Goal: Transaction & Acquisition: Purchase product/service

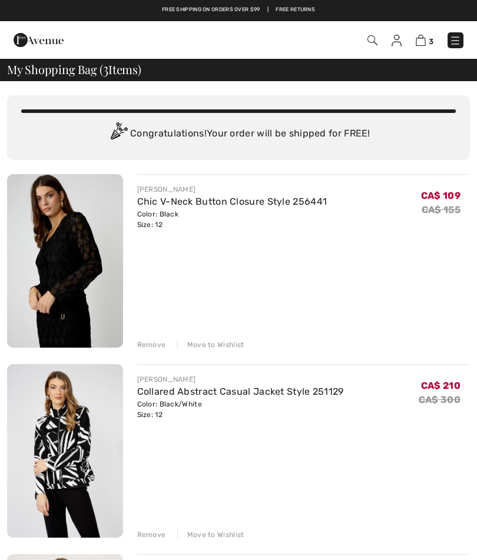
click at [397, 43] on img at bounding box center [396, 41] width 10 height 12
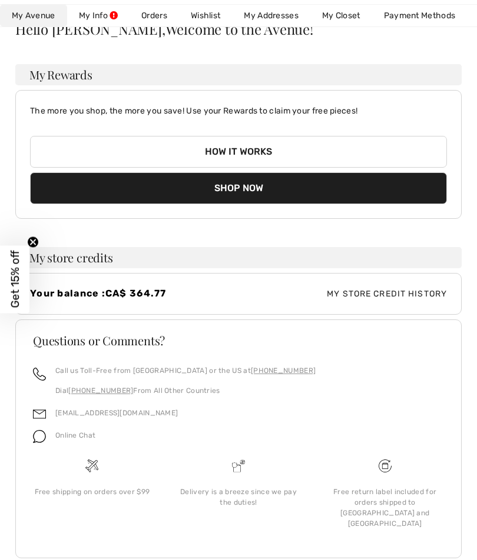
scroll to position [87, 0]
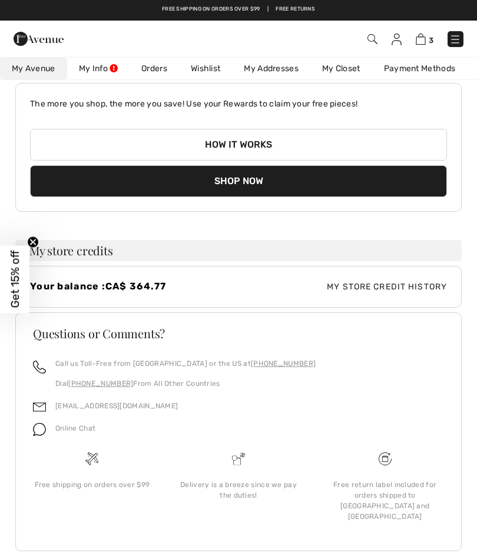
click at [411, 287] on span "My Store Credit History" at bounding box center [342, 287] width 208 height 12
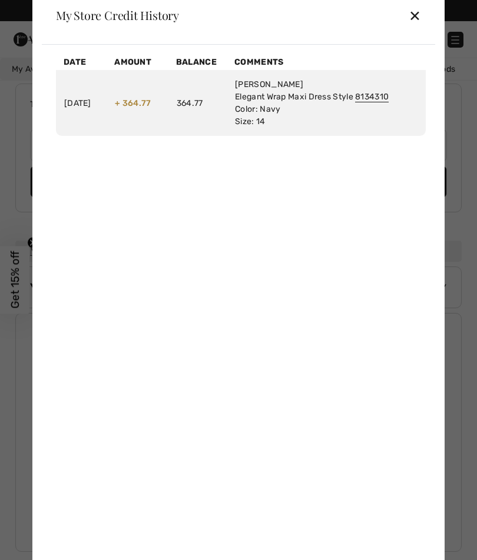
click at [419, 22] on div "✕" at bounding box center [414, 15] width 12 height 25
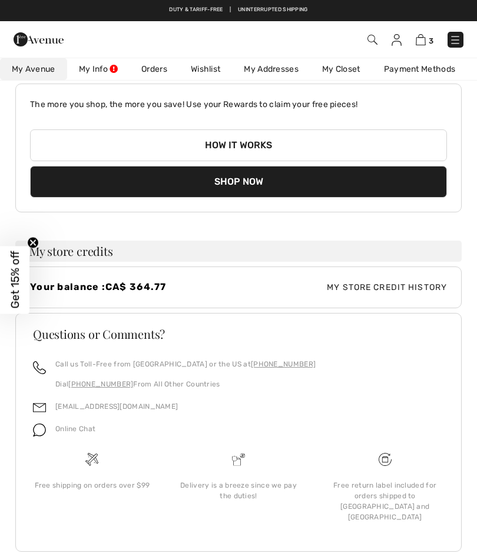
click at [94, 66] on link "My Info" at bounding box center [98, 69] width 62 height 22
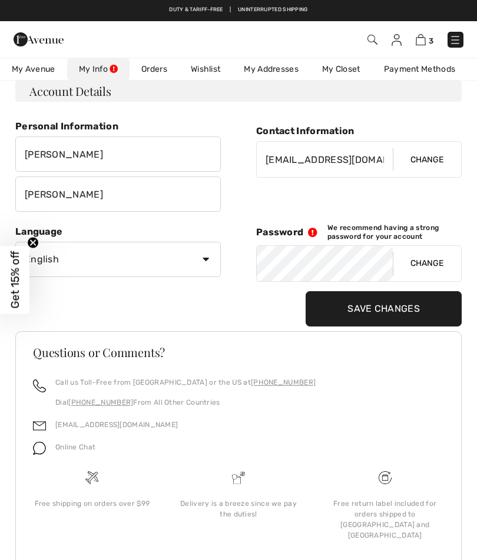
scroll to position [0, 0]
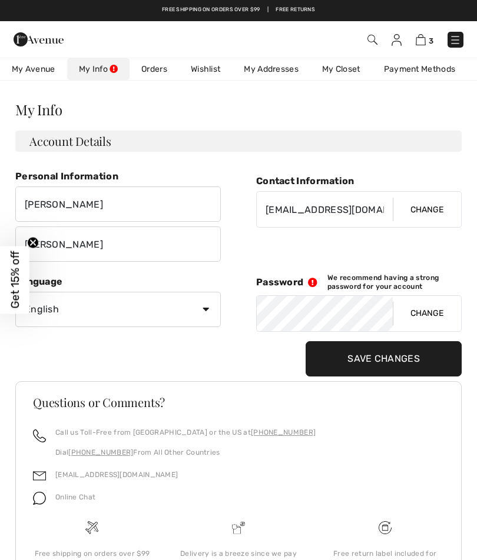
click at [31, 65] on span "My Avenue" at bounding box center [34, 69] width 44 height 12
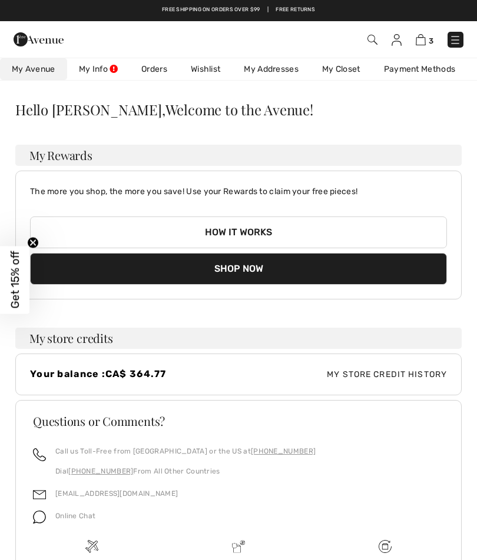
click at [422, 44] on img at bounding box center [420, 39] width 10 height 11
click at [424, 42] on img at bounding box center [420, 39] width 10 height 11
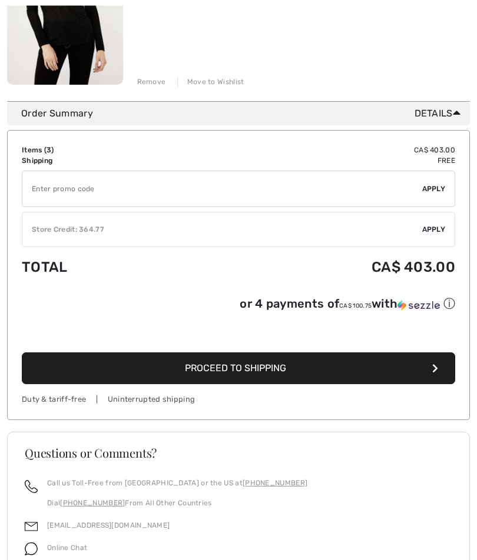
scroll to position [643, 0]
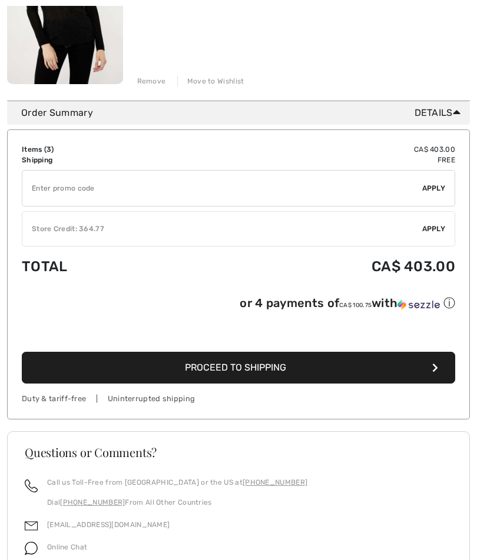
click at [438, 233] on span "Apply" at bounding box center [434, 229] width 24 height 11
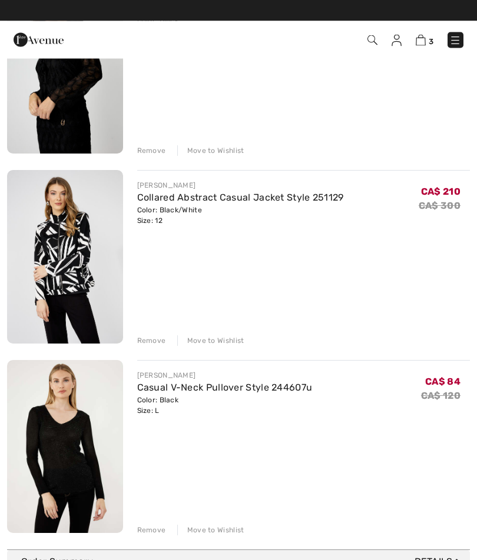
scroll to position [194, 0]
click at [63, 243] on img at bounding box center [65, 257] width 116 height 174
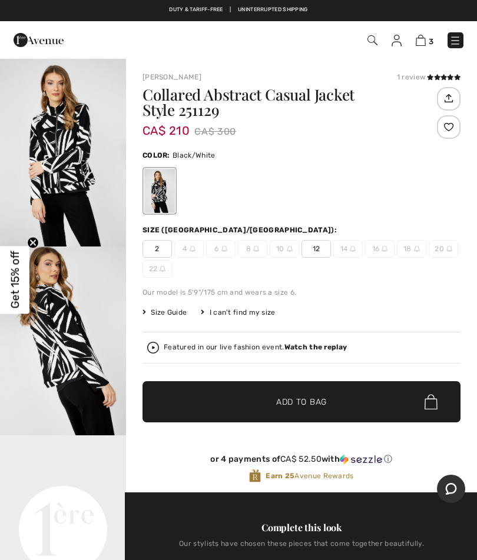
click at [57, 143] on img "1 / 4" at bounding box center [63, 152] width 126 height 189
click at [456, 45] on img at bounding box center [455, 41] width 12 height 12
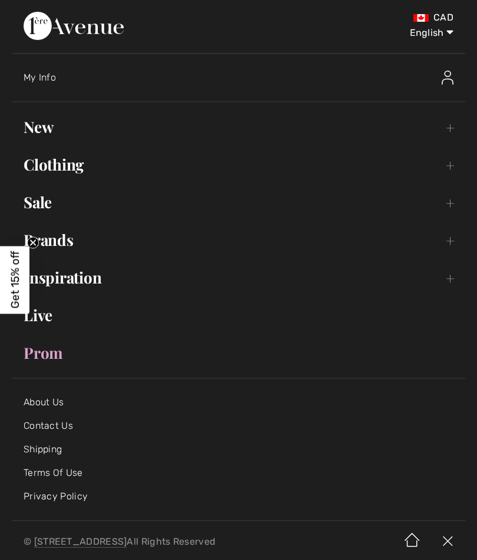
click at [457, 167] on link "Clothing Toggle submenu" at bounding box center [238, 165] width 453 height 26
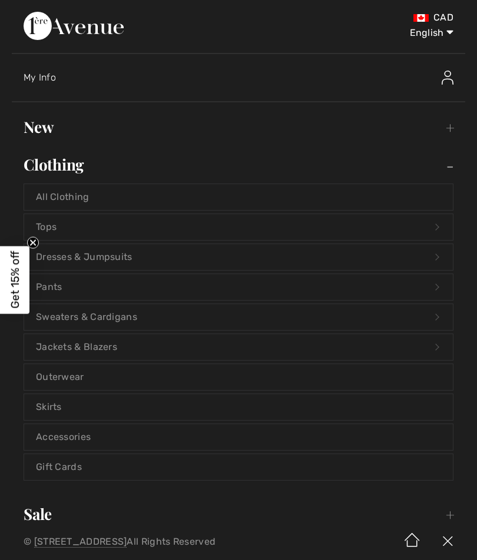
click at [56, 191] on link "All Clothing" at bounding box center [238, 197] width 428 height 26
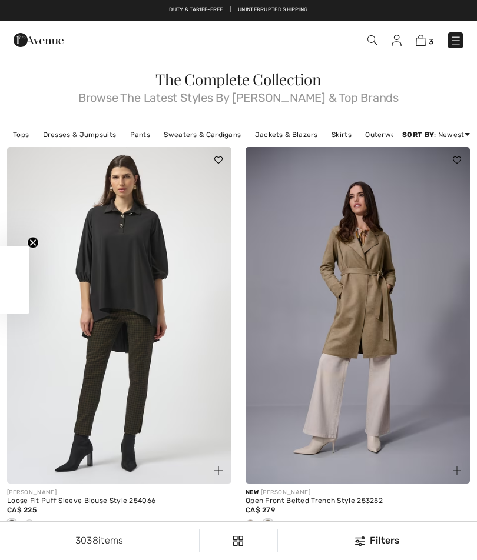
checkbox input "true"
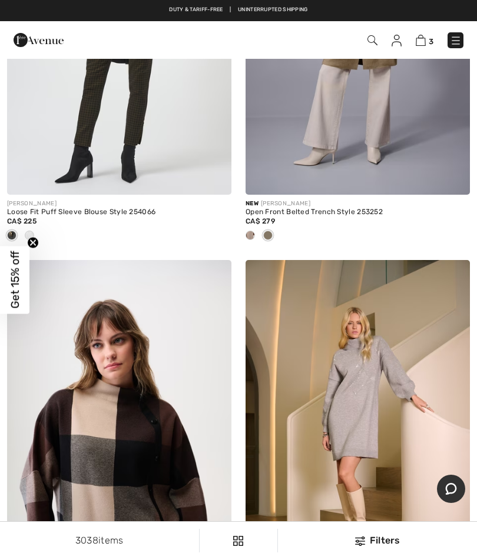
scroll to position [287, 0]
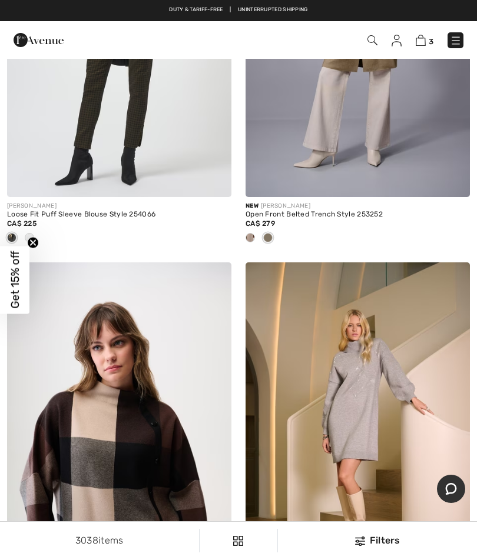
click at [461, 42] on img at bounding box center [456, 41] width 12 height 12
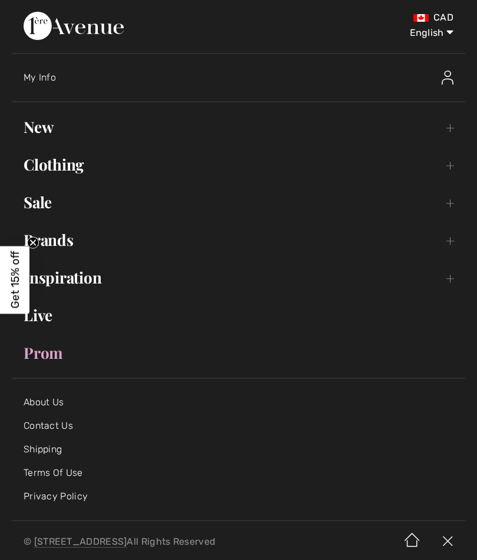
click at [457, 207] on link "Sale Toggle submenu" at bounding box center [238, 202] width 453 height 26
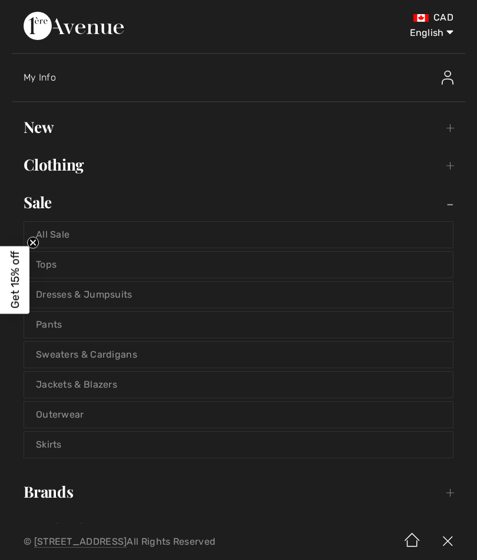
click at [51, 232] on link "All Sale" at bounding box center [238, 235] width 428 height 26
click at [64, 235] on link "All Sale" at bounding box center [238, 235] width 428 height 26
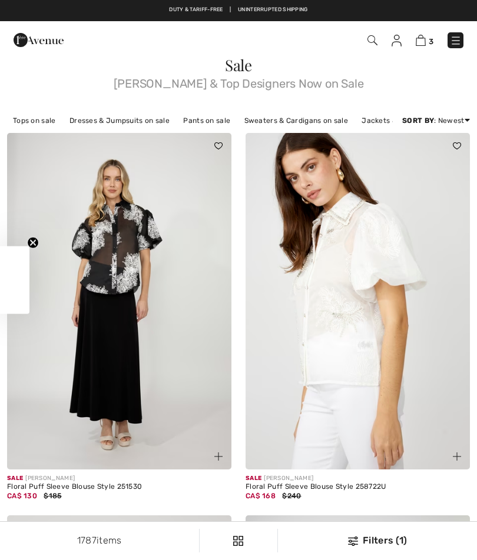
checkbox input "true"
click at [400, 209] on link "Newest" at bounding box center [422, 206] width 76 height 18
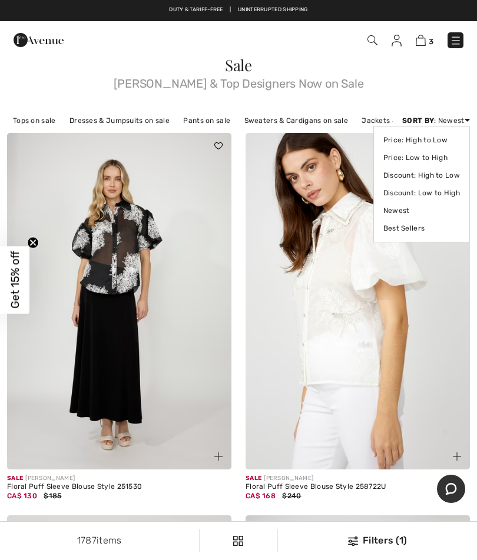
click at [409, 208] on link "Newest" at bounding box center [421, 211] width 76 height 18
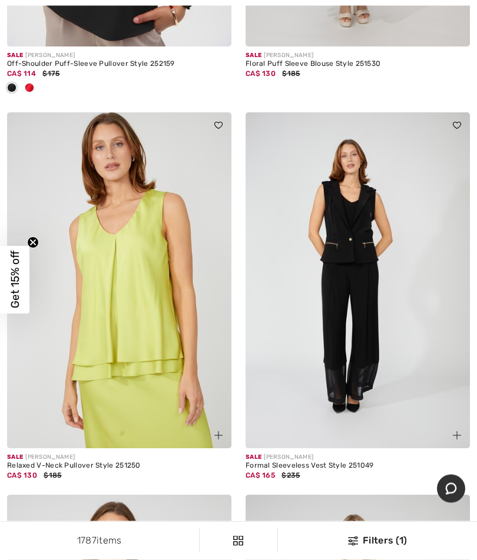
scroll to position [1171, 0]
click at [373, 319] on img at bounding box center [357, 280] width 224 height 337
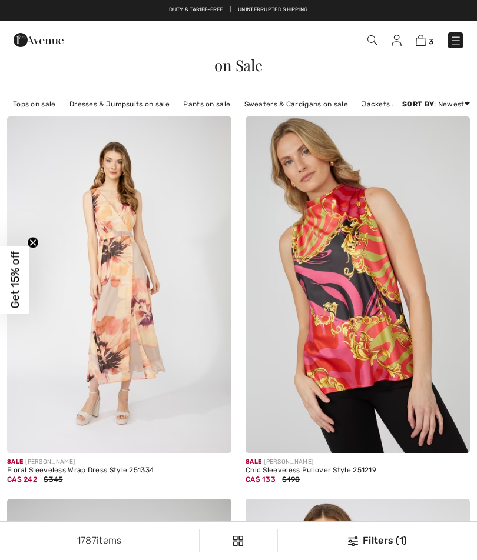
checkbox input "true"
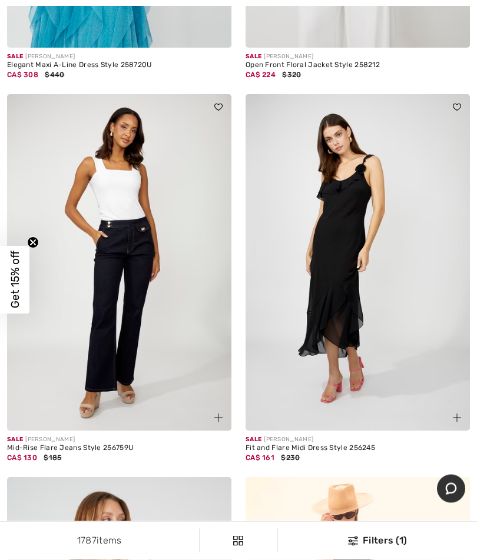
scroll to position [5195, 0]
click at [88, 221] on img at bounding box center [119, 262] width 224 height 337
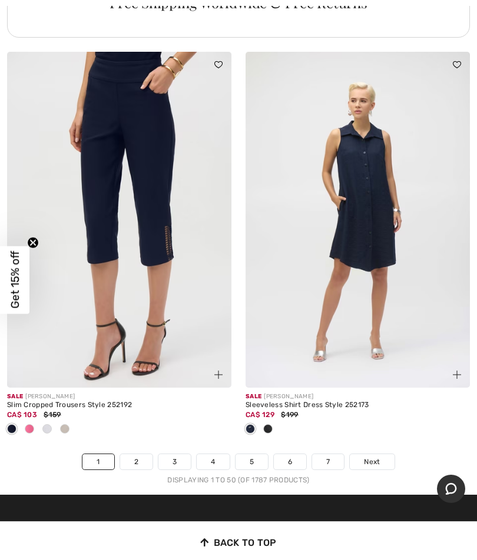
scroll to position [9684, 0]
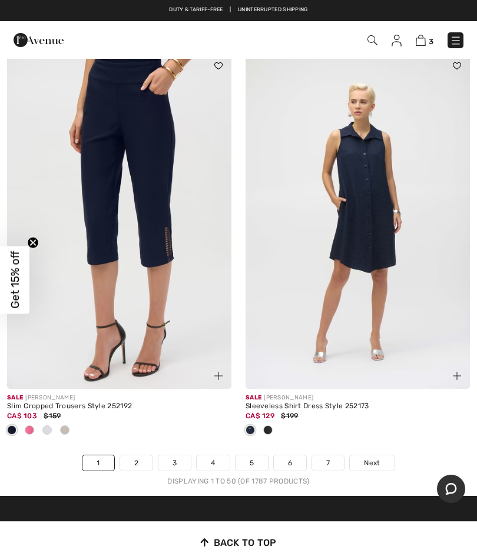
click at [392, 455] on link "Next" at bounding box center [371, 462] width 44 height 15
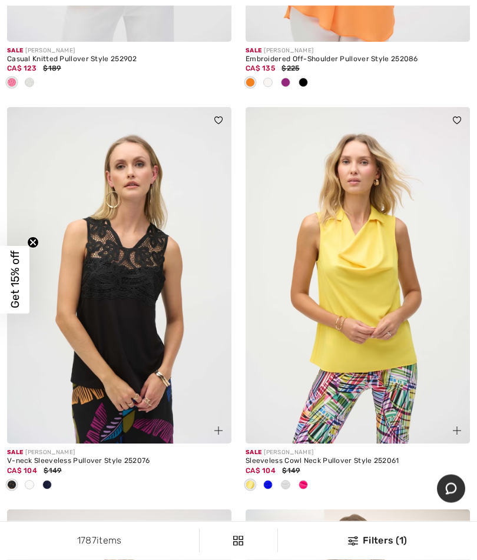
scroll to position [427, 0]
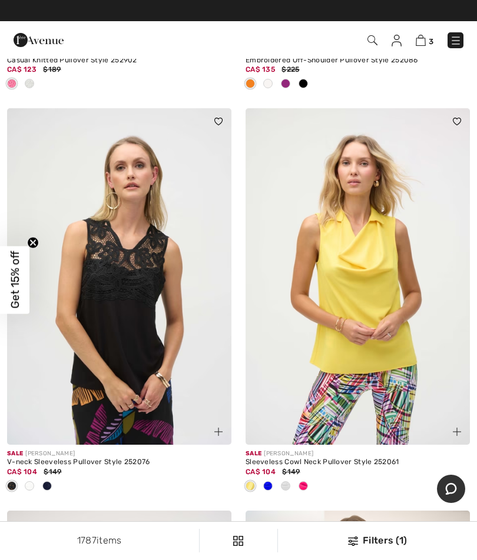
click at [114, 254] on img at bounding box center [119, 276] width 224 height 337
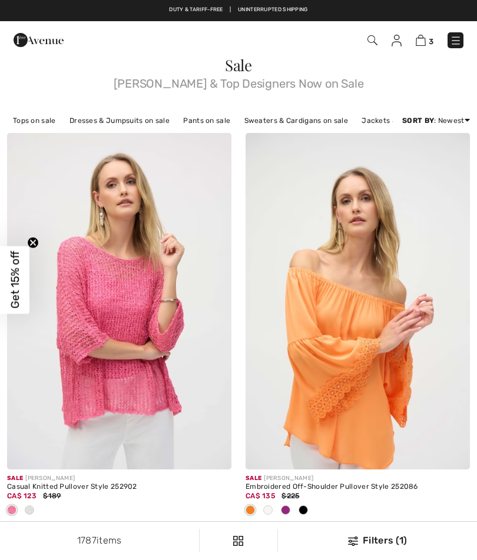
checkbox input "true"
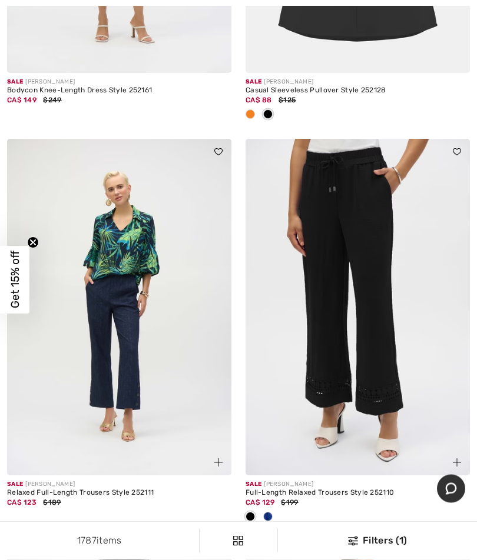
scroll to position [5322, 0]
click at [399, 382] on img at bounding box center [357, 307] width 224 height 337
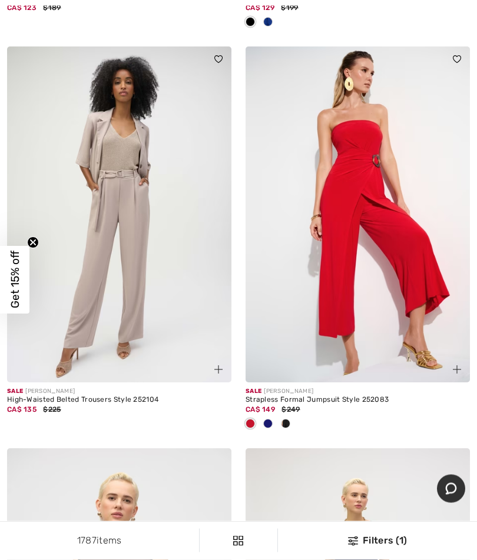
scroll to position [5817, 0]
click at [412, 283] on img at bounding box center [357, 214] width 224 height 337
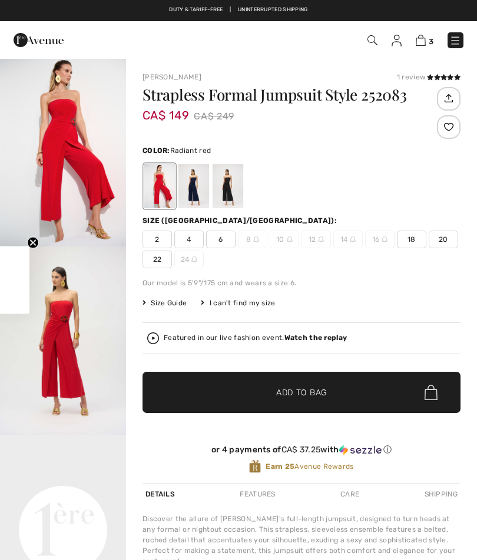
checkbox input "true"
click at [188, 175] on div at bounding box center [193, 186] width 31 height 44
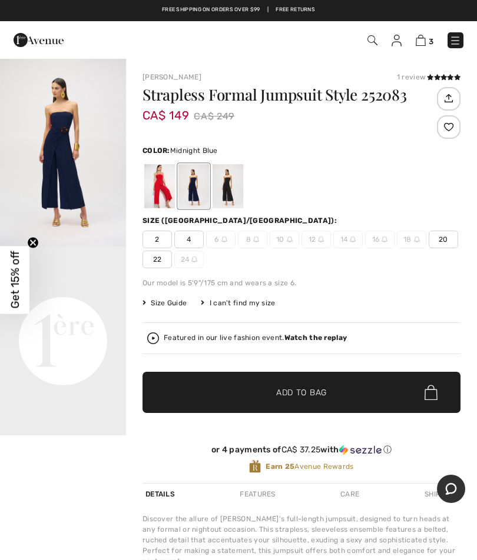
click at [237, 185] on div at bounding box center [227, 186] width 31 height 44
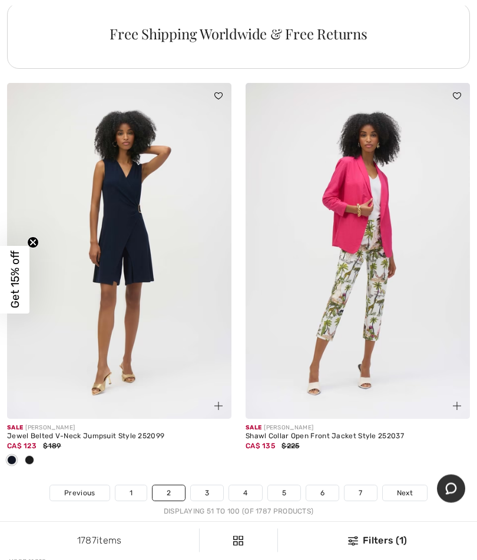
scroll to position [9903, 0]
click at [419, 485] on link "Next" at bounding box center [404, 492] width 44 height 15
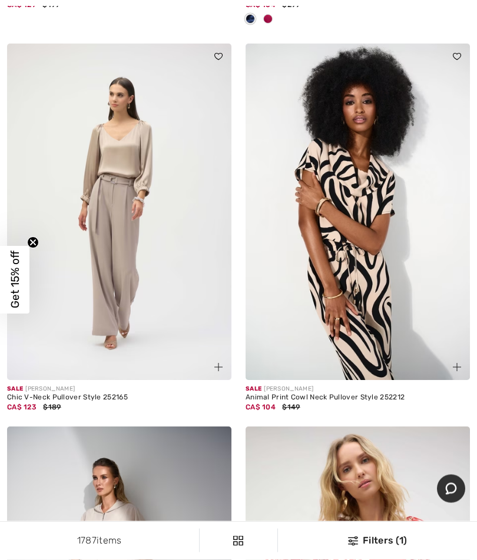
scroll to position [2924, 0]
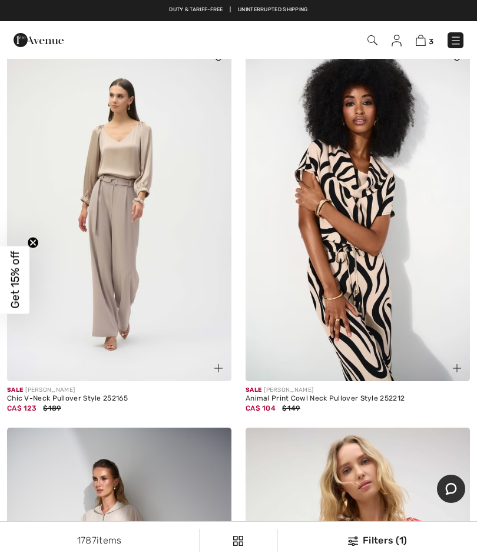
click at [96, 139] on img at bounding box center [119, 213] width 224 height 337
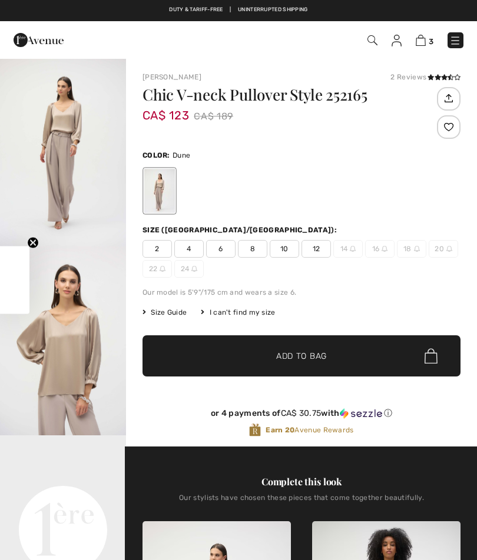
checkbox input "true"
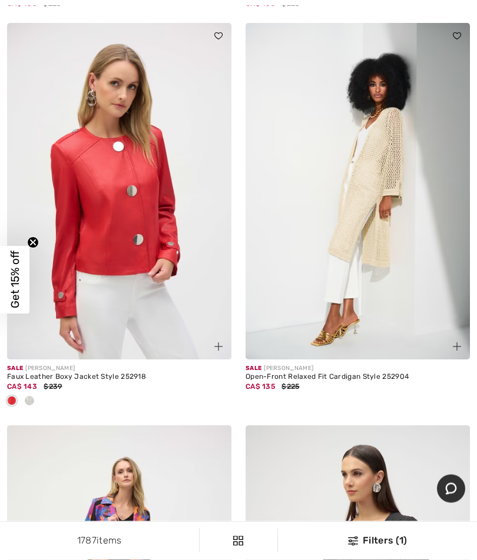
scroll to position [5341, 0]
click at [96, 153] on img at bounding box center [119, 191] width 224 height 337
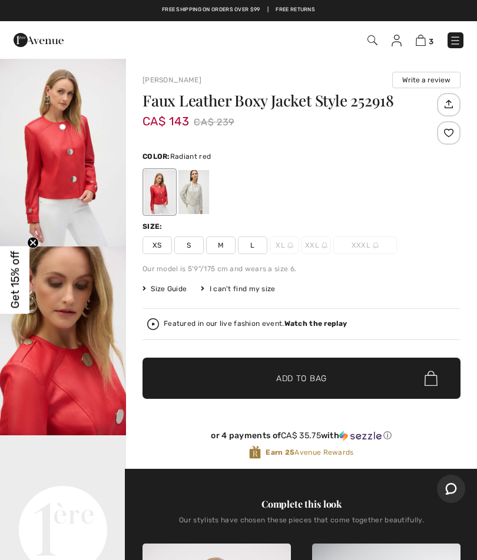
click at [418, 272] on div "Our model is 5'9"/175 cm and wears a size 6." at bounding box center [301, 269] width 318 height 11
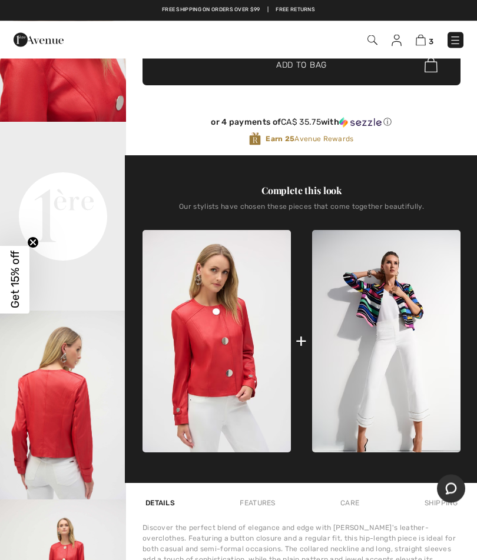
scroll to position [314, 0]
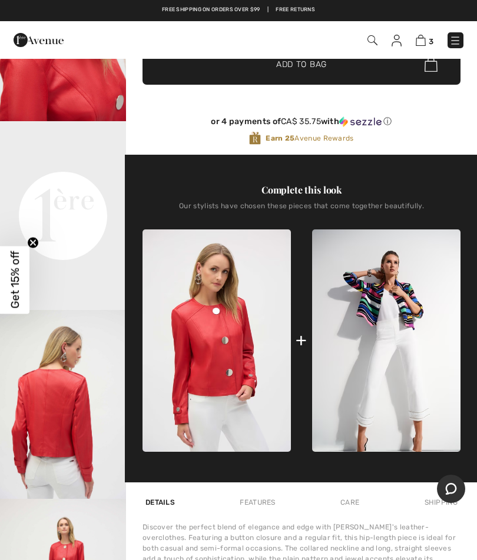
click at [66, 184] on video "Your browser does not support the video tag." at bounding box center [63, 152] width 126 height 63
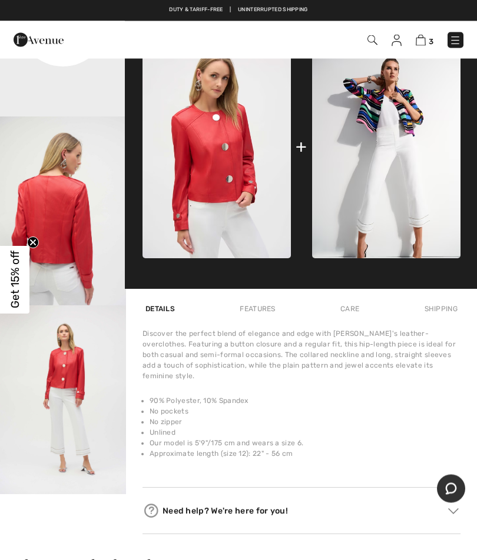
scroll to position [505, 0]
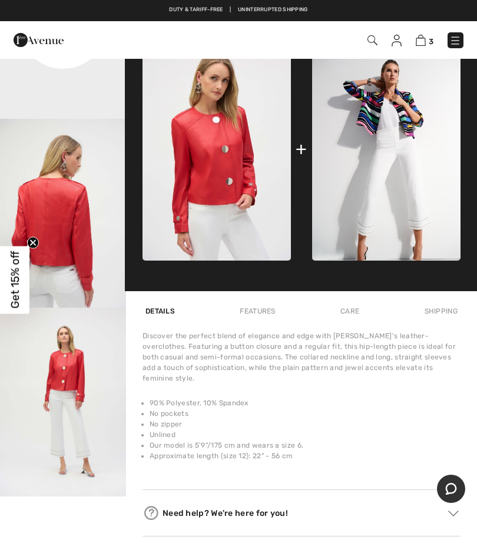
click at [179, 169] on img at bounding box center [216, 149] width 148 height 222
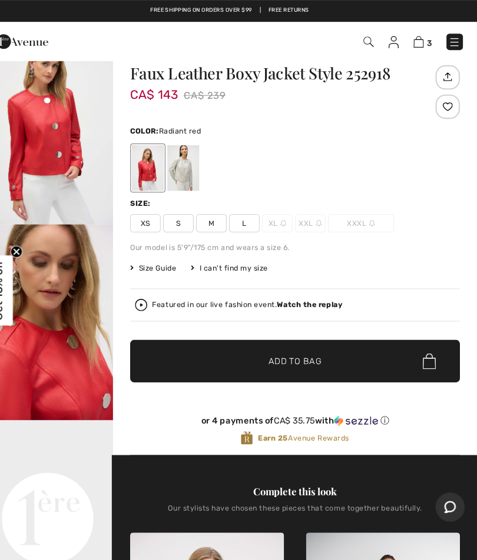
scroll to position [29, 0]
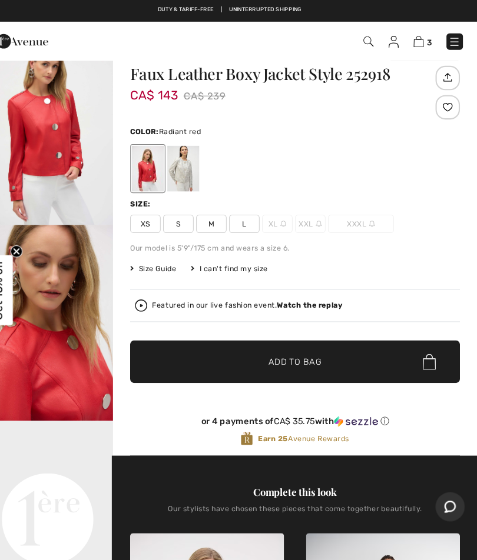
click at [156, 254] on span "Size Guide" at bounding box center [164, 259] width 44 height 11
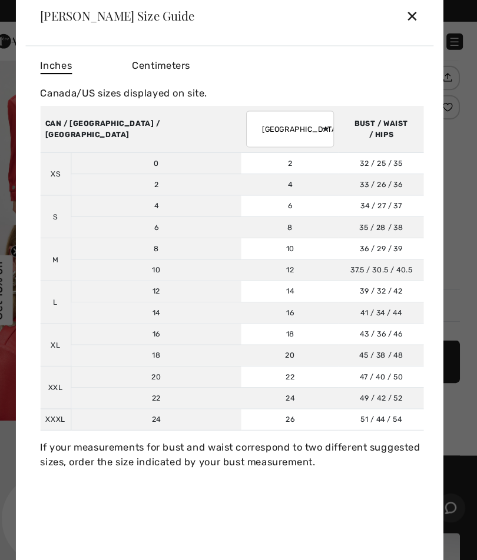
click at [408, 14] on div "✕" at bounding box center [414, 15] width 12 height 25
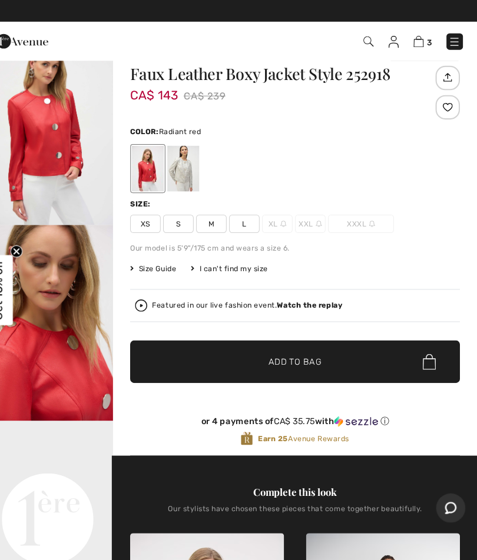
click at [238, 214] on span "L" at bounding box center [252, 216] width 29 height 18
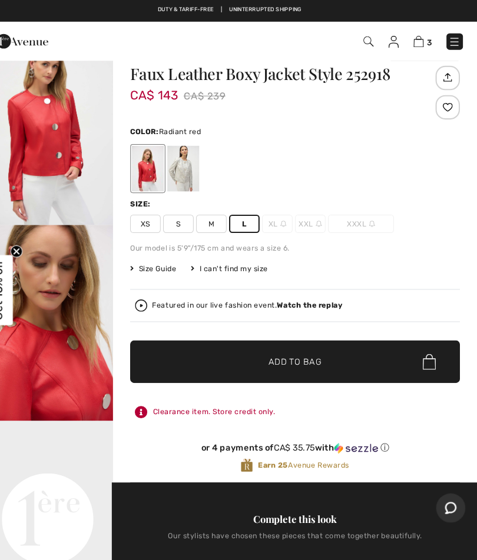
click at [359, 345] on span "✔ Added to Bag Add to Bag" at bounding box center [301, 348] width 318 height 41
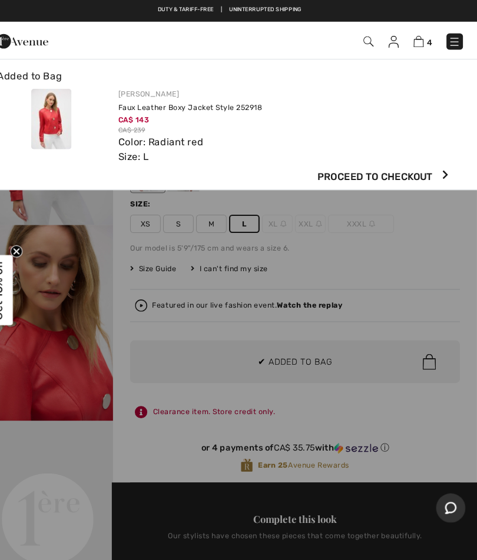
scroll to position [0, 0]
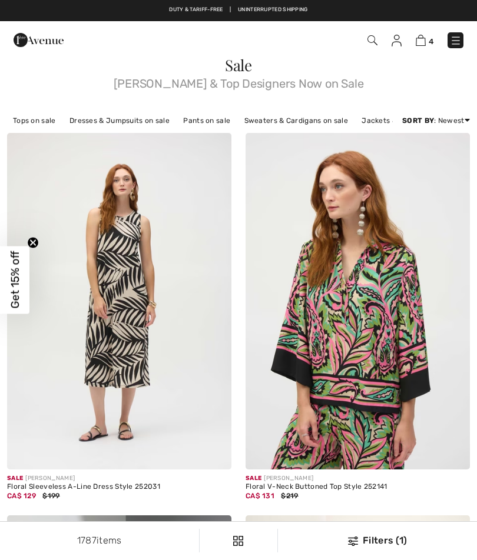
checkbox input "true"
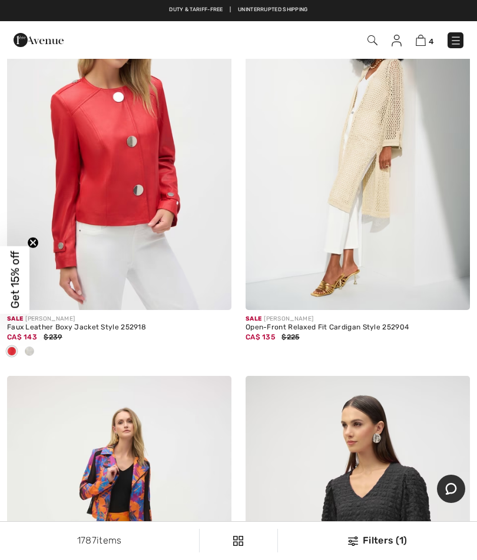
click at [36, 345] on div at bounding box center [30, 351] width 18 height 19
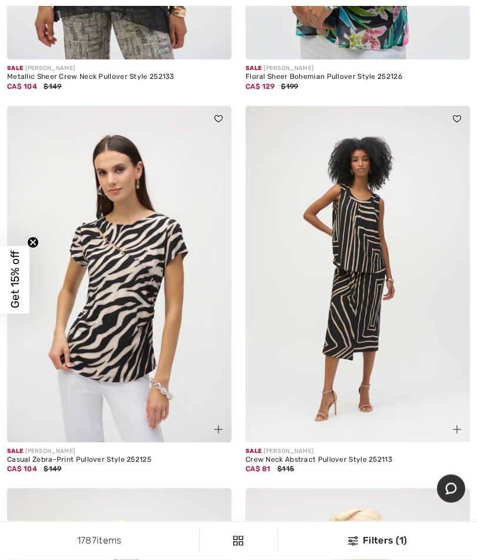
scroll to position [7673, 0]
click at [82, 207] on img at bounding box center [119, 274] width 224 height 337
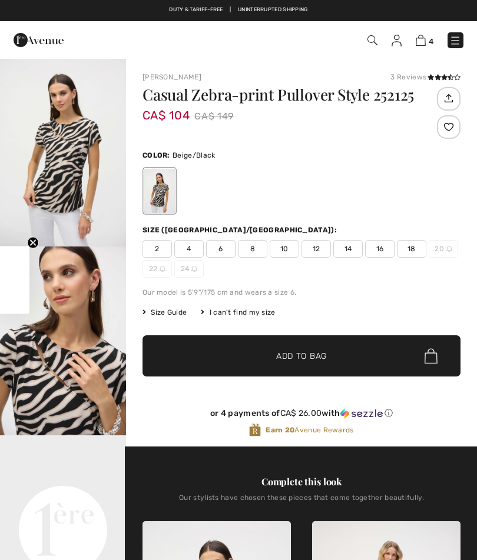
checkbox input "true"
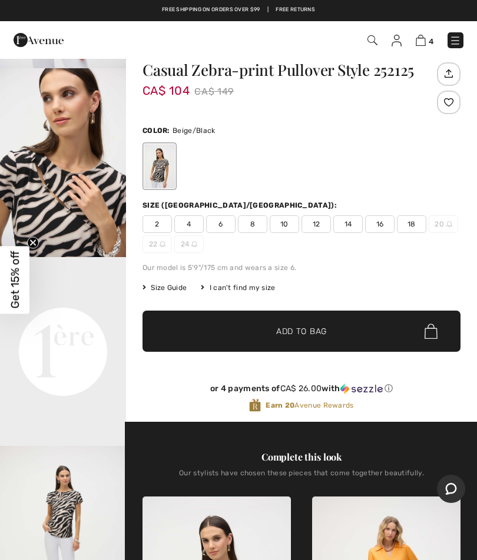
scroll to position [6, 0]
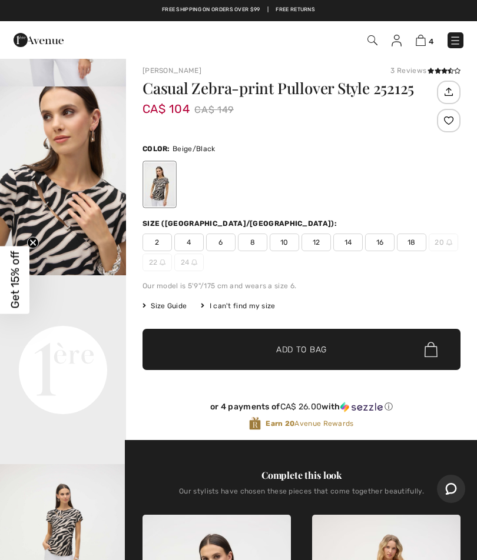
click at [152, 301] on span "Size Guide" at bounding box center [164, 306] width 44 height 11
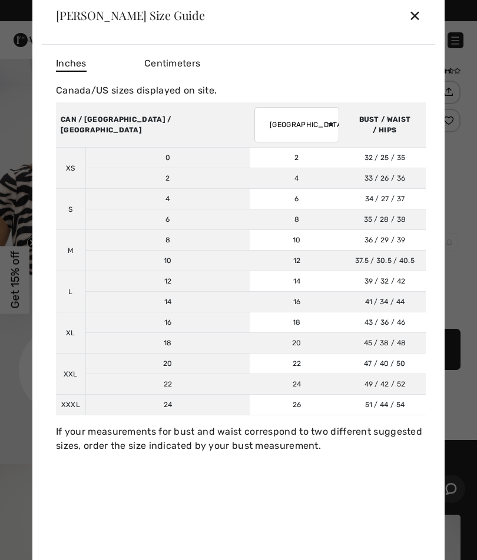
click at [417, 28] on div "✕" at bounding box center [414, 15] width 12 height 25
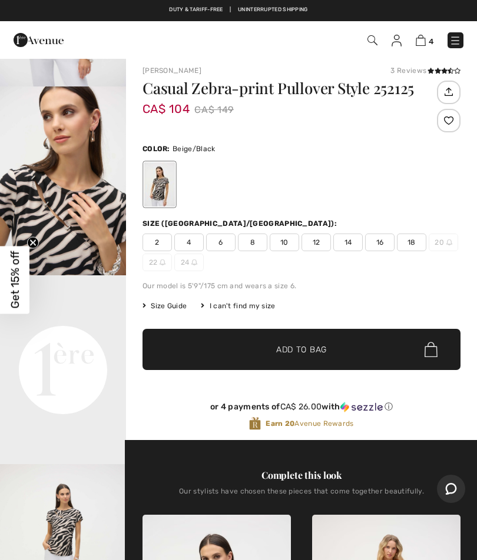
click at [317, 246] on span "12" at bounding box center [315, 243] width 29 height 18
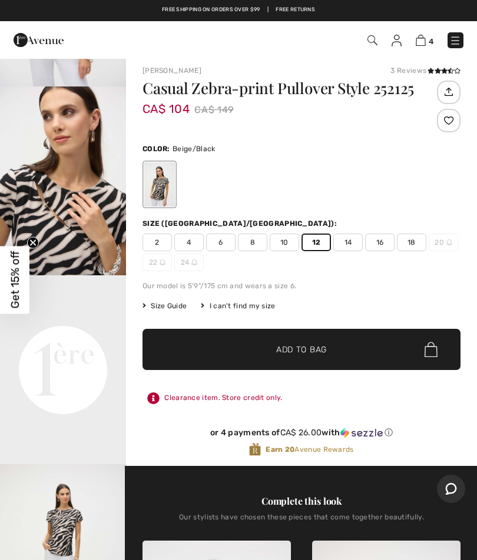
click at [354, 350] on span "✔ Added to Bag Add to Bag" at bounding box center [301, 349] width 318 height 41
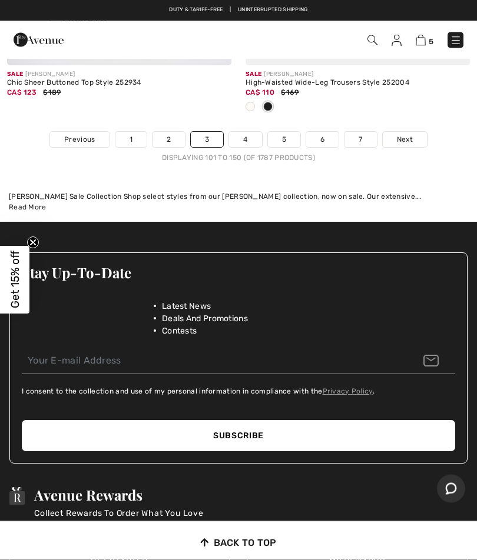
scroll to position [10062, 0]
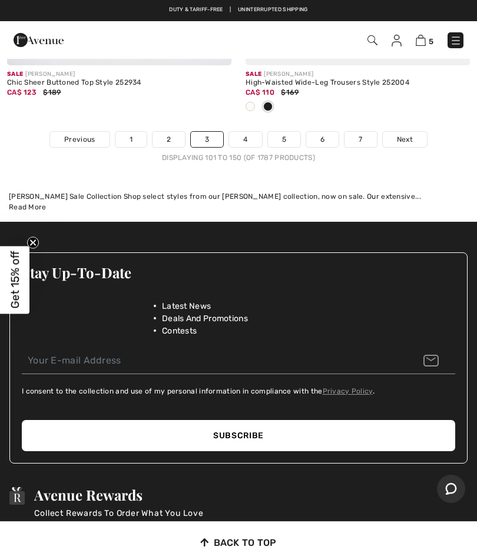
click at [415, 132] on link "Next" at bounding box center [404, 139] width 44 height 15
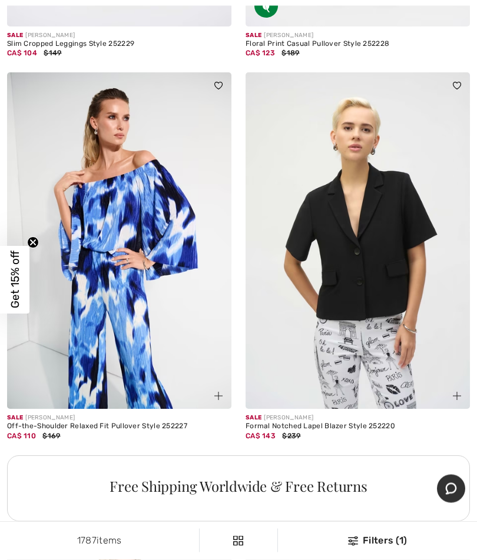
scroll to position [9217, 0]
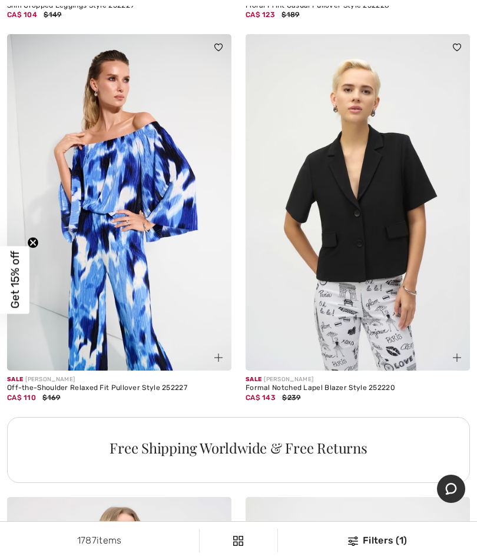
click at [392, 295] on img at bounding box center [357, 202] width 224 height 337
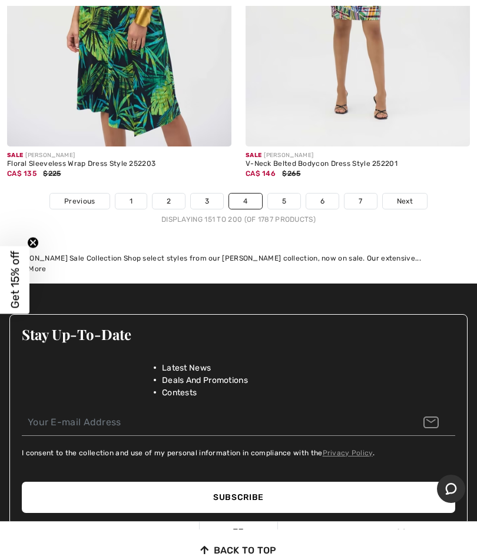
scroll to position [9927, 0]
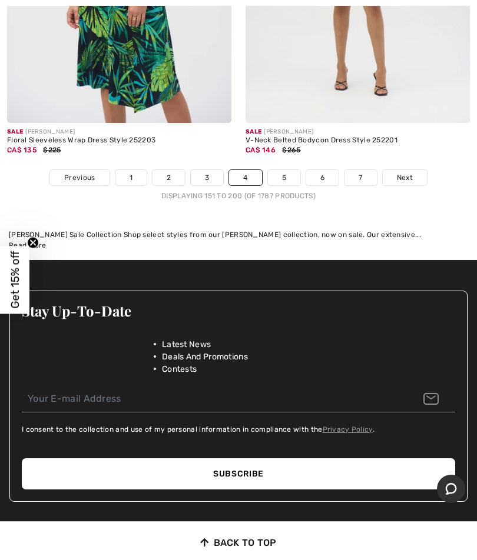
click at [420, 171] on link "Next" at bounding box center [404, 177] width 44 height 15
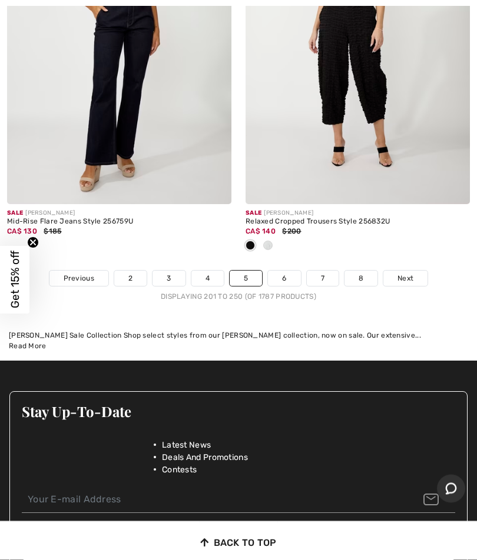
scroll to position [10017, 0]
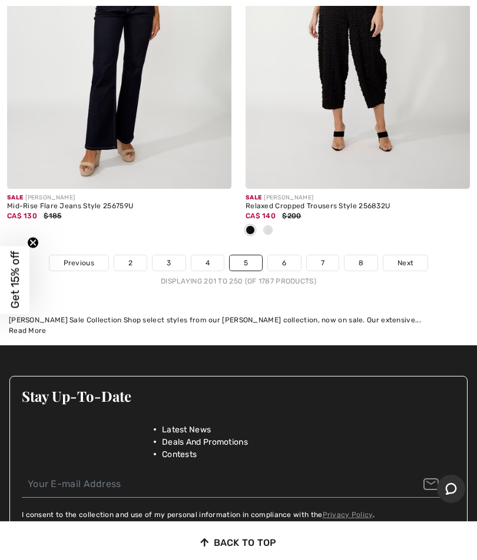
click at [416, 255] on link "Next" at bounding box center [405, 262] width 44 height 15
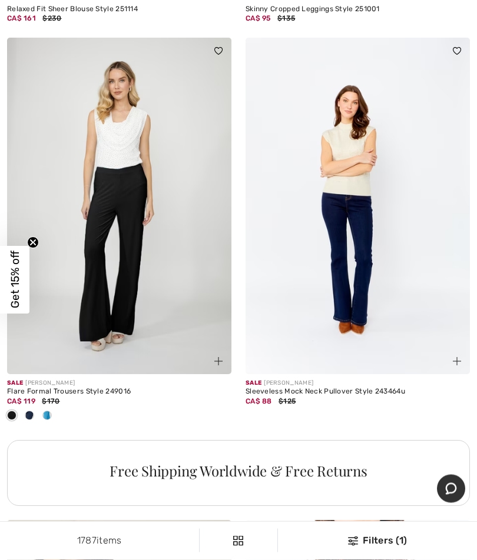
scroll to position [4403, 0]
click at [104, 201] on img at bounding box center [119, 206] width 224 height 337
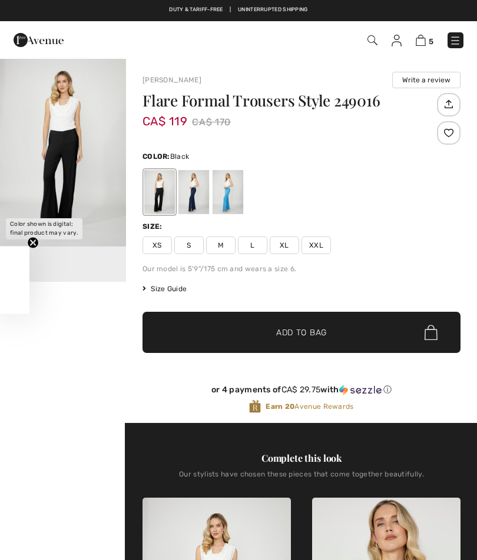
checkbox input "true"
click at [55, 136] on img "1 / 1" at bounding box center [63, 152] width 126 height 189
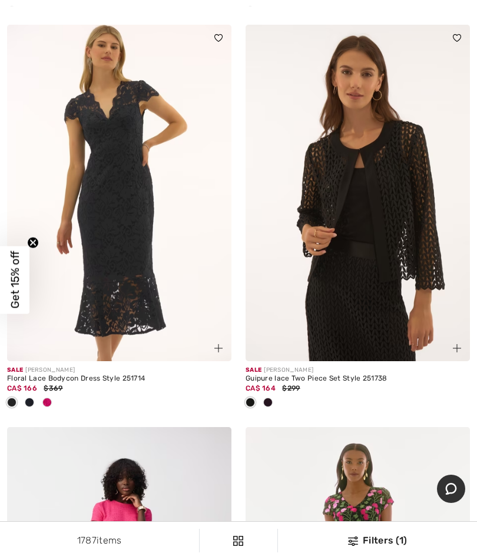
scroll to position [8187, 0]
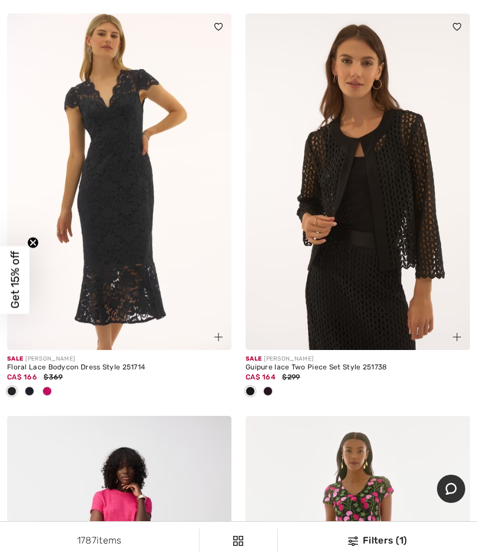
click at [395, 274] on img at bounding box center [357, 182] width 224 height 337
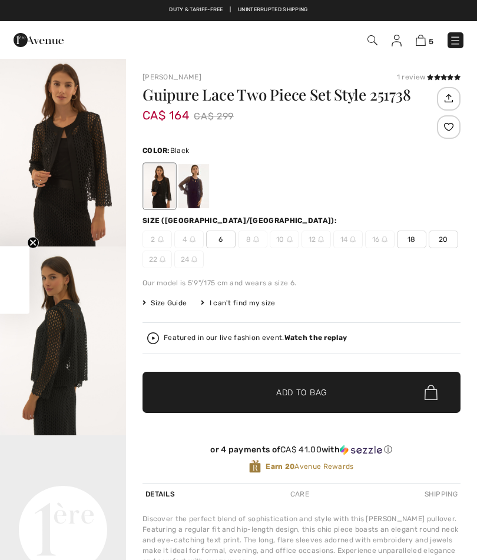
checkbox input "true"
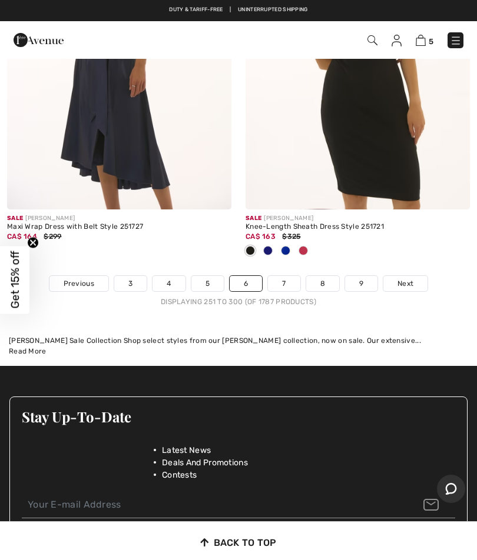
scroll to position [9992, 0]
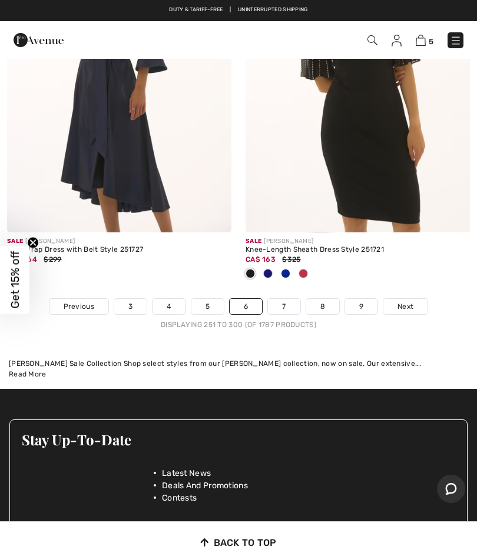
click at [413, 301] on span "Next" at bounding box center [405, 306] width 16 height 11
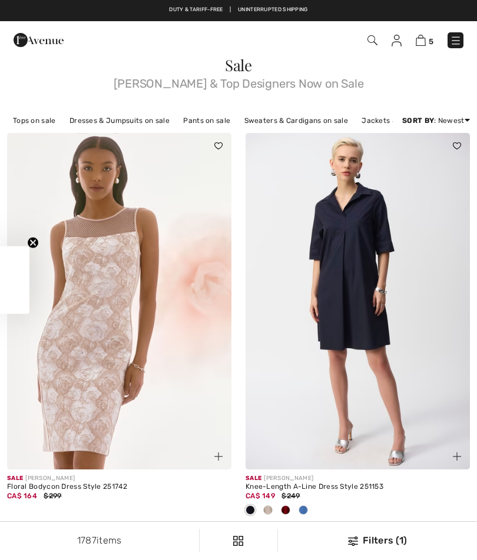
checkbox input "true"
click at [201, 120] on link "Pants on sale" at bounding box center [206, 120] width 59 height 15
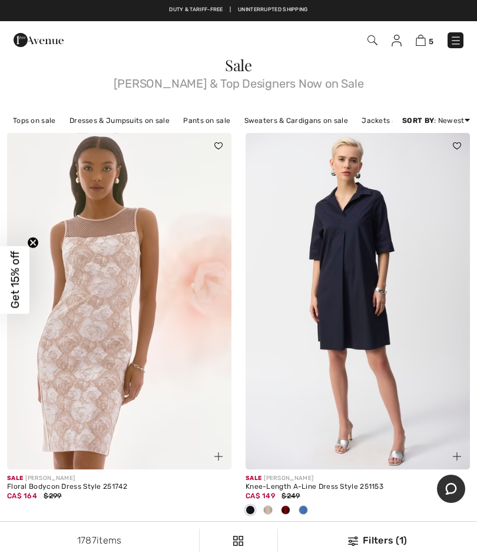
click at [221, 124] on link "Pants on sale" at bounding box center [206, 120] width 59 height 15
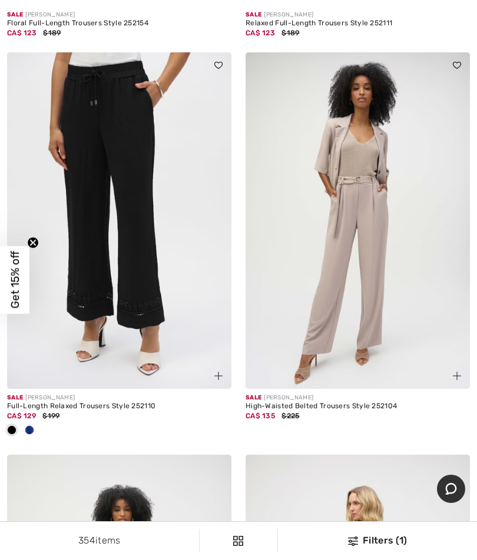
scroll to position [2865, 0]
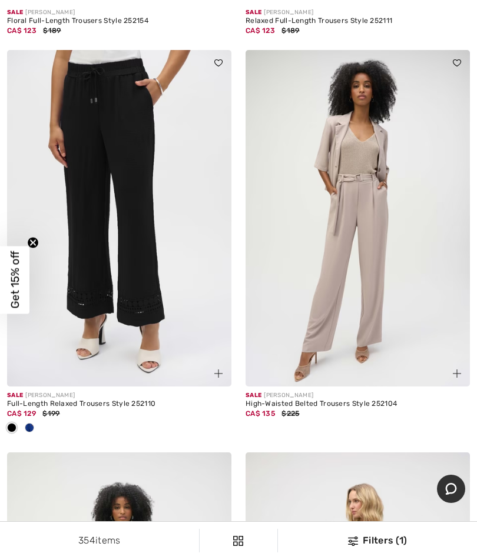
click at [406, 316] on img at bounding box center [357, 218] width 224 height 337
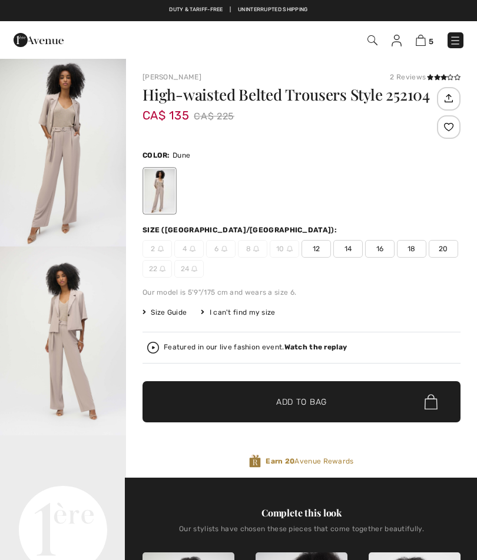
checkbox input "true"
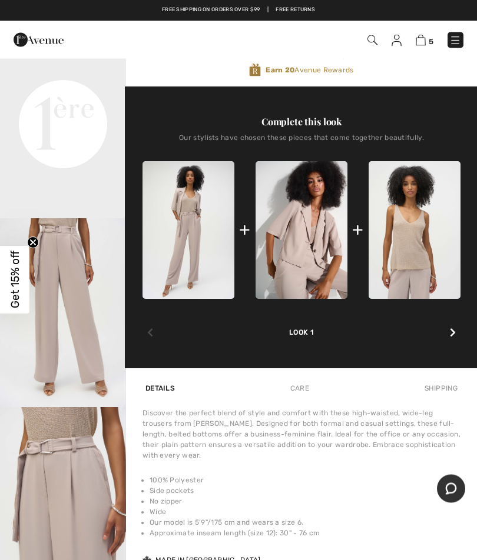
scroll to position [387, 0]
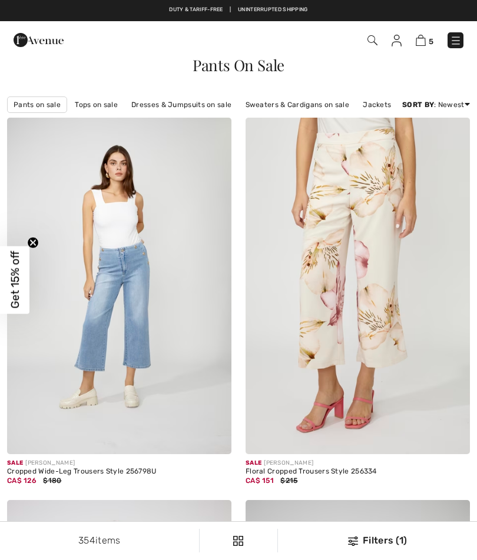
checkbox input "true"
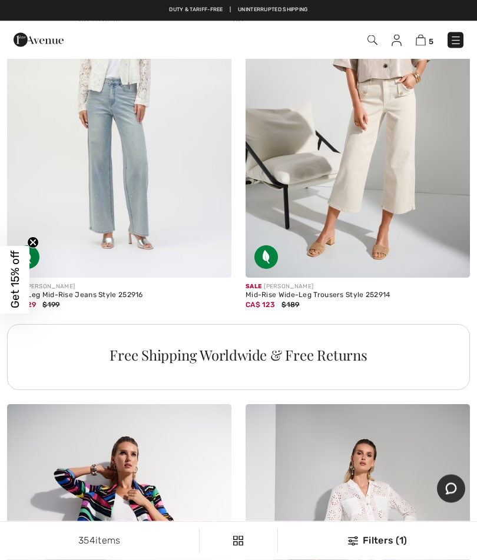
scroll to position [6994, 0]
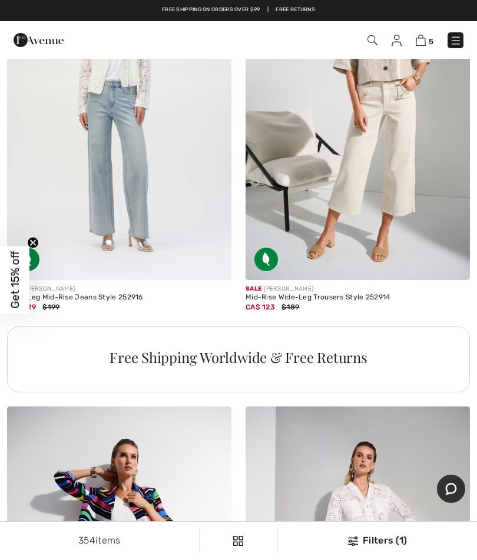
click at [96, 294] on div "Wide-Leg Mid-Rise Jeans Style 252916" at bounding box center [119, 298] width 224 height 8
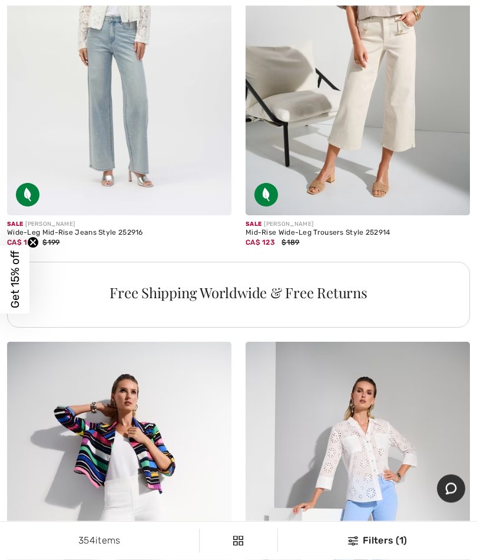
scroll to position [7059, 0]
click at [88, 237] on div "CA$ 129 $199" at bounding box center [119, 242] width 224 height 11
click at [34, 238] on span "CA$ 129" at bounding box center [21, 242] width 29 height 8
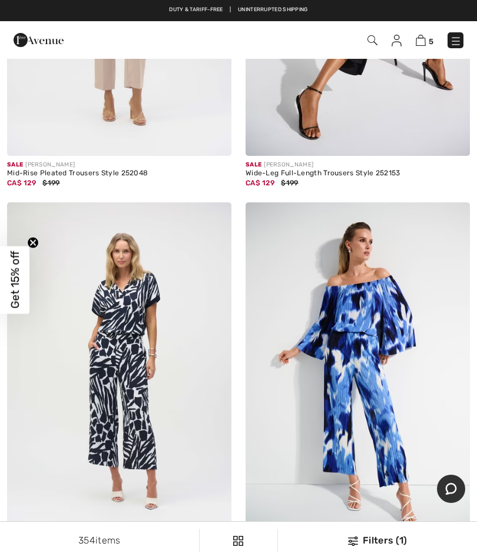
scroll to position [6352, 0]
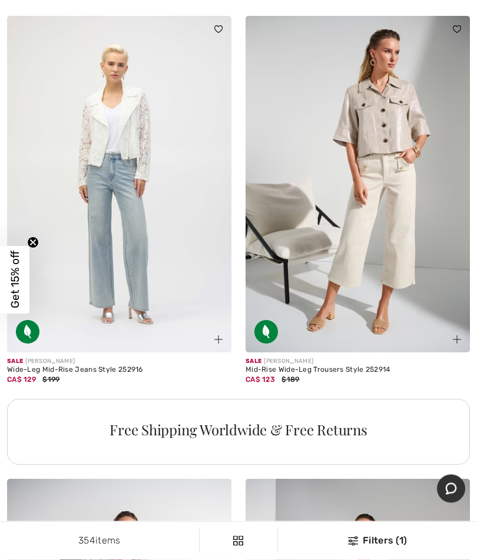
scroll to position [6922, 0]
click at [111, 207] on img at bounding box center [119, 184] width 224 height 337
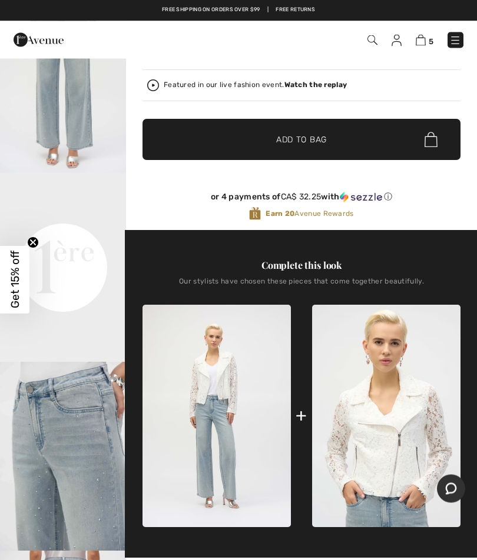
scroll to position [268, 0]
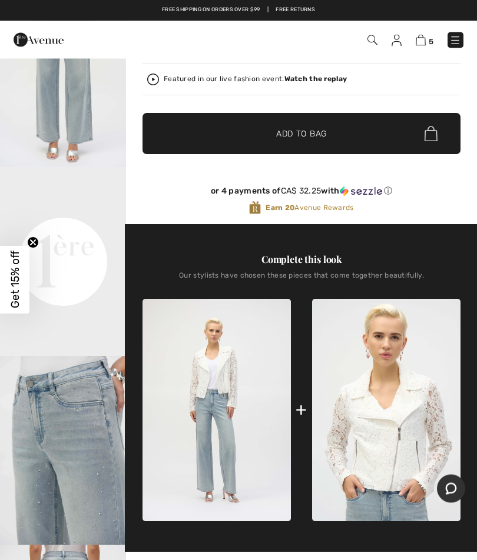
click at [71, 231] on video "Your browser does not support the video tag." at bounding box center [63, 199] width 126 height 63
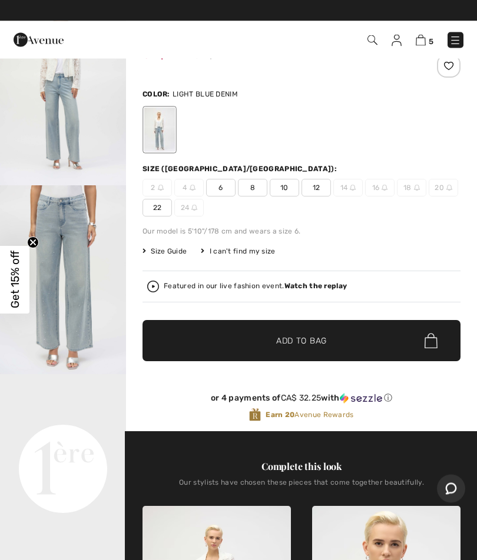
scroll to position [61, 0]
click at [161, 248] on span "Size Guide" at bounding box center [164, 251] width 44 height 11
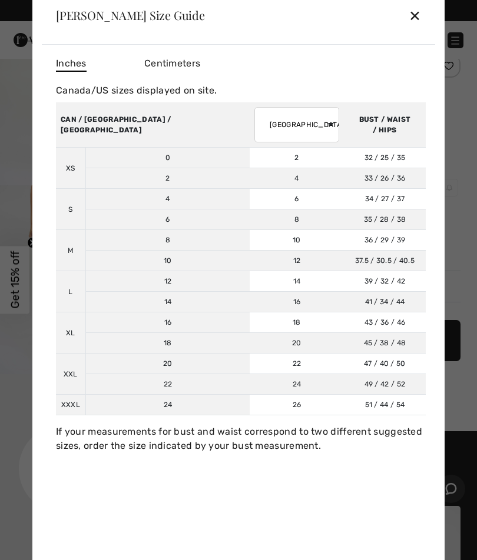
click at [264, 123] on select "AUSTRALIA UK France Germany Spain Italy Japan" at bounding box center [296, 124] width 85 height 35
click at [420, 20] on div "✕" at bounding box center [414, 15] width 12 height 25
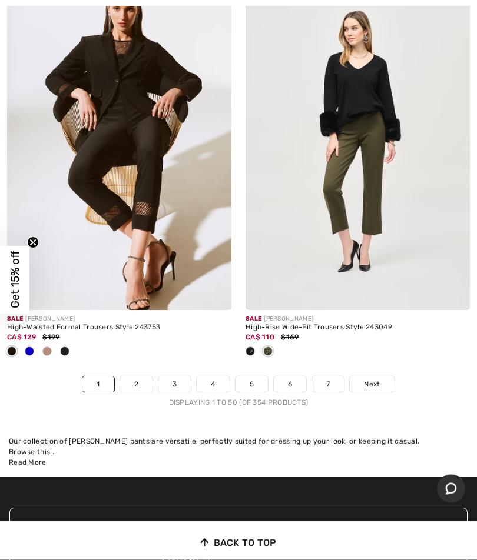
scroll to position [9841, 0]
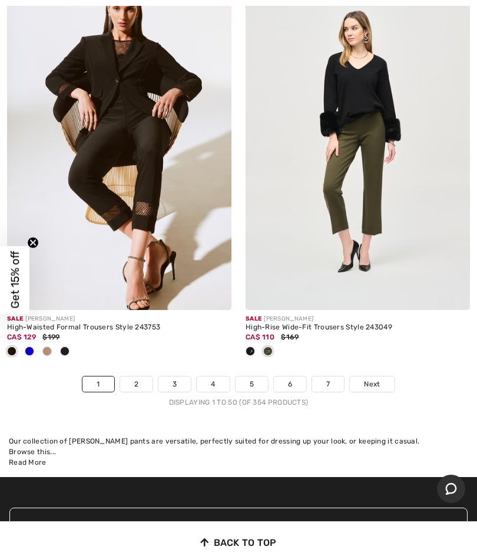
click at [387, 377] on link "Next" at bounding box center [371, 384] width 44 height 15
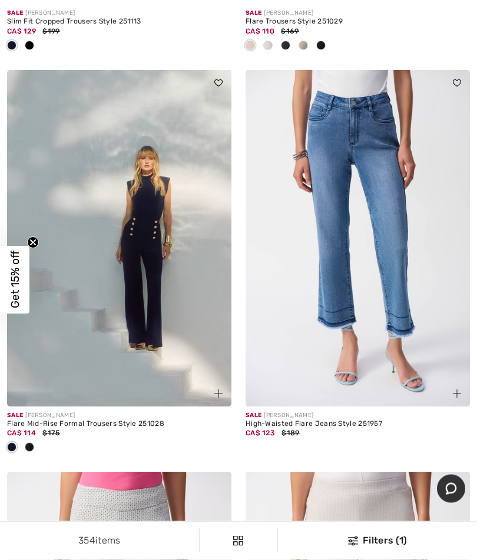
scroll to position [8957, 0]
click at [138, 211] on img at bounding box center [119, 238] width 224 height 337
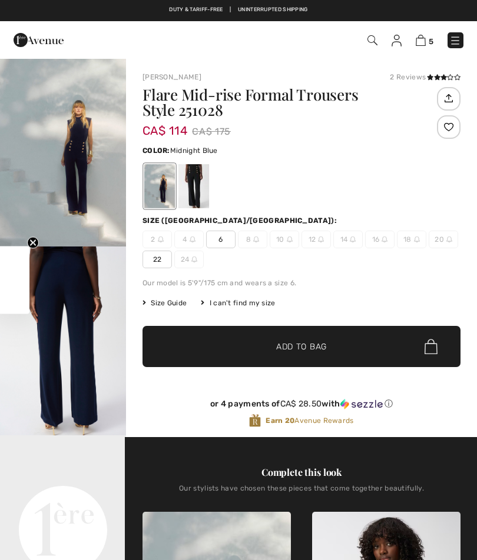
checkbox input "true"
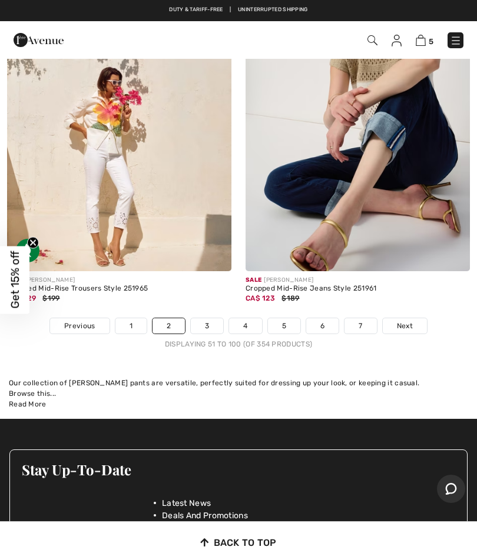
scroll to position [9958, 0]
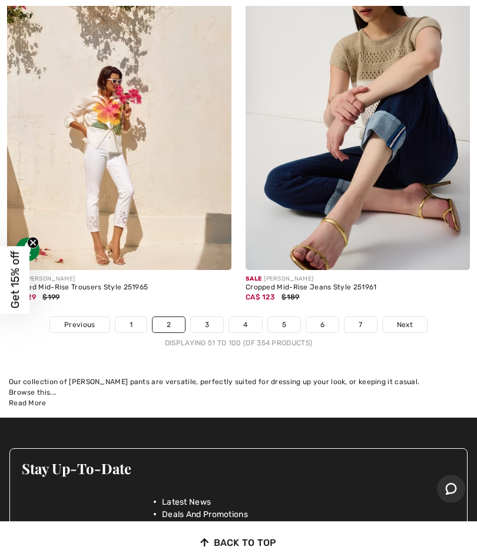
click at [403, 317] on link "Next" at bounding box center [404, 324] width 44 height 15
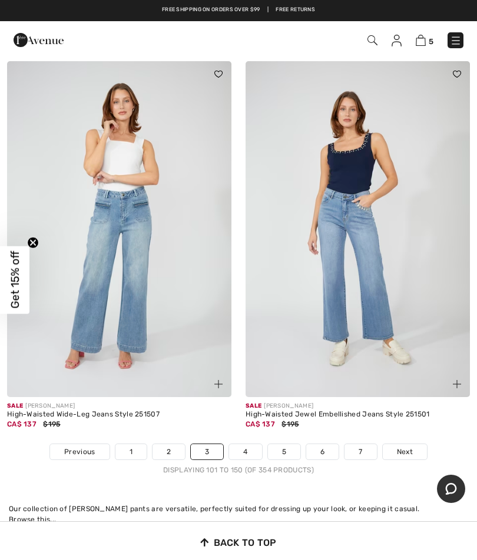
scroll to position [9714, 0]
click at [95, 192] on img at bounding box center [119, 230] width 224 height 337
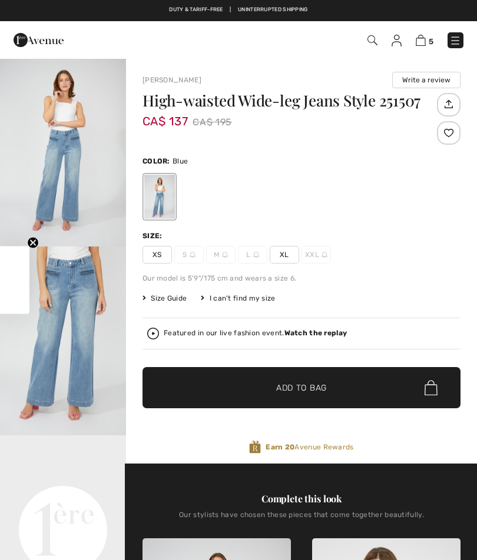
checkbox input "true"
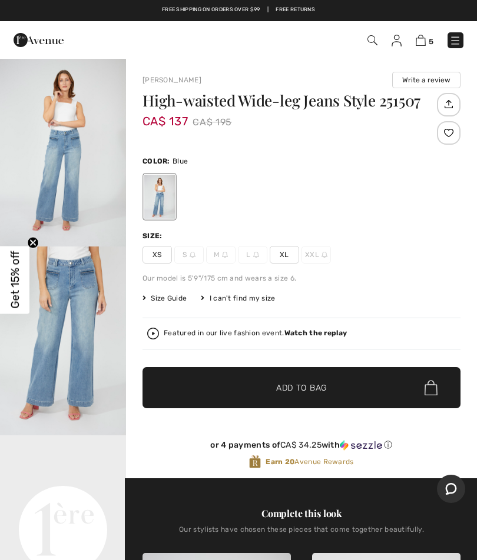
click at [175, 302] on span "Size Guide" at bounding box center [164, 298] width 44 height 11
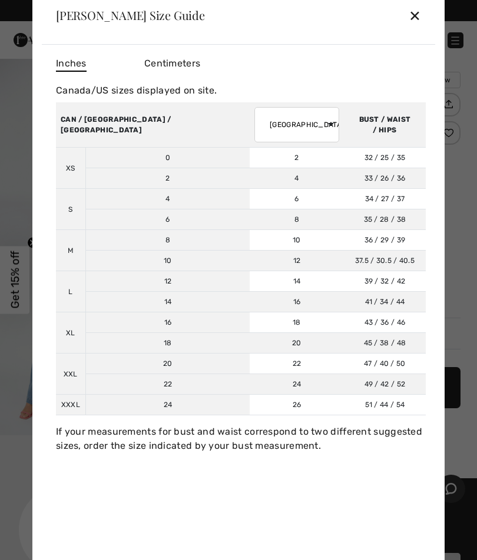
click at [411, 28] on div "✕" at bounding box center [414, 15] width 12 height 25
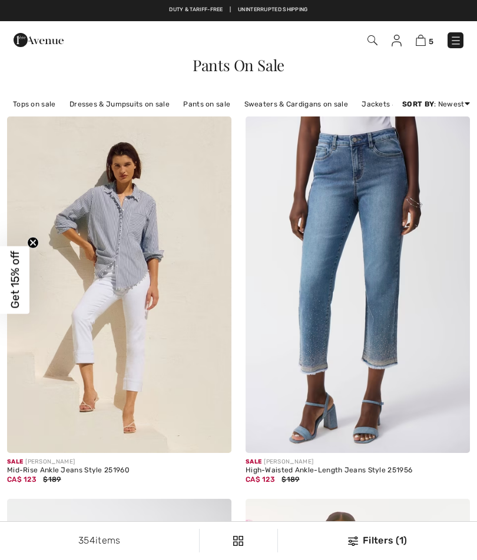
checkbox input "true"
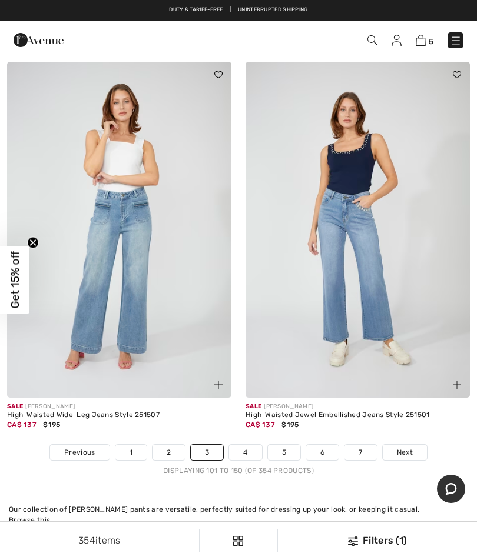
click at [405, 447] on span "Next" at bounding box center [405, 452] width 16 height 11
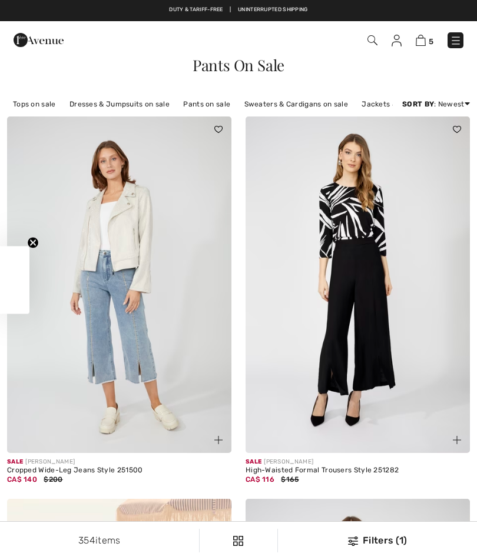
checkbox input "true"
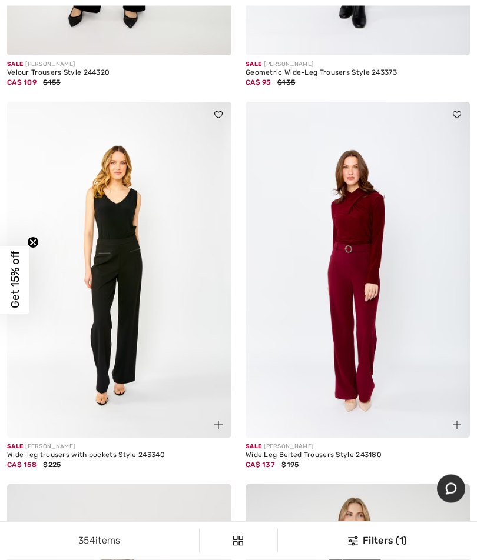
scroll to position [3577, 0]
click at [101, 226] on img at bounding box center [119, 270] width 224 height 337
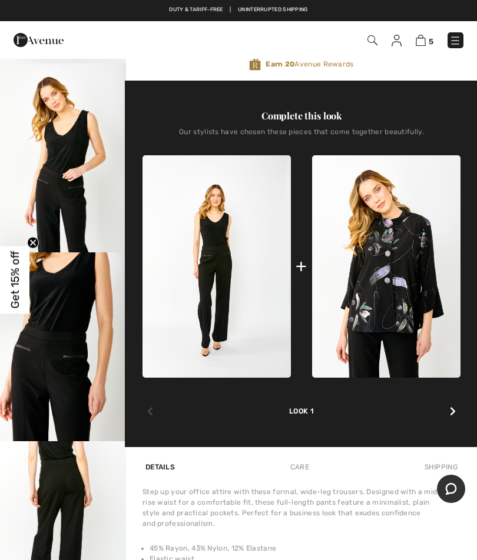
scroll to position [375, 0]
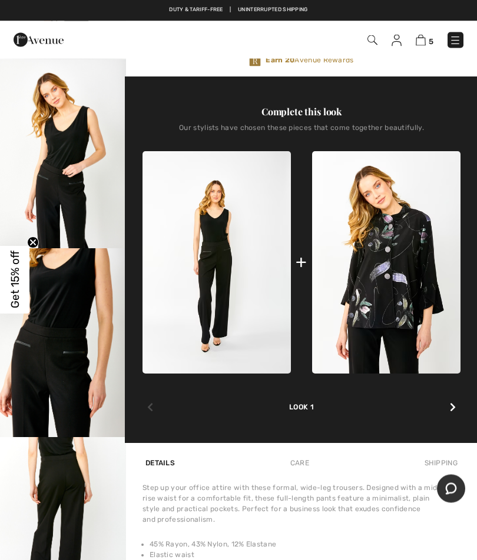
click at [35, 494] on img "5 / 5" at bounding box center [63, 532] width 126 height 189
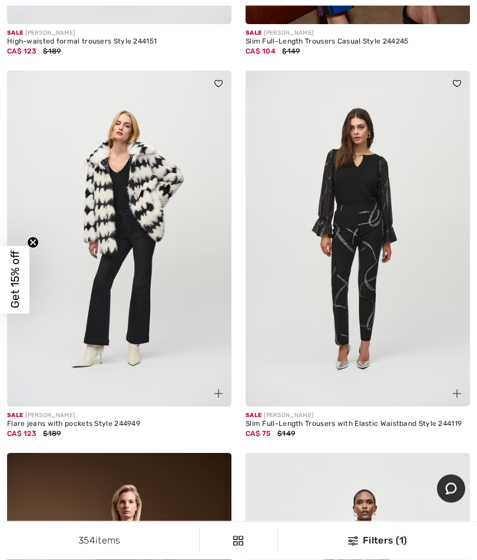
scroll to position [8381, 0]
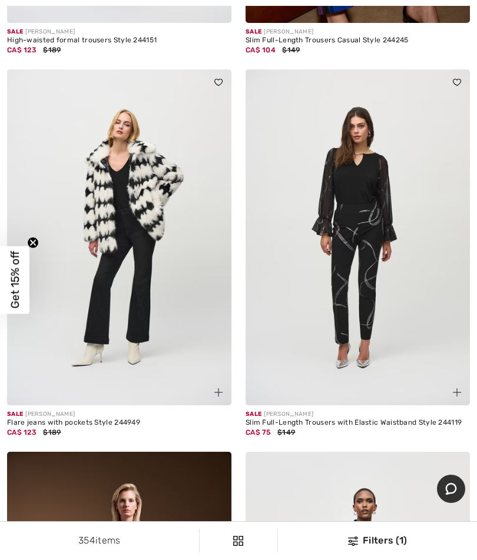
click at [112, 274] on img at bounding box center [119, 237] width 224 height 337
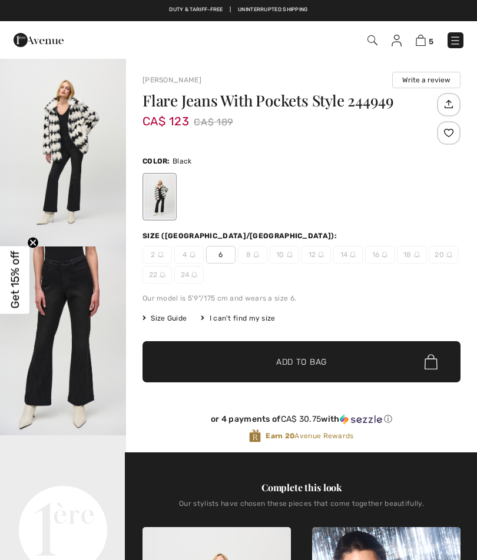
checkbox input "true"
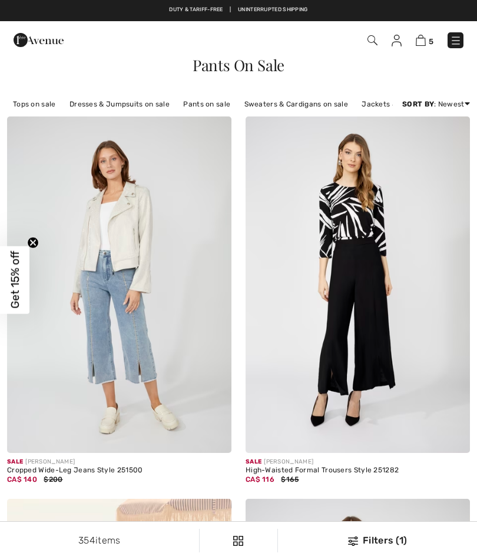
checkbox input "true"
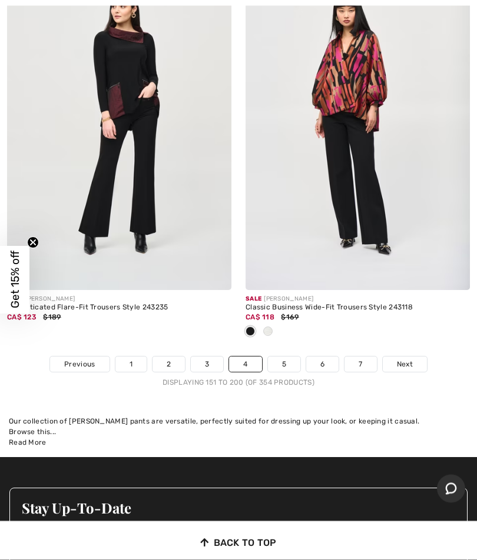
scroll to position [9725, 0]
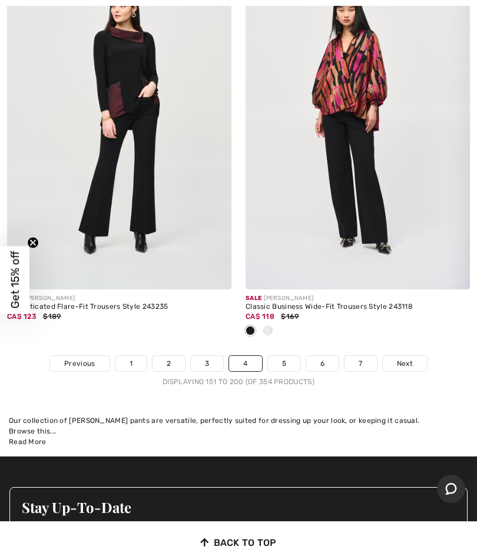
click at [403, 358] on span "Next" at bounding box center [405, 363] width 16 height 11
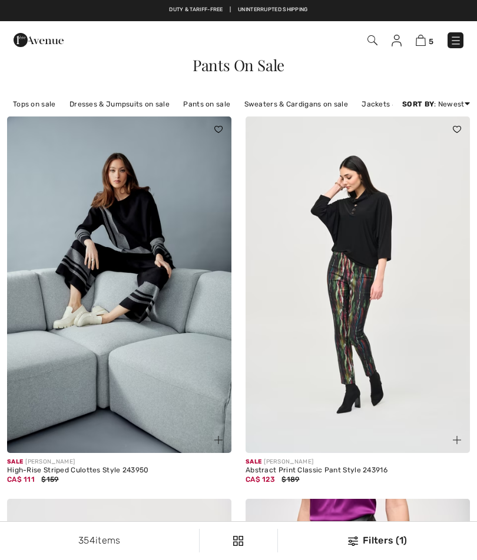
checkbox input "true"
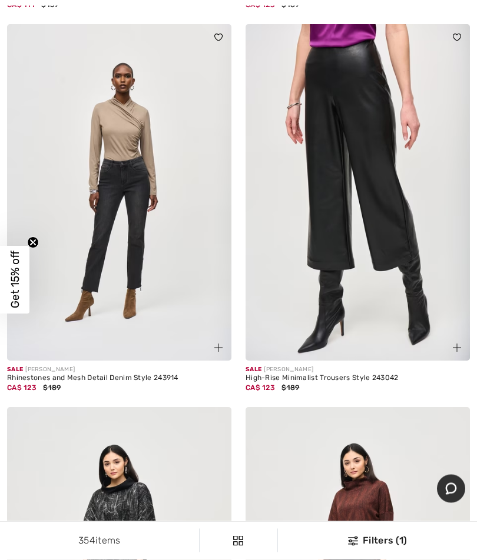
scroll to position [475, 0]
click at [89, 195] on img at bounding box center [119, 192] width 224 height 337
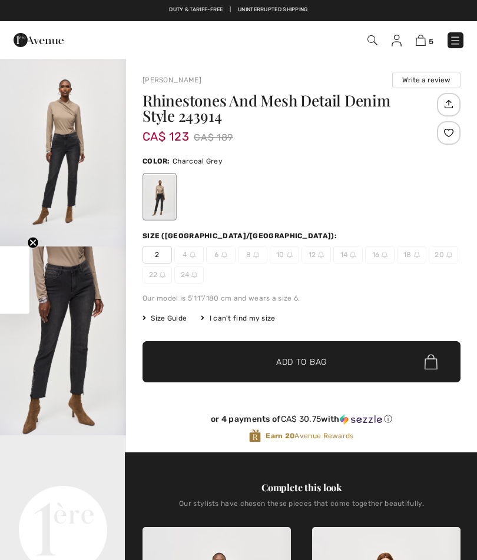
checkbox input "true"
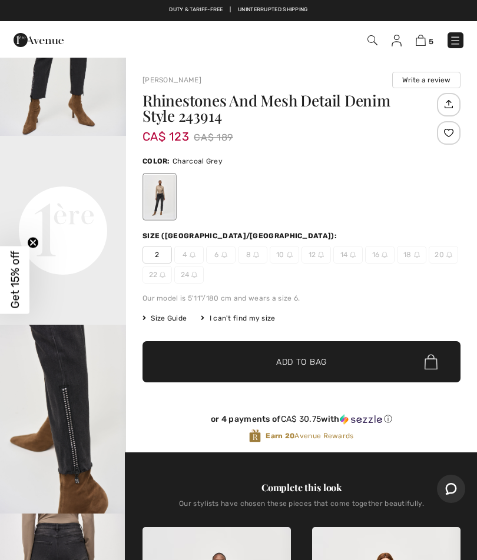
scroll to position [302, 0]
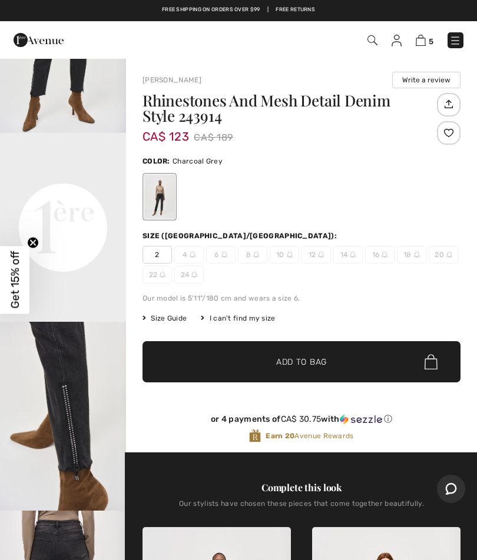
click at [55, 196] on video "Your browser does not support the video tag." at bounding box center [63, 164] width 126 height 63
click at [54, 185] on video "Your browser does not support the video tag." at bounding box center [63, 164] width 126 height 63
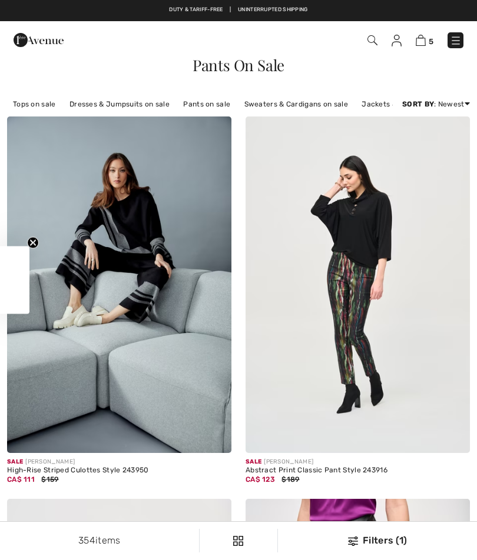
scroll to position [525, 0]
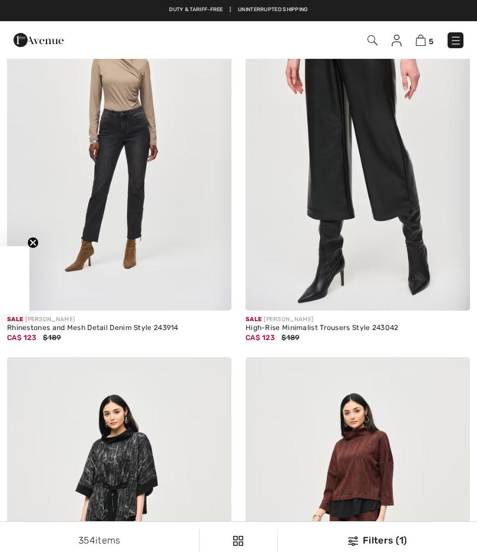
checkbox input "true"
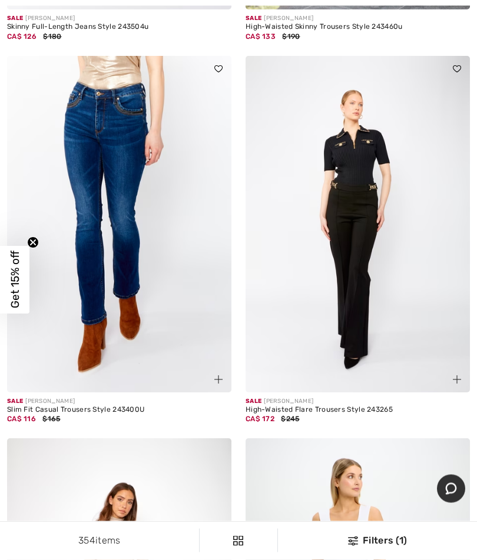
scroll to position [3967, 0]
click at [313, 199] on img at bounding box center [357, 224] width 224 height 337
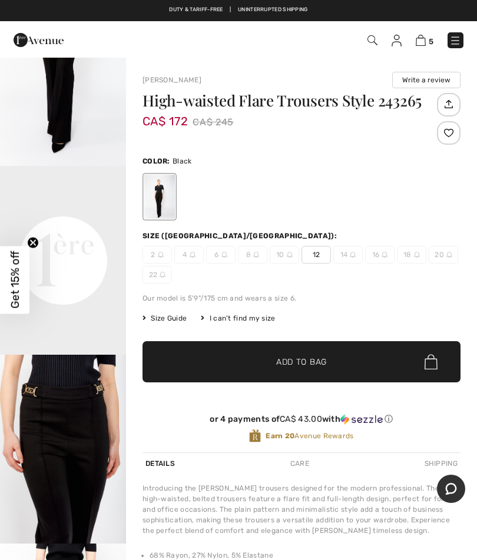
scroll to position [270, 0]
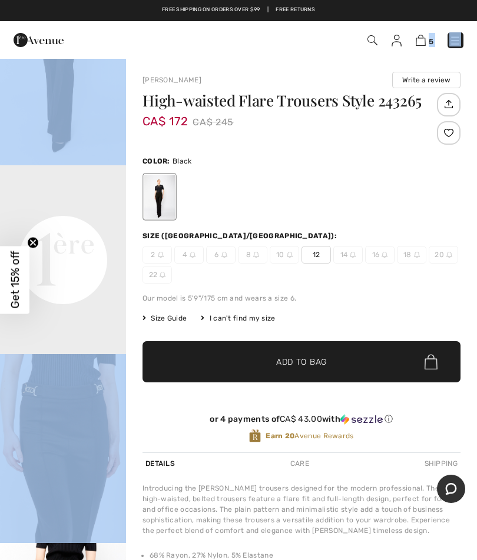
click at [443, 187] on div at bounding box center [301, 196] width 318 height 49
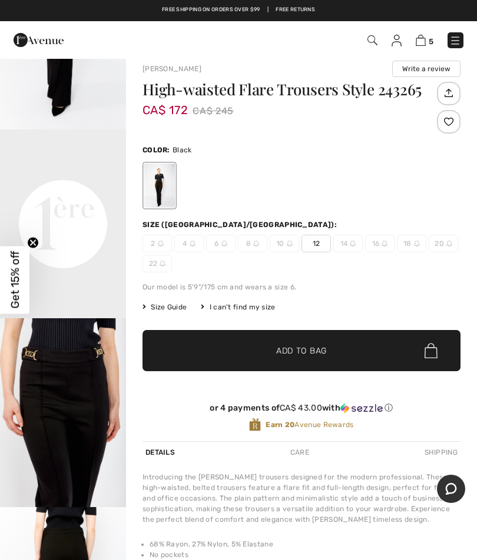
scroll to position [0, 0]
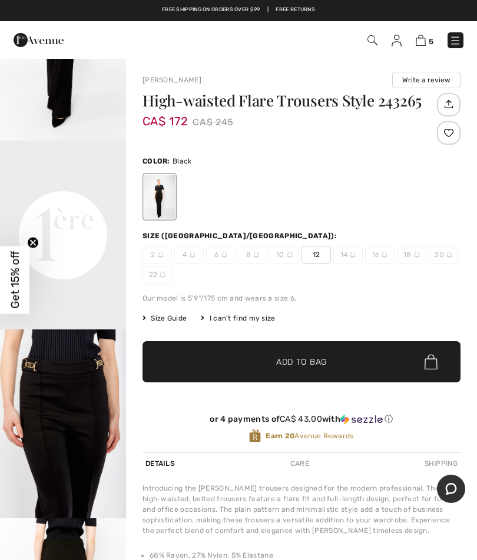
click at [174, 320] on span "Size Guide" at bounding box center [164, 318] width 44 height 11
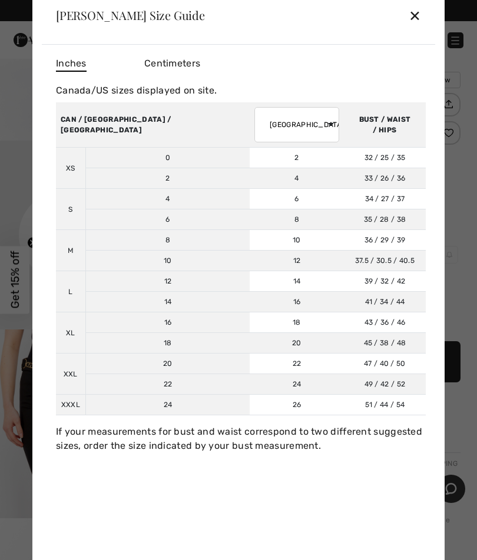
click at [420, 9] on div "✕" at bounding box center [414, 15] width 12 height 25
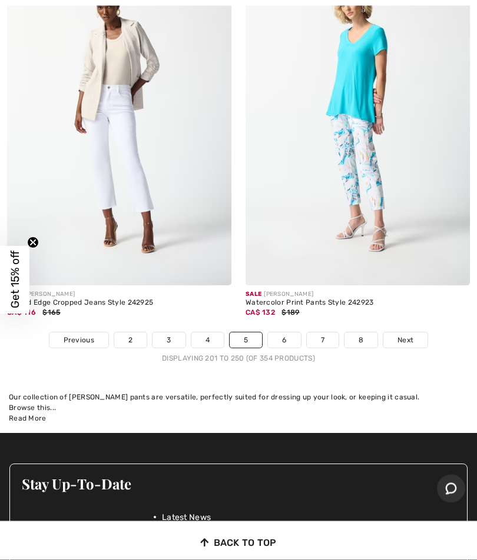
scroll to position [9748, 0]
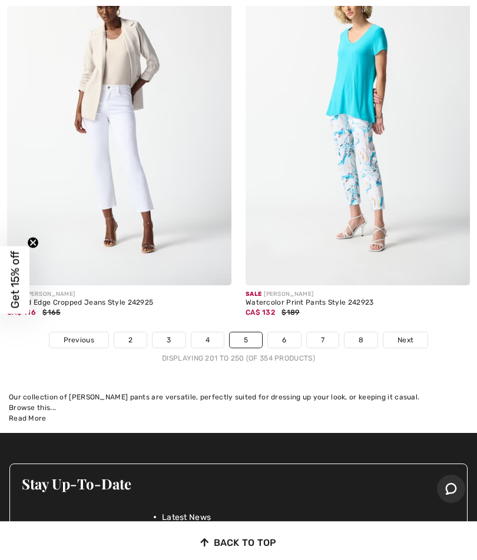
click at [410, 335] on link "Next" at bounding box center [405, 339] width 44 height 15
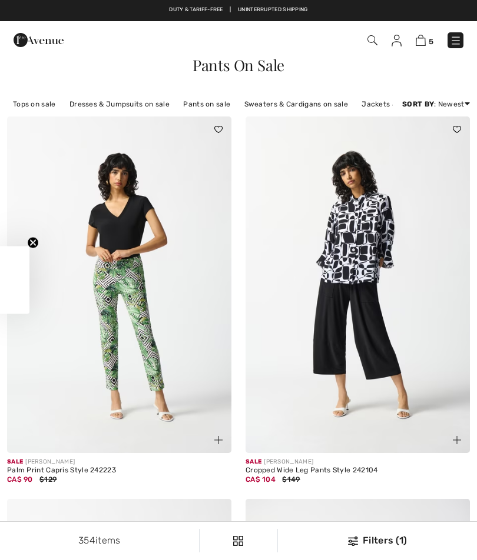
checkbox input "true"
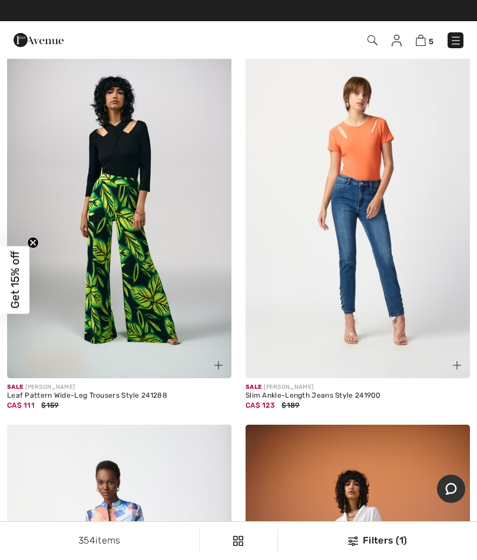
scroll to position [6093, 0]
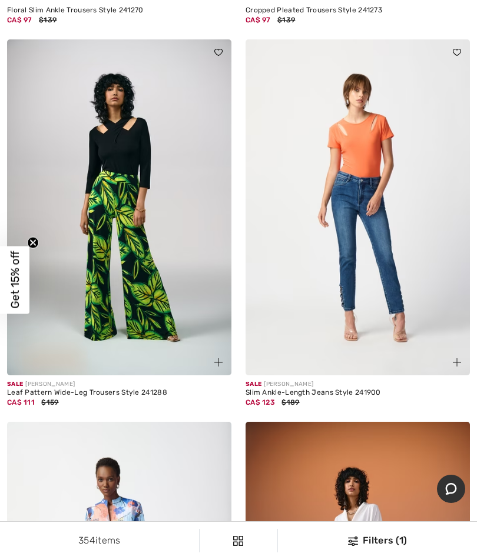
click at [378, 157] on img at bounding box center [357, 207] width 224 height 337
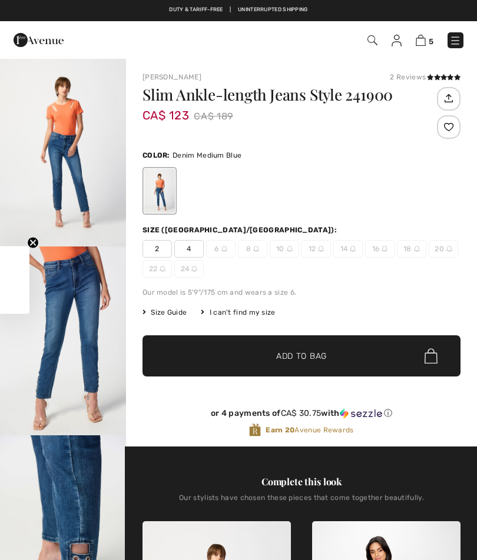
checkbox input "true"
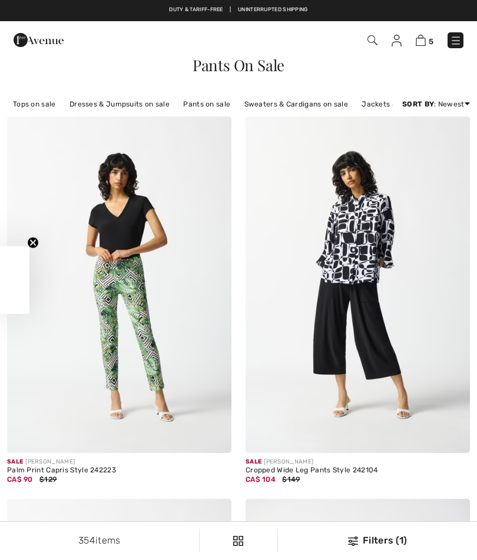
checkbox input "true"
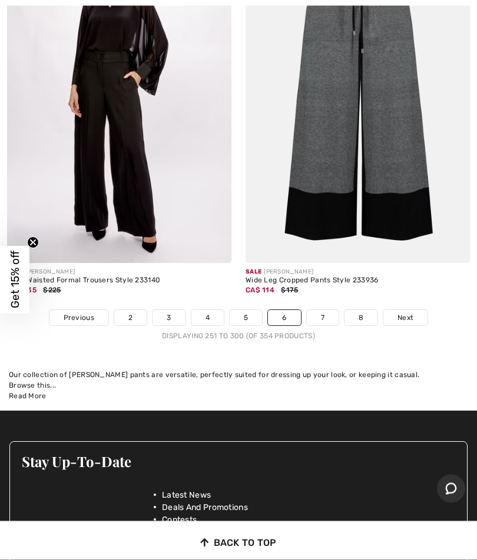
scroll to position [9846, 0]
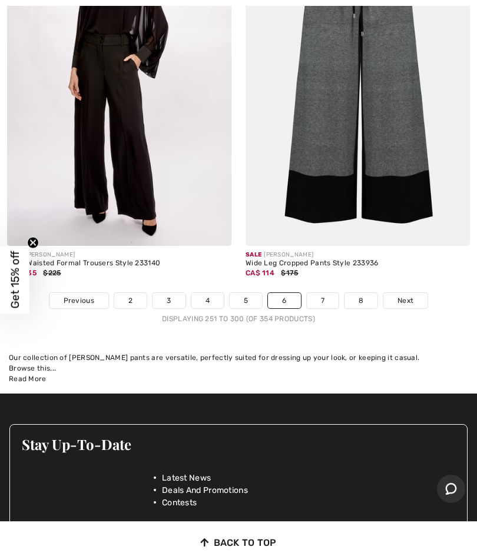
click at [405, 295] on span "Next" at bounding box center [405, 300] width 16 height 11
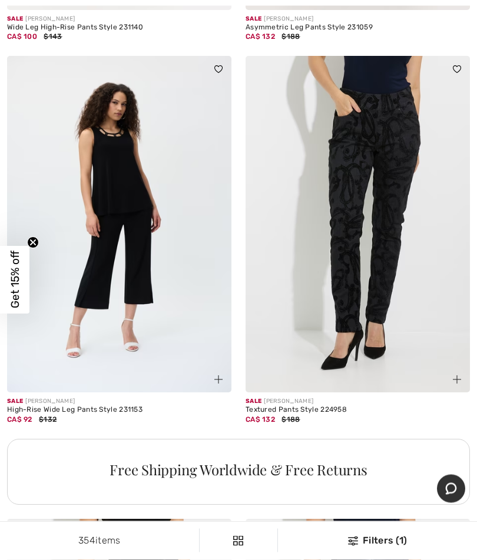
scroll to position [6764, 0]
click at [402, 212] on img at bounding box center [357, 224] width 224 height 337
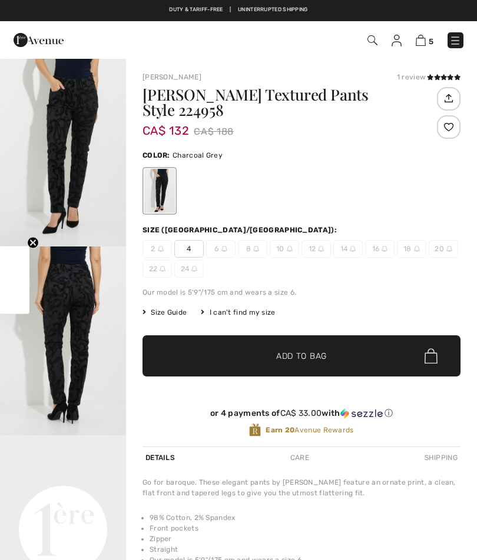
checkbox input "true"
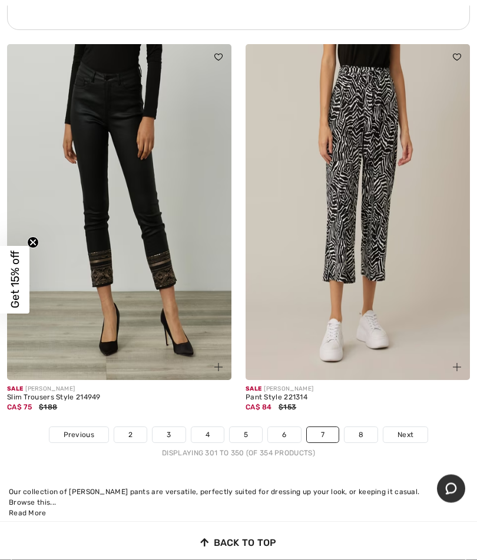
scroll to position [9635, 0]
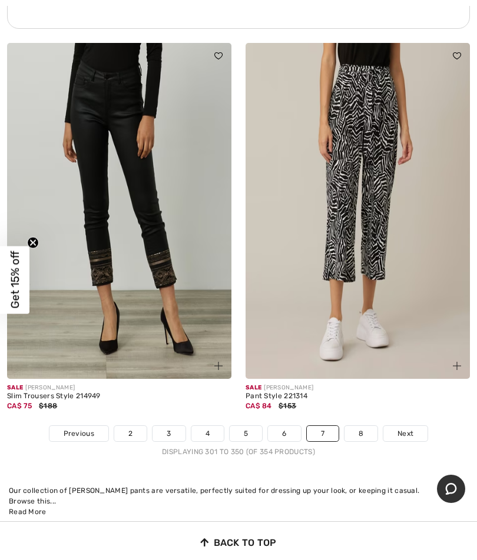
click at [411, 428] on span "Next" at bounding box center [405, 433] width 16 height 11
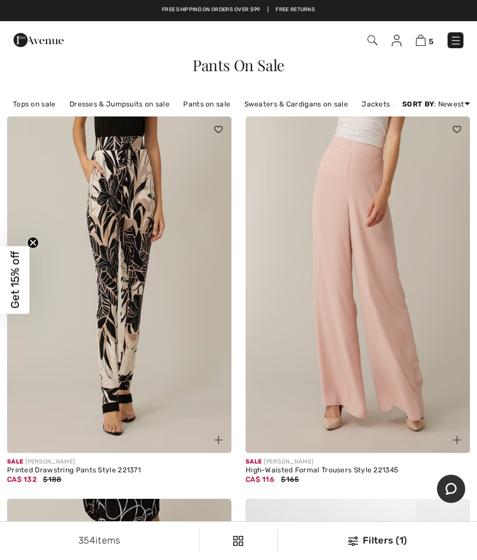
click at [44, 102] on link "Tops on sale" at bounding box center [34, 103] width 55 height 15
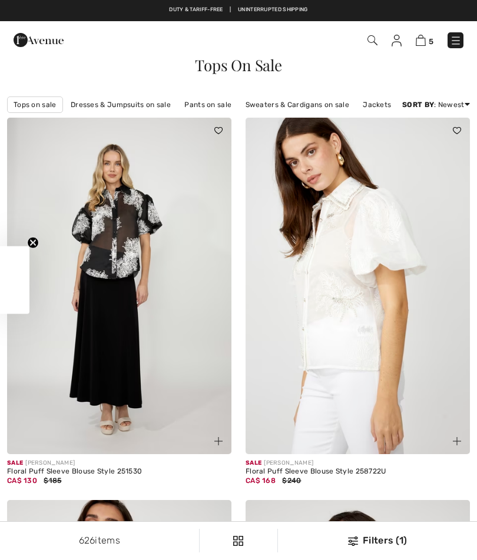
checkbox input "true"
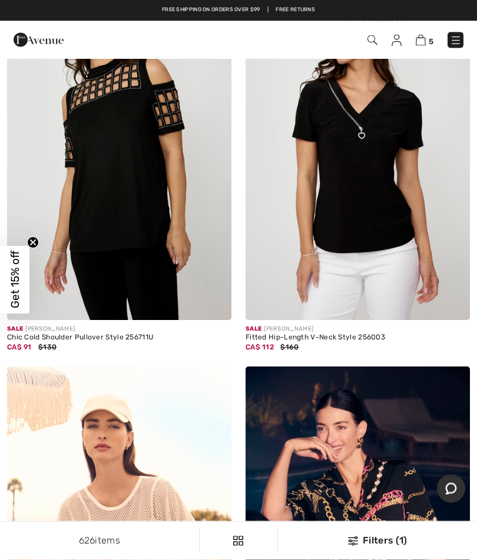
scroll to position [517, 0]
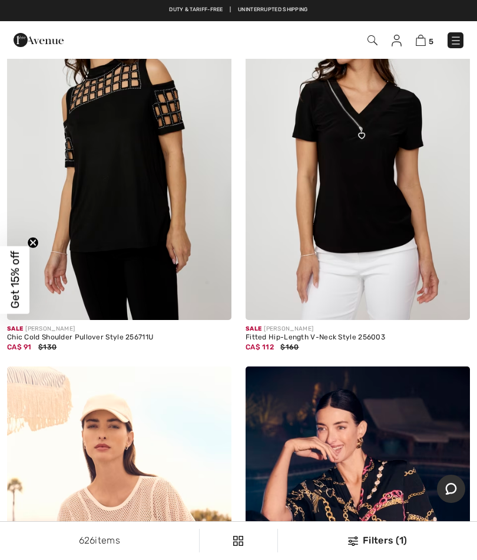
click at [402, 208] on img at bounding box center [357, 152] width 224 height 337
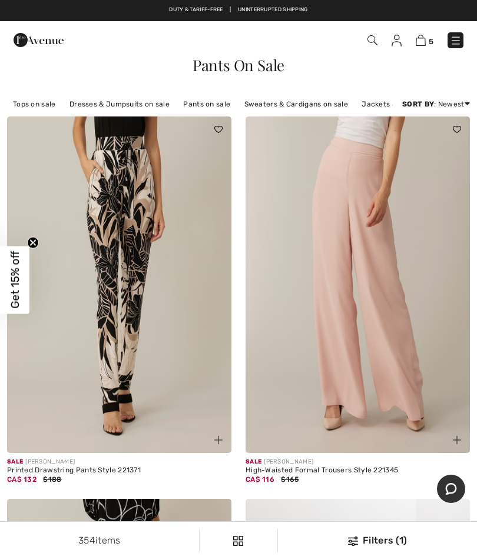
click at [40, 96] on link "Tops on sale" at bounding box center [34, 103] width 55 height 15
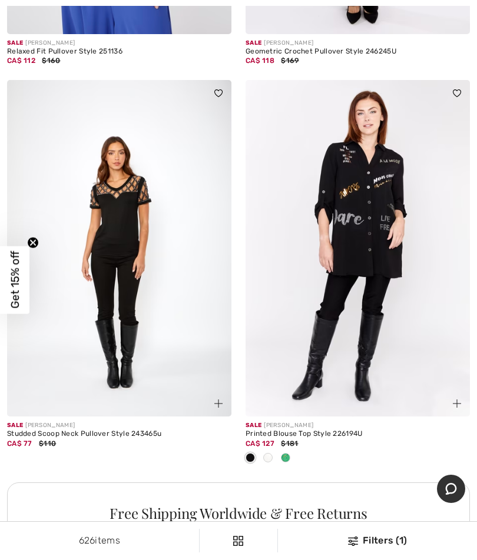
scroll to position [1963, 0]
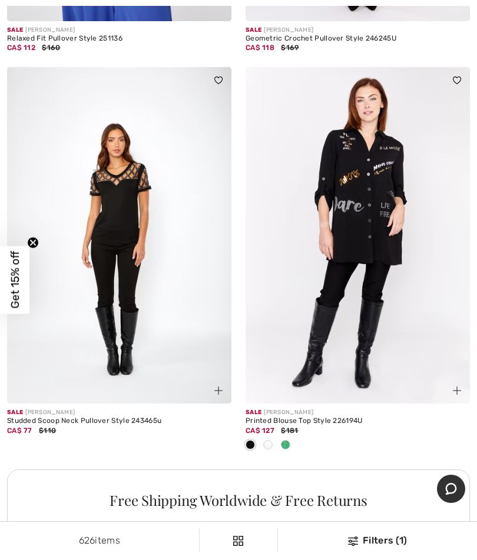
click at [155, 341] on img at bounding box center [119, 235] width 224 height 337
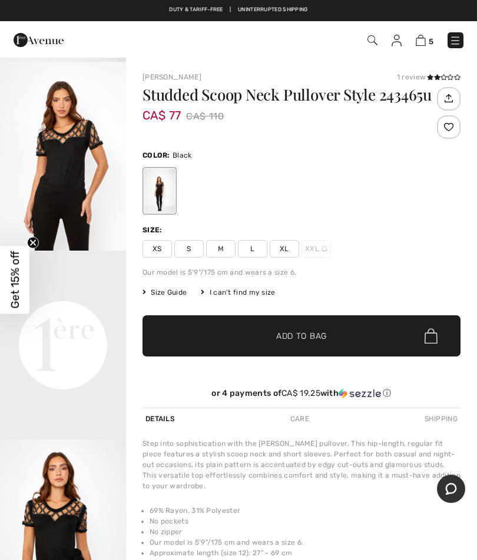
scroll to position [189, 0]
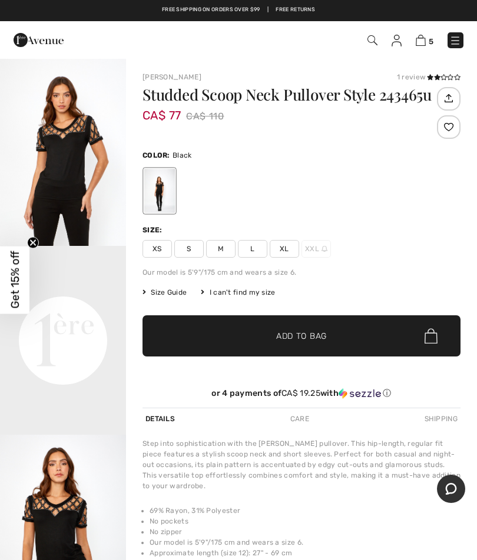
click at [91, 182] on img "2 / 4" at bounding box center [63, 151] width 126 height 189
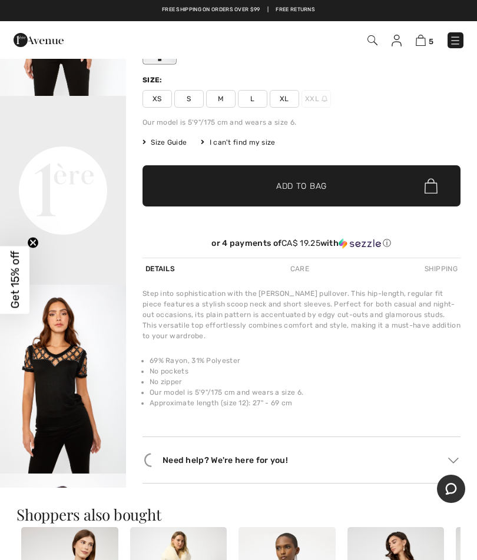
scroll to position [159, 0]
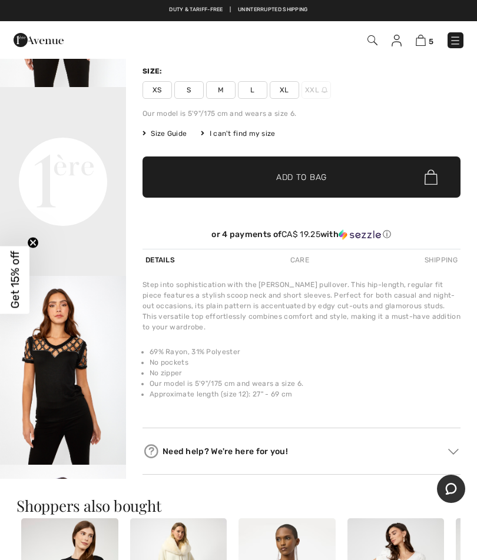
click at [172, 134] on span "Size Guide" at bounding box center [164, 133] width 44 height 11
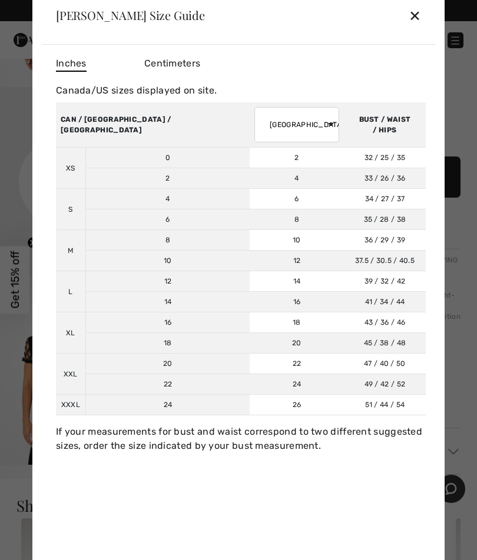
click at [415, 28] on div "✕" at bounding box center [414, 15] width 12 height 25
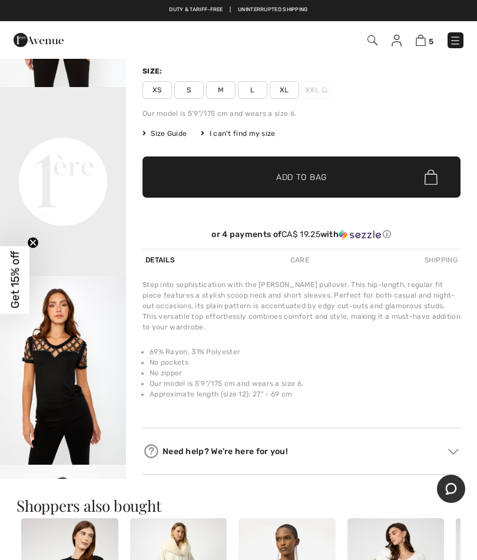
click at [255, 96] on span "L" at bounding box center [252, 90] width 29 height 18
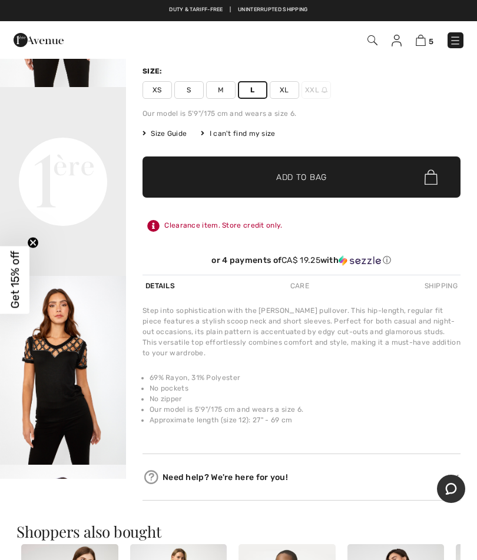
click at [359, 167] on span "✔ Added to Bag Add to Bag" at bounding box center [301, 177] width 318 height 41
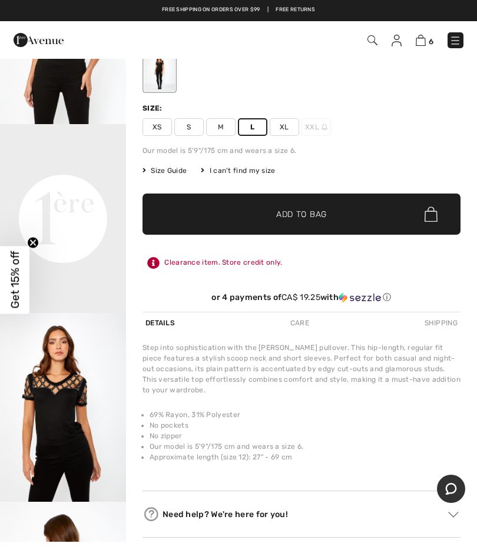
scroll to position [0, 0]
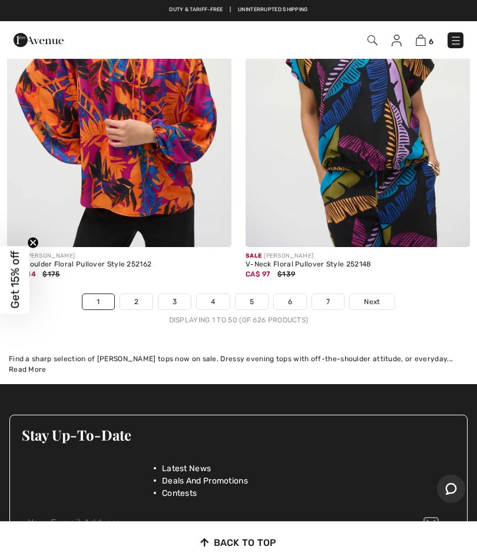
scroll to position [10020, 0]
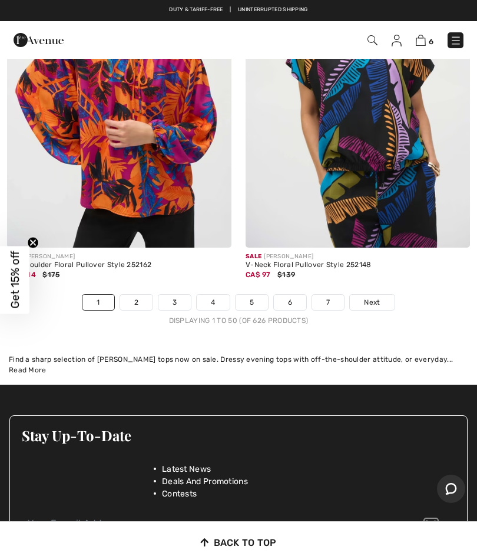
click at [375, 297] on span "Next" at bounding box center [372, 302] width 16 height 11
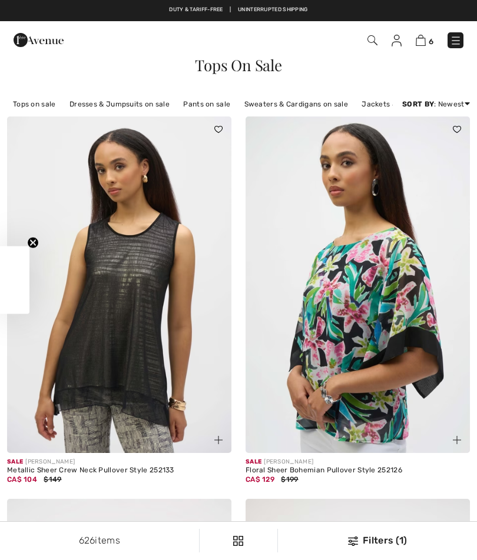
checkbox input "true"
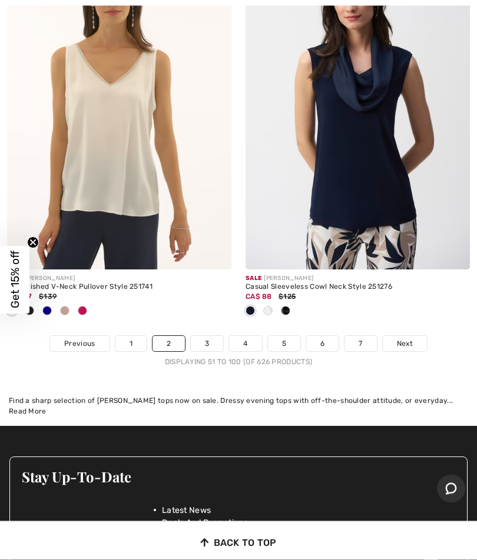
scroll to position [9940, 0]
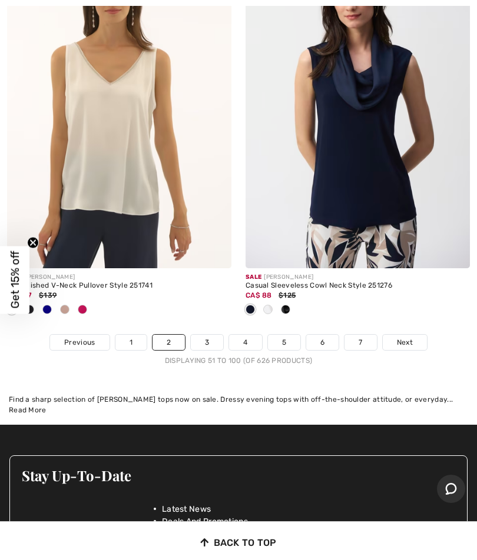
click at [419, 336] on link "Next" at bounding box center [404, 342] width 44 height 15
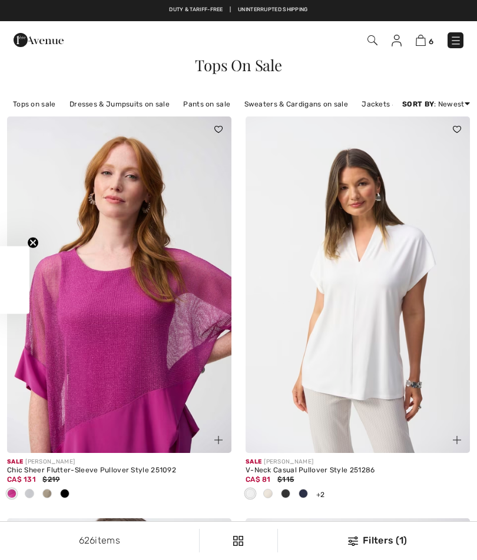
checkbox input "true"
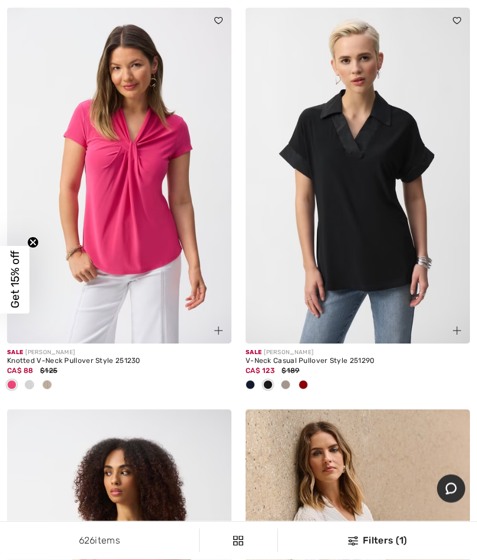
scroll to position [6164, 0]
click at [123, 232] on img at bounding box center [119, 176] width 224 height 337
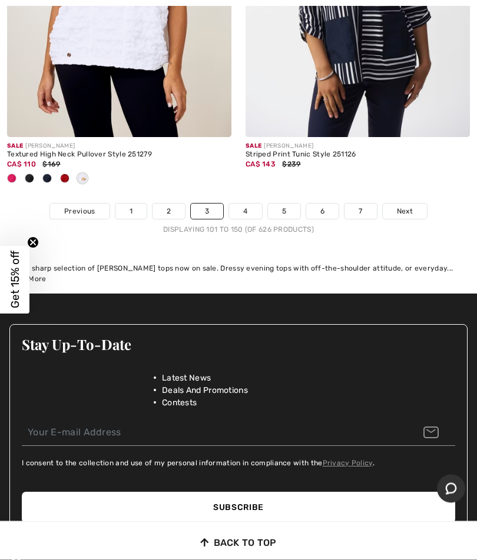
scroll to position [10135, 0]
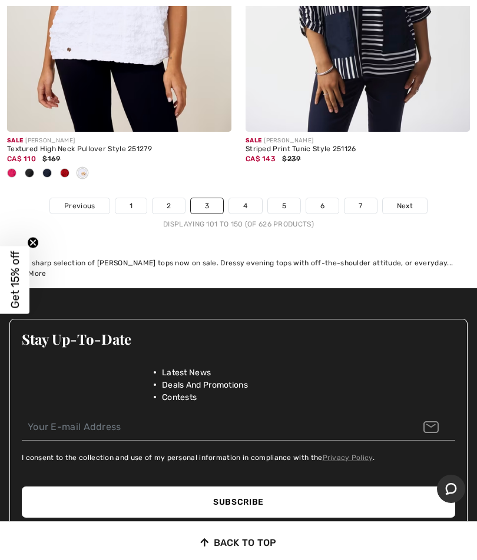
click at [410, 198] on link "Next" at bounding box center [404, 205] width 44 height 15
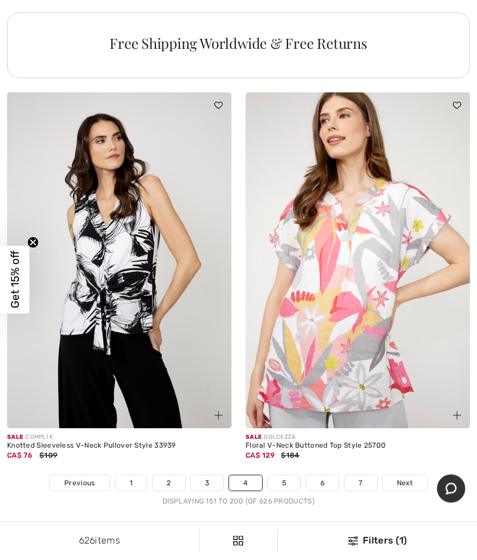
scroll to position [9741, 0]
click at [420, 476] on link "Next" at bounding box center [404, 482] width 44 height 15
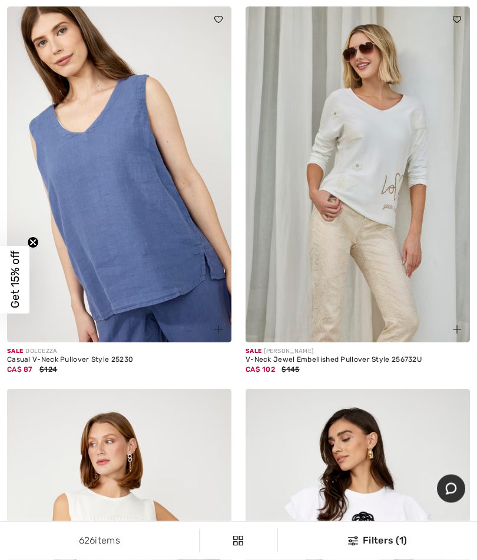
scroll to position [2505, 0]
click at [404, 264] on img at bounding box center [357, 174] width 224 height 337
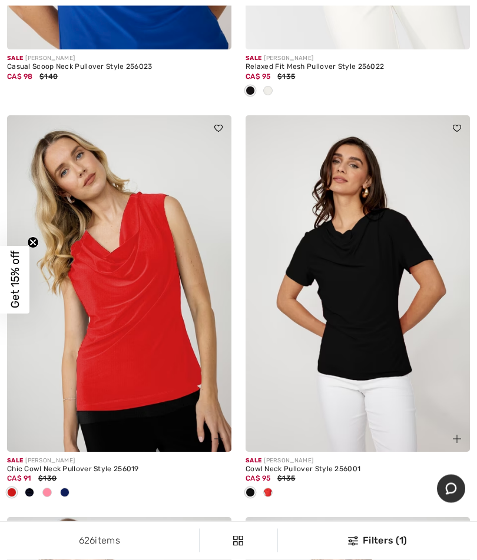
scroll to position [7637, 0]
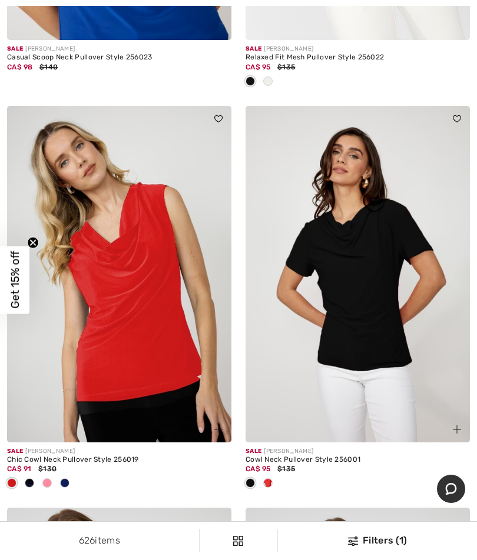
click at [410, 269] on img at bounding box center [357, 274] width 224 height 337
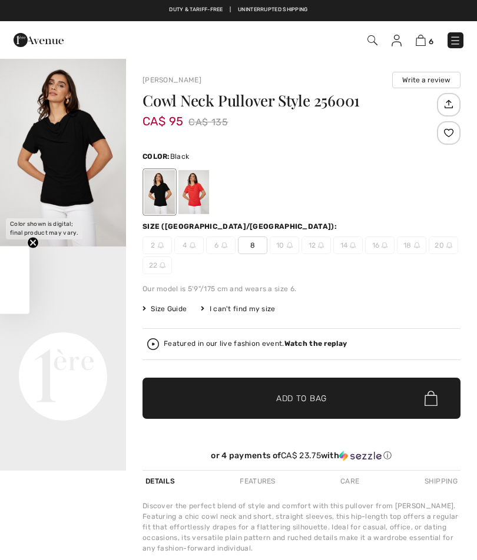
checkbox input "true"
click at [205, 195] on div at bounding box center [193, 192] width 31 height 44
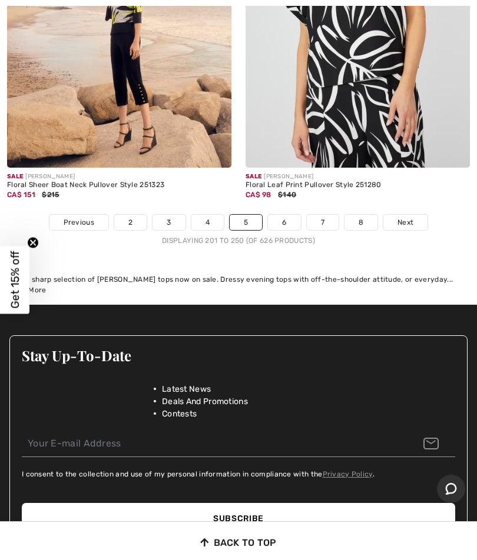
scroll to position [9928, 0]
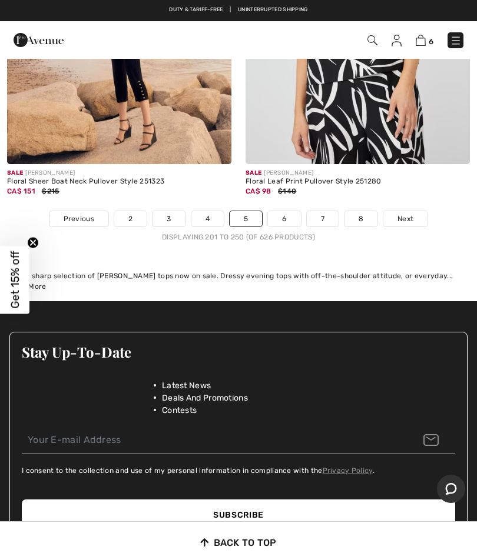
click at [415, 211] on link "Next" at bounding box center [405, 218] width 44 height 15
click at [409, 169] on div "Sale FRANK LYMAN" at bounding box center [357, 173] width 224 height 9
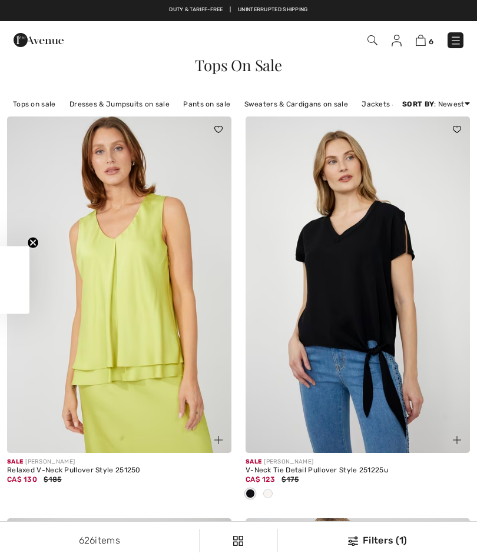
checkbox input "true"
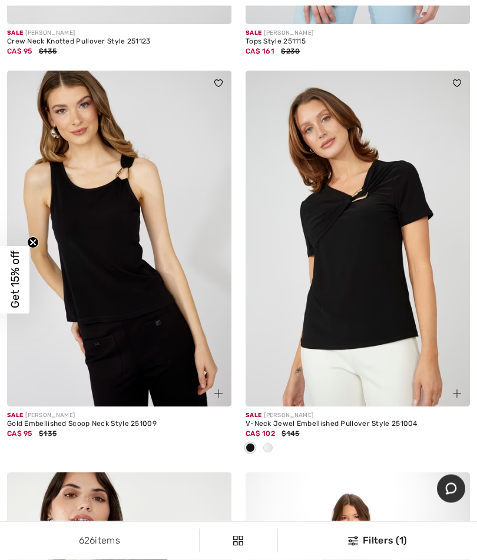
scroll to position [831, 0]
click at [381, 234] on img at bounding box center [357, 239] width 224 height 337
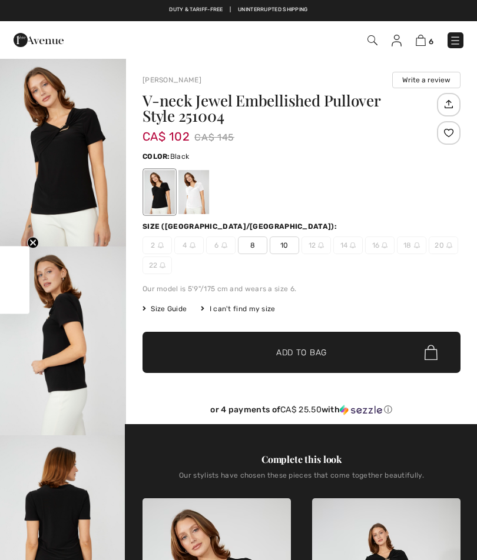
checkbox input "true"
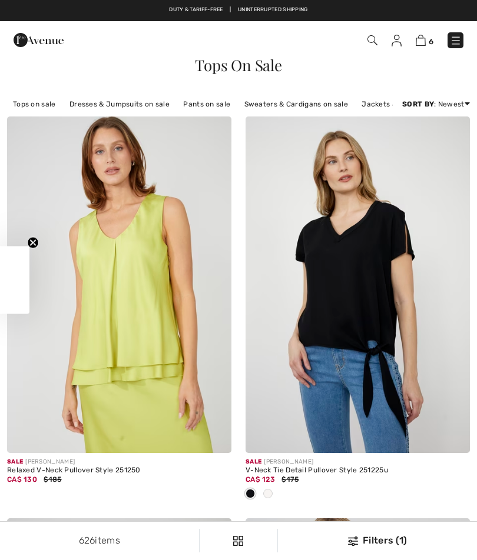
checkbox input "true"
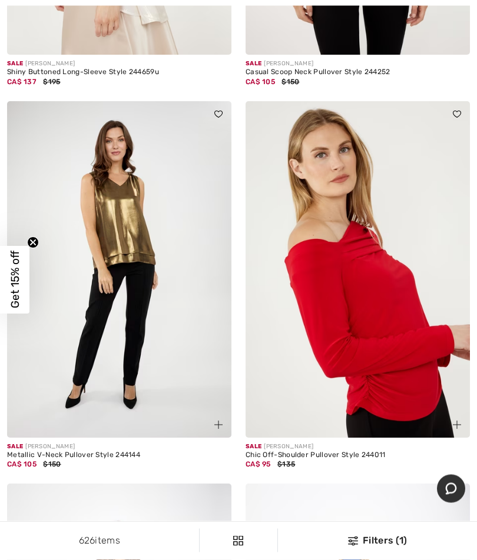
scroll to position [6414, 0]
click at [367, 267] on img at bounding box center [357, 269] width 224 height 337
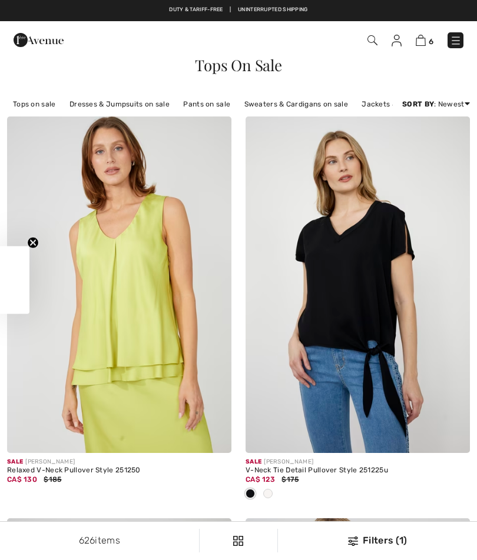
scroll to position [6463, 0]
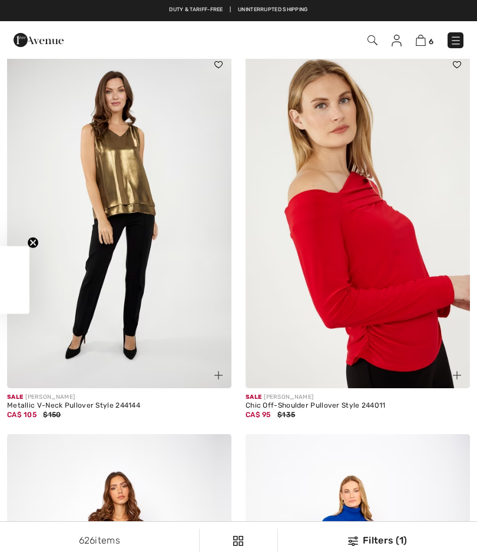
checkbox input "true"
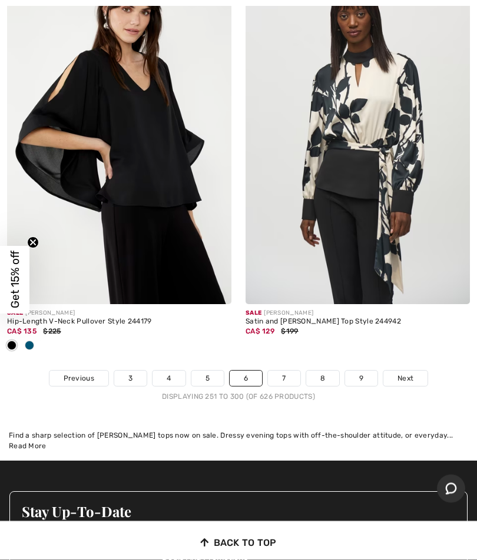
scroll to position [9808, 0]
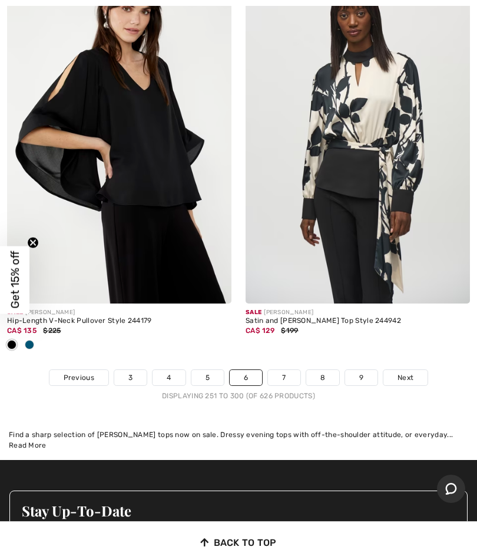
click at [411, 372] on span "Next" at bounding box center [405, 377] width 16 height 11
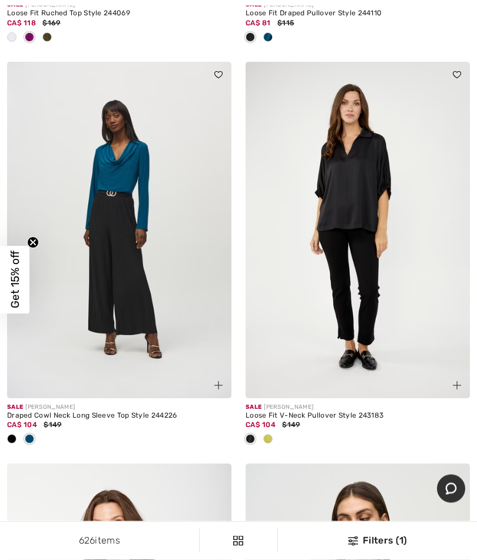
scroll to position [1624, 0]
click at [175, 235] on img at bounding box center [119, 230] width 224 height 337
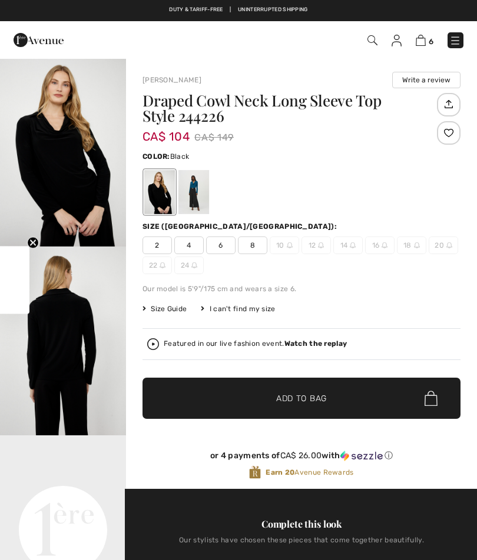
checkbox input "true"
click at [198, 188] on div at bounding box center [193, 192] width 31 height 44
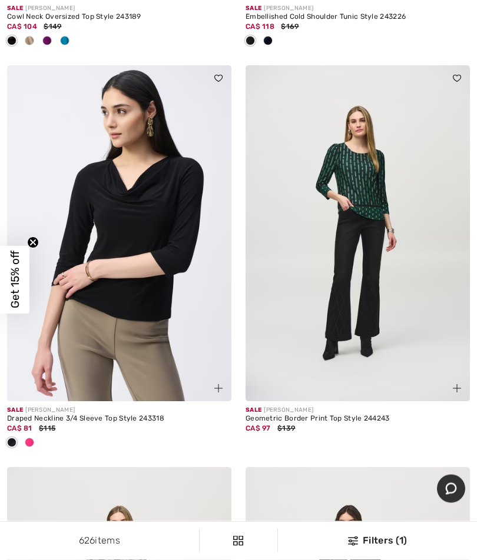
scroll to position [6164, 0]
click at [153, 181] on img at bounding box center [119, 233] width 224 height 337
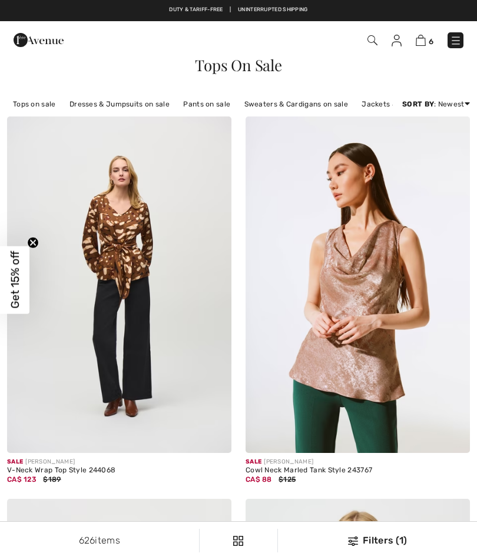
checkbox input "true"
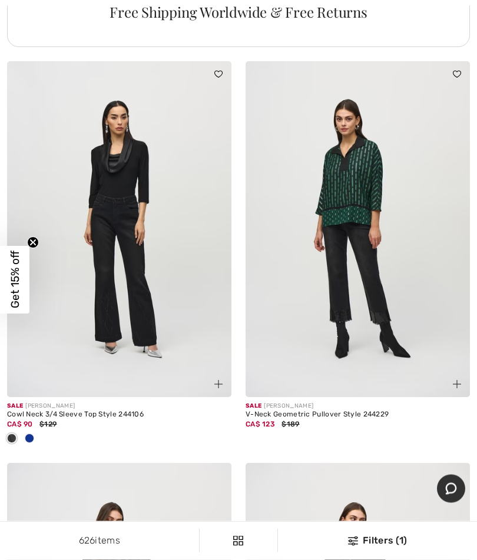
scroll to position [7435, 0]
click at [188, 305] on img at bounding box center [119, 229] width 224 height 337
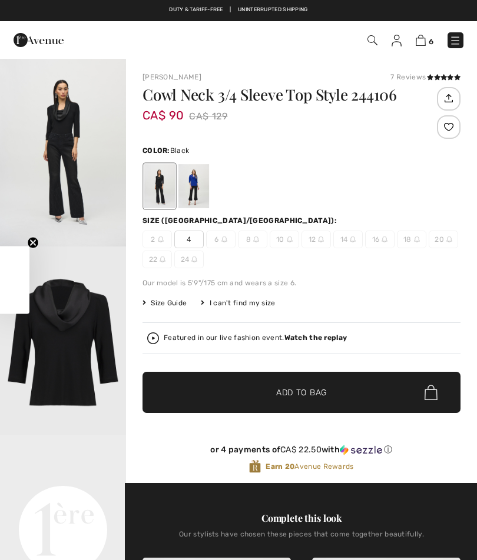
checkbox input "true"
click at [197, 194] on div at bounding box center [193, 186] width 31 height 44
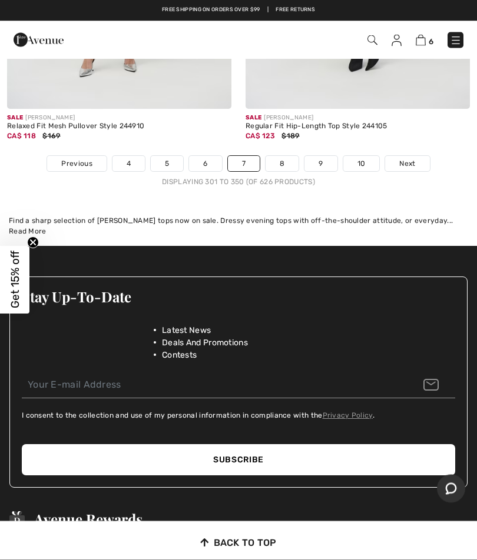
scroll to position [10132, 0]
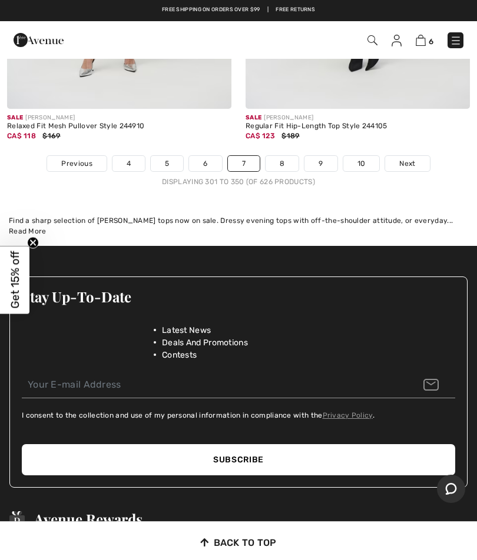
click at [424, 156] on link "Next" at bounding box center [407, 163] width 44 height 15
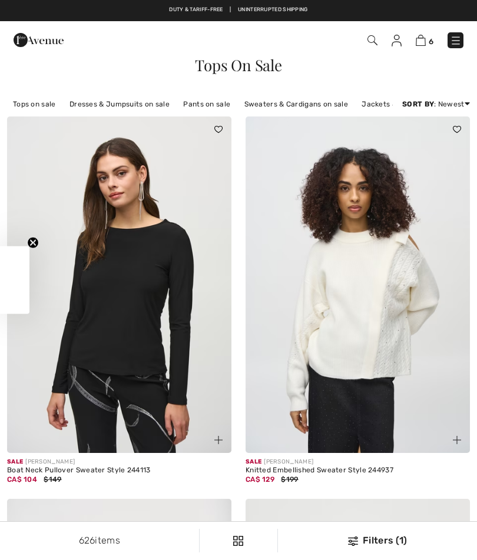
checkbox input "true"
click at [132, 242] on img at bounding box center [119, 284] width 224 height 337
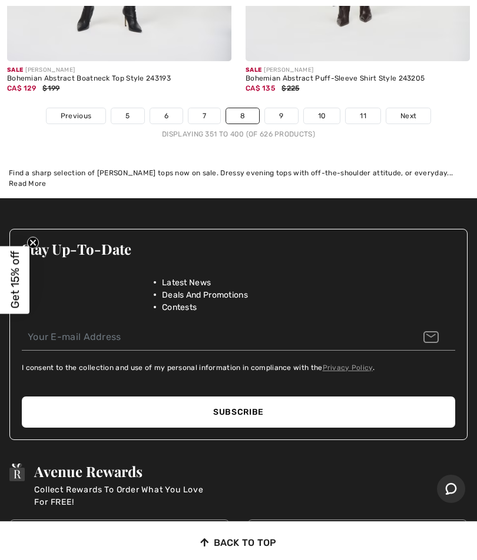
scroll to position [10074, 0]
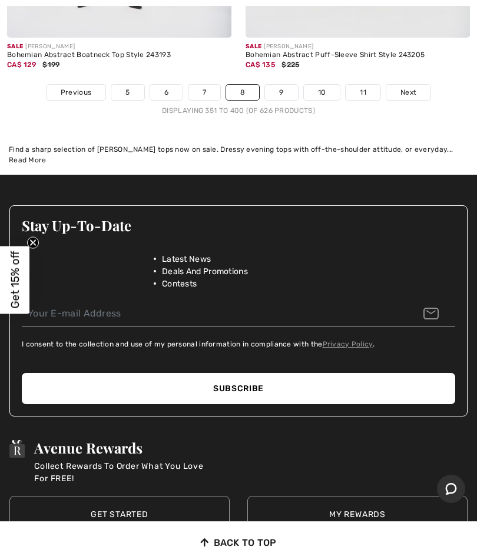
click at [416, 85] on link "Next" at bounding box center [408, 92] width 44 height 15
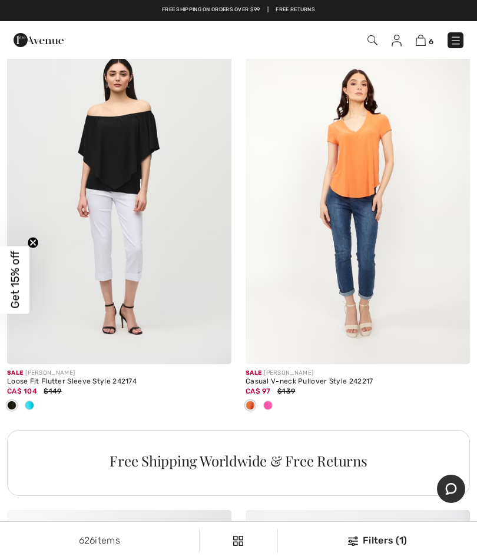
scroll to position [6767, 0]
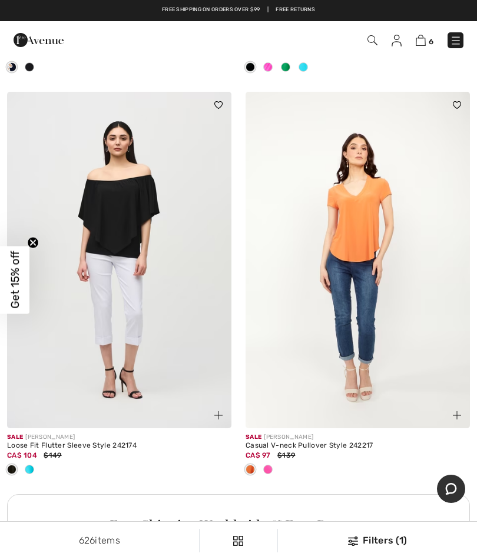
click at [267, 465] on span at bounding box center [267, 469] width 9 height 9
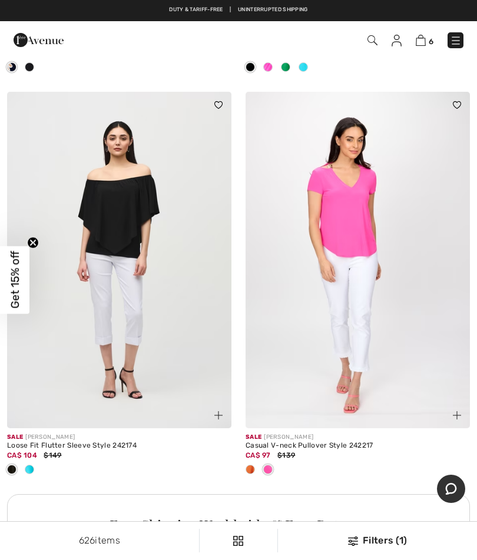
click at [417, 518] on div "Free Shipping Worldwide & Free Returns" at bounding box center [238, 525] width 369 height 14
click at [391, 291] on img at bounding box center [357, 260] width 224 height 337
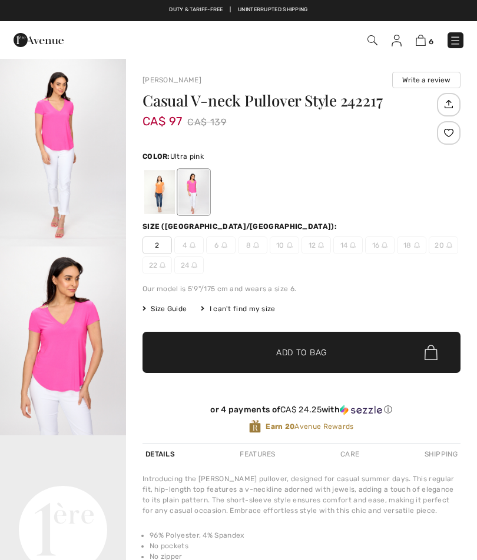
checkbox input "true"
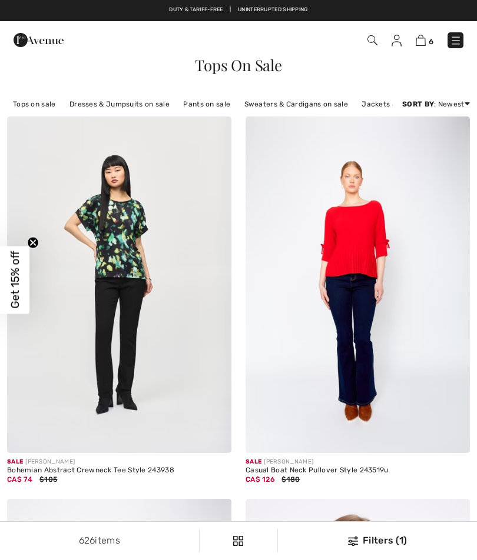
checkbox input "true"
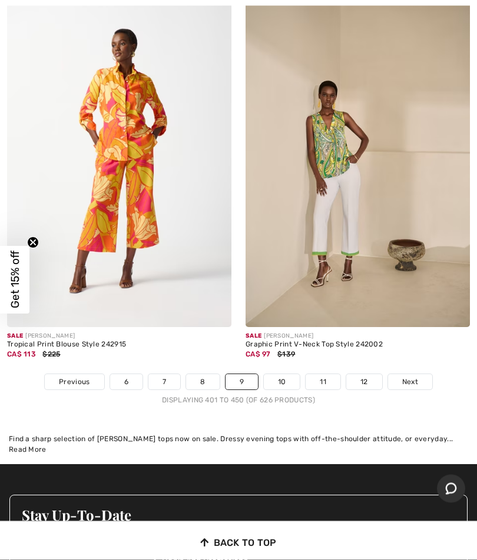
scroll to position [9824, 0]
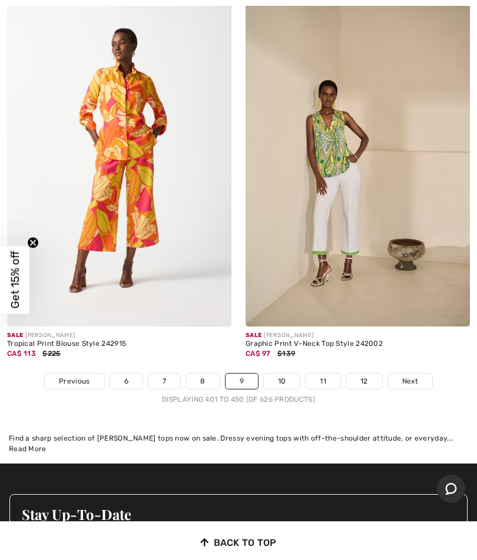
click at [423, 374] on link "Next" at bounding box center [410, 381] width 44 height 15
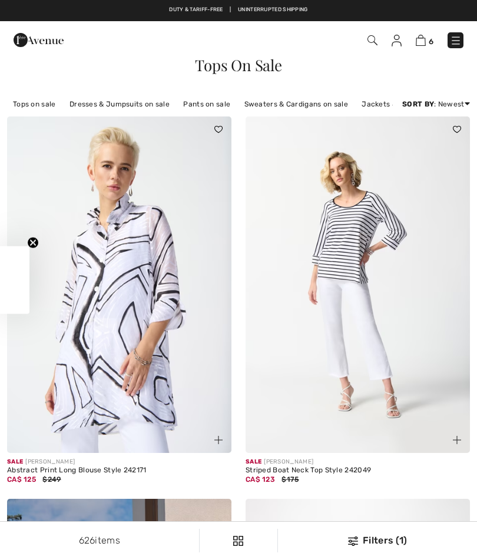
checkbox input "true"
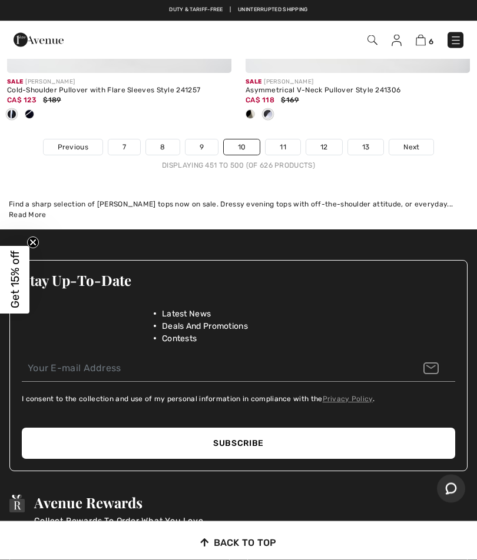
scroll to position [10235, 0]
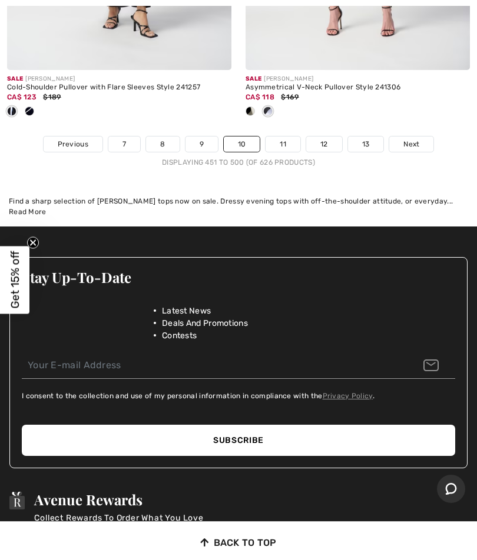
click at [424, 137] on link "Next" at bounding box center [411, 144] width 44 height 15
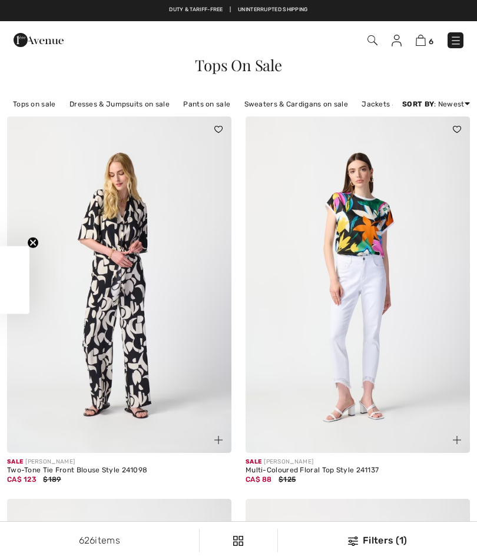
checkbox input "true"
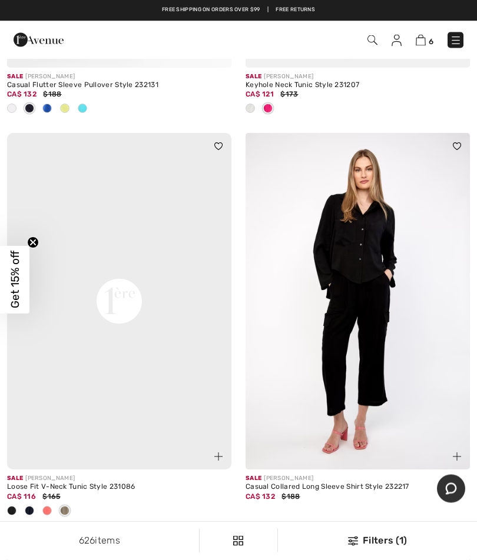
scroll to position [9179, 0]
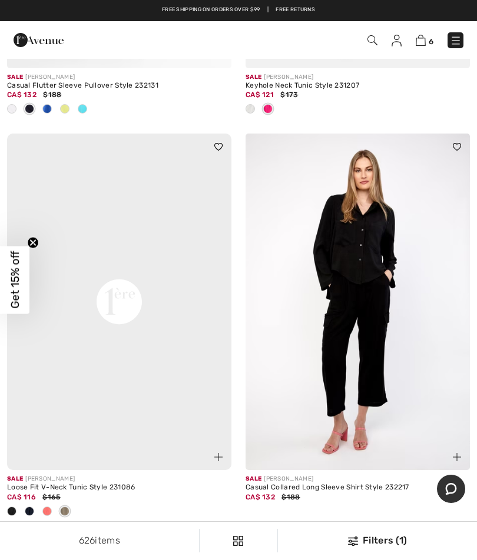
click at [393, 300] on img at bounding box center [357, 302] width 224 height 337
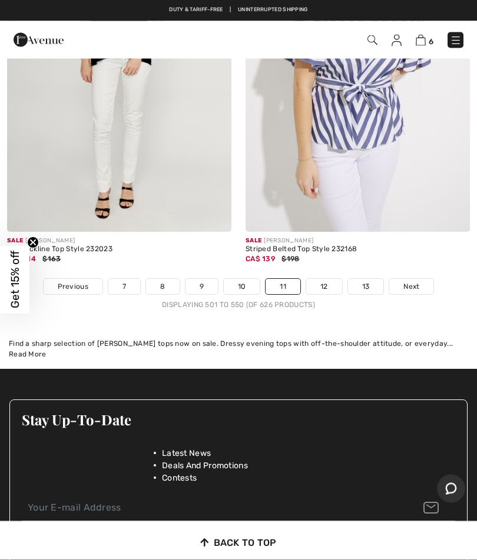
scroll to position [9899, 0]
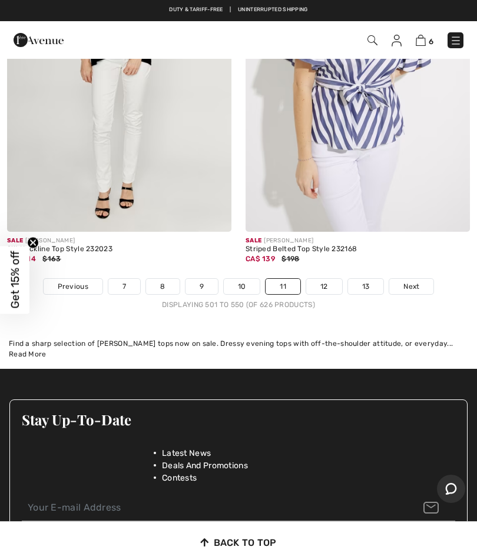
click at [422, 282] on link "Next" at bounding box center [411, 286] width 44 height 15
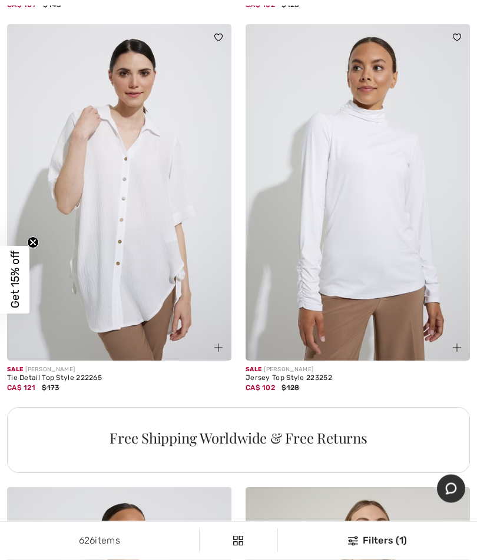
scroll to position [9269, 0]
click at [390, 267] on img at bounding box center [357, 192] width 224 height 337
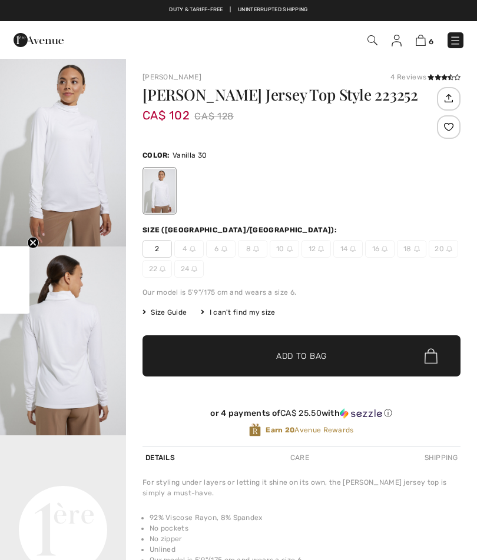
checkbox input "true"
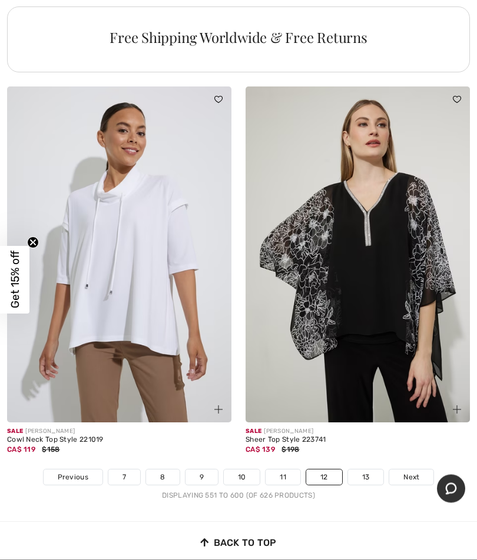
scroll to position [9669, 0]
click at [422, 470] on link "Next" at bounding box center [411, 477] width 44 height 15
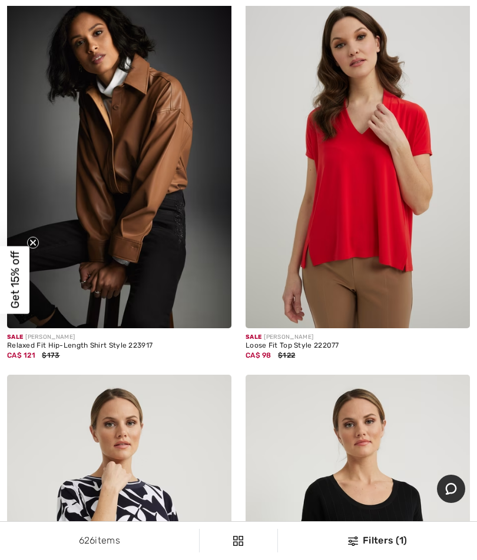
scroll to position [889, 0]
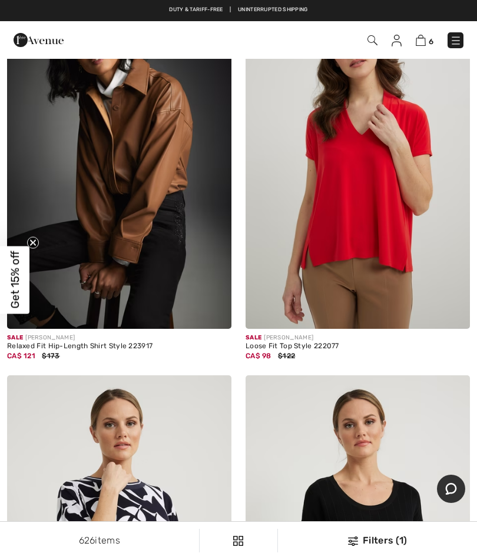
click at [132, 225] on img at bounding box center [119, 161] width 224 height 337
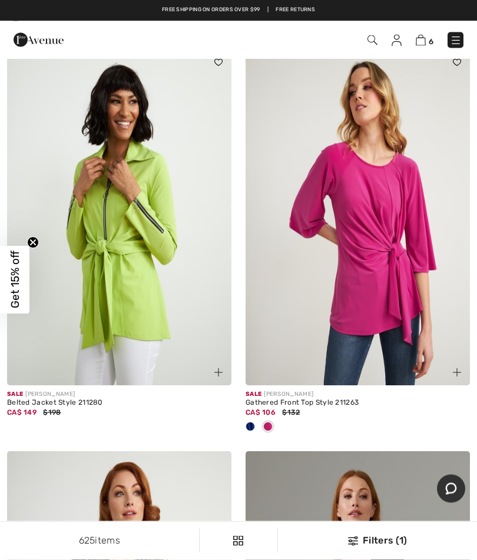
scroll to position [3583, 0]
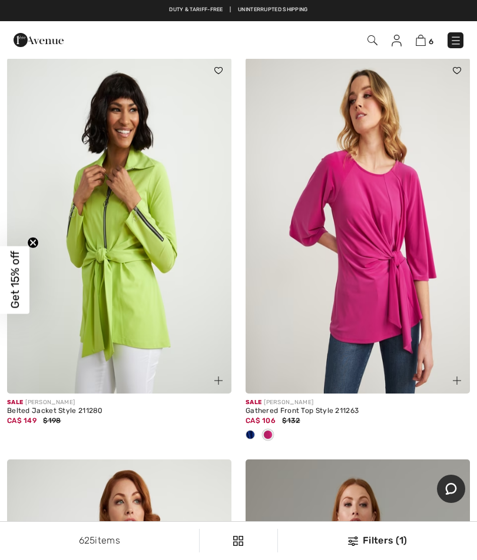
click at [425, 40] on img at bounding box center [420, 40] width 10 height 11
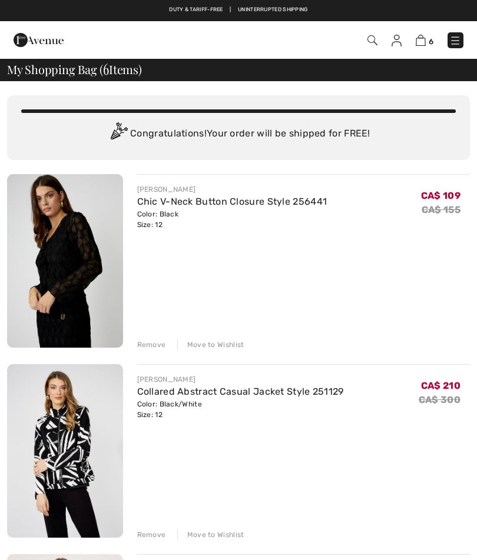
click at [154, 538] on div "Remove" at bounding box center [151, 535] width 29 height 11
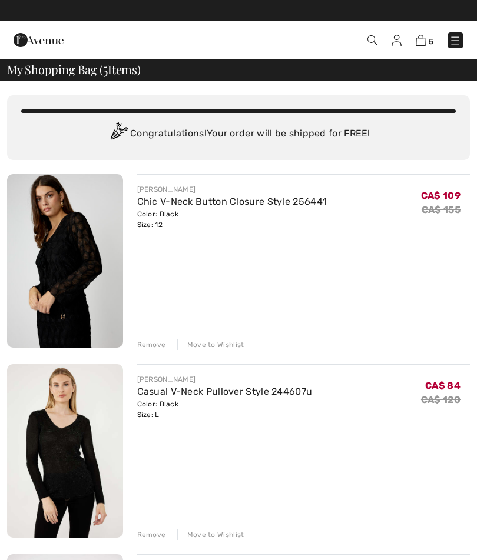
click at [52, 260] on img at bounding box center [65, 261] width 116 height 174
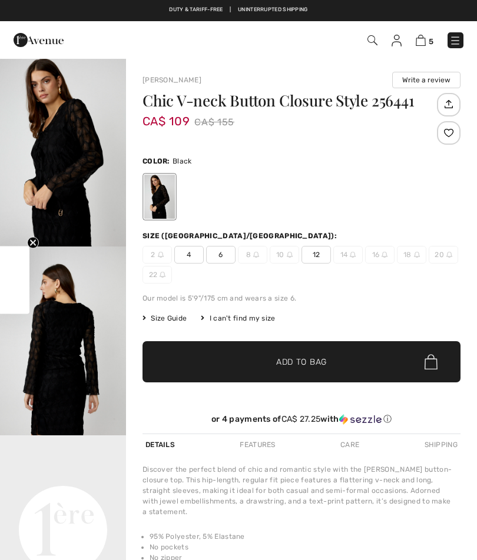
checkbox input "true"
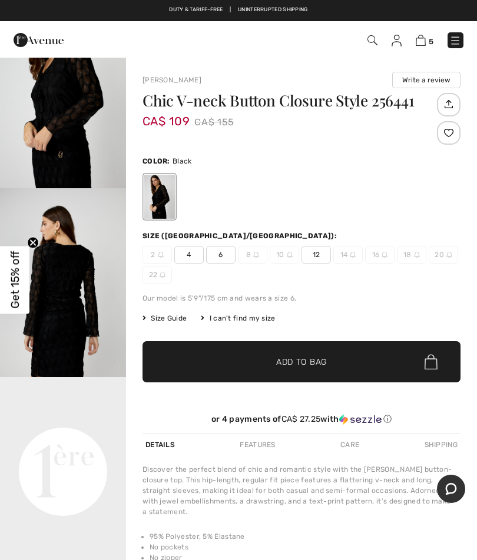
scroll to position [60, 0]
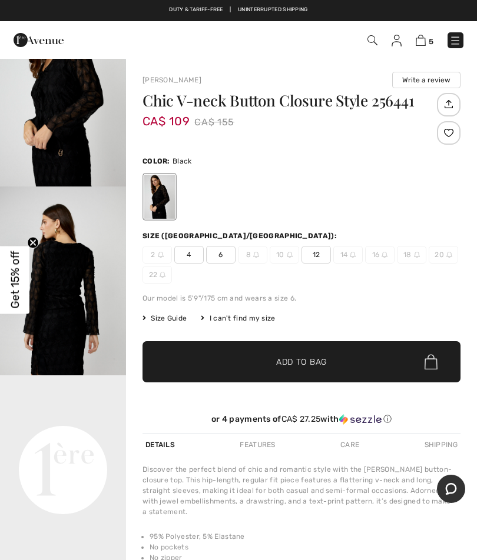
click at [52, 437] on video "Your browser does not support the video tag." at bounding box center [63, 406] width 126 height 63
click at [63, 436] on video "Your browser does not support the video tag." at bounding box center [63, 406] width 126 height 63
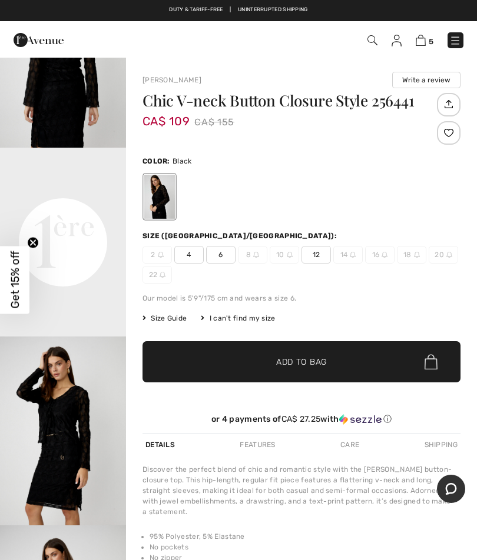
scroll to position [303, 0]
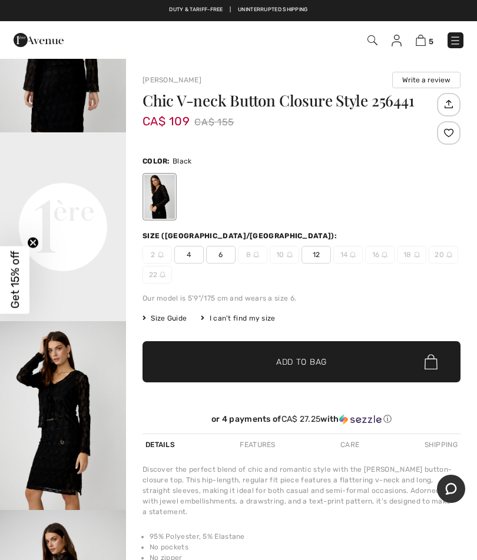
click at [90, 442] on img "3 / 5" at bounding box center [63, 415] width 126 height 189
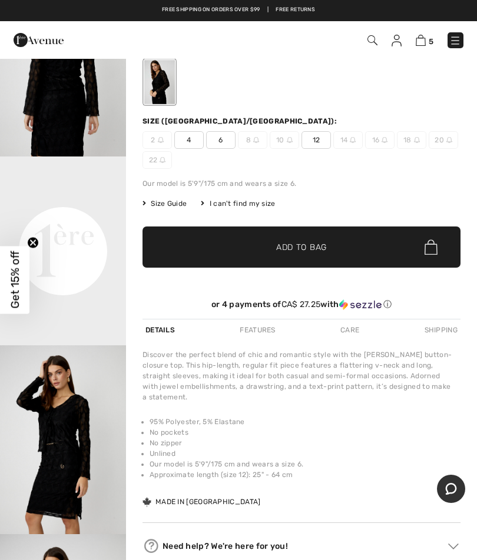
scroll to position [165, 0]
click at [92, 219] on video "Your browser does not support the video tag." at bounding box center [63, 187] width 126 height 63
click at [108, 219] on video "Your browser does not support the video tag." at bounding box center [63, 187] width 126 height 63
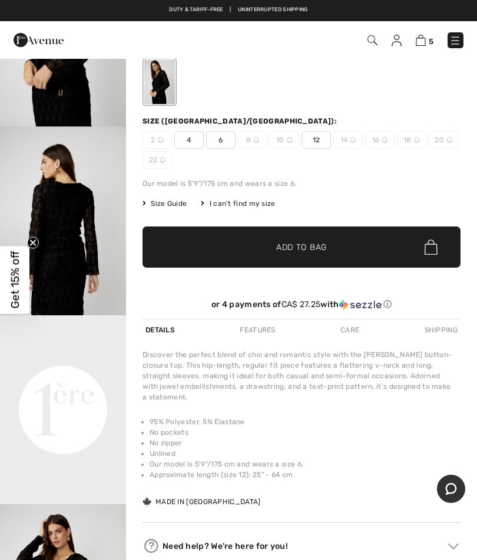
scroll to position [6, 0]
click at [72, 378] on video "Your browser does not support the video tag." at bounding box center [63, 346] width 126 height 63
click at [82, 272] on img "2 / 5" at bounding box center [63, 220] width 126 height 189
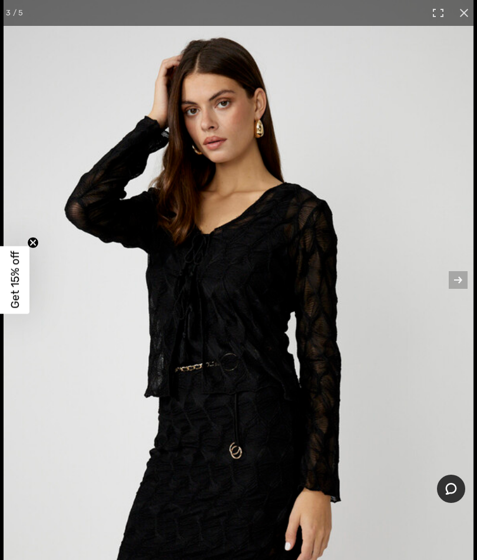
click at [33, 248] on circle "Close teaser" at bounding box center [33, 242] width 11 height 11
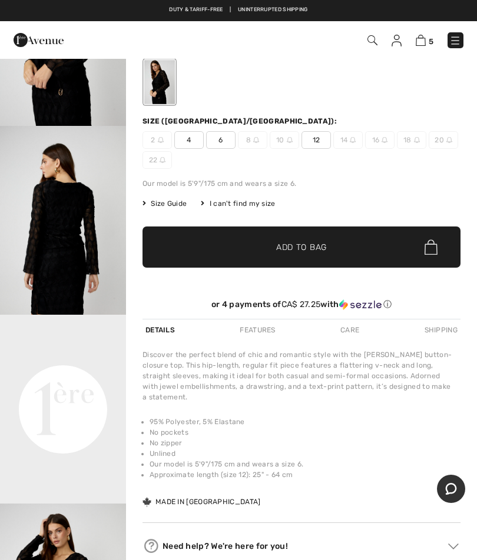
click at [271, 329] on div "Features" at bounding box center [257, 329] width 41 height 21
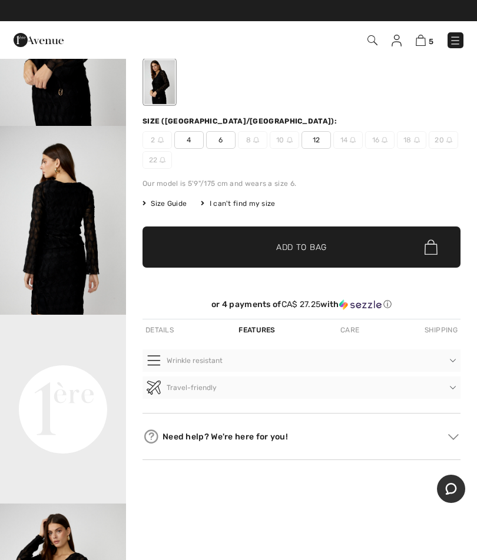
click at [166, 331] on div "Details" at bounding box center [159, 329] width 34 height 21
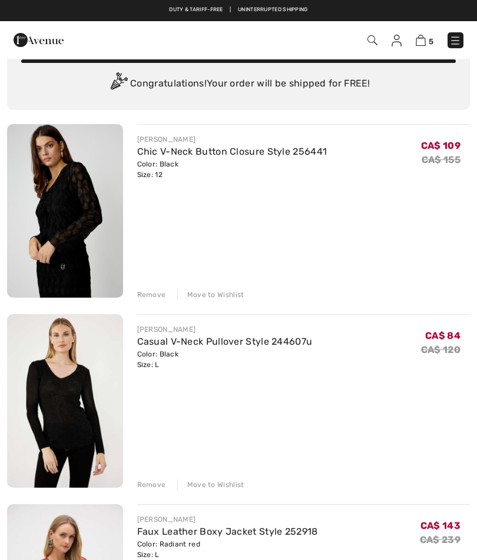
click at [161, 299] on div "Remove" at bounding box center [151, 294] width 29 height 11
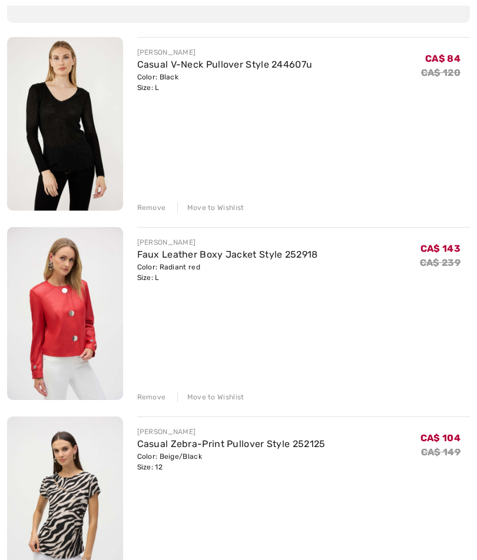
scroll to position [137, 0]
click at [155, 405] on div "FRANK LYMAN Casual V-Neck Pullover Style 244607u Color: Black Size: L Final Sal…" at bounding box center [238, 409] width 462 height 745
click at [152, 406] on div "FRANK LYMAN Casual V-Neck Pullover Style 244607u Color: Black Size: L Final Sal…" at bounding box center [238, 409] width 462 height 745
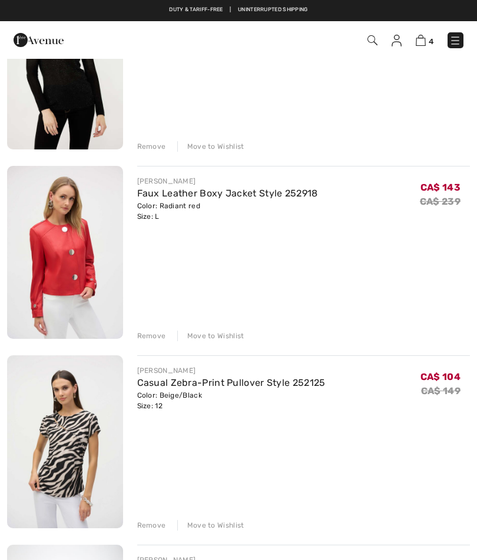
scroll to position [197, 0]
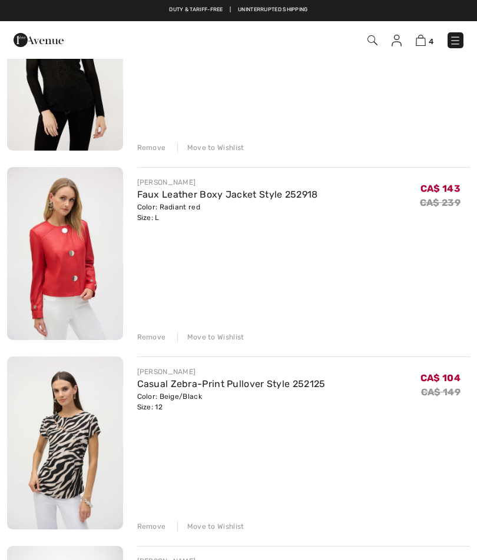
click at [151, 340] on div "Remove" at bounding box center [151, 337] width 29 height 11
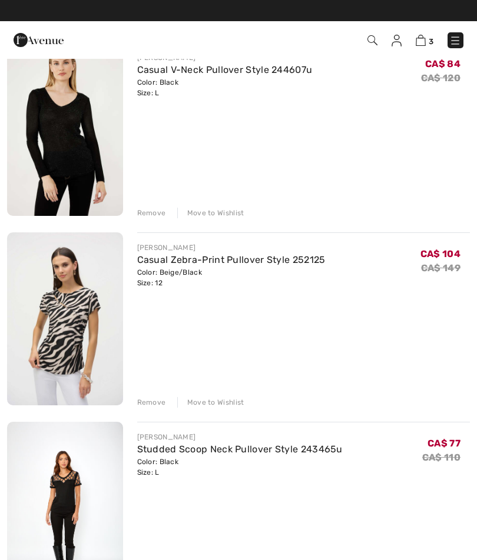
scroll to position [118, 0]
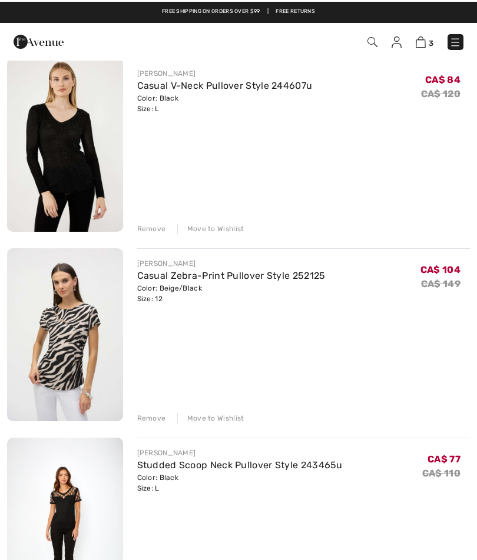
click at [102, 154] on img at bounding box center [65, 143] width 116 height 174
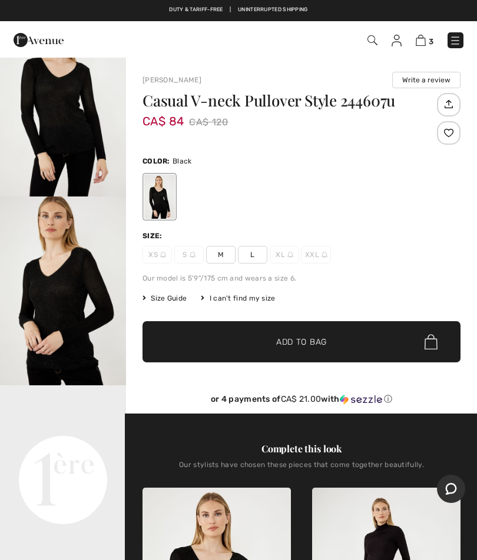
scroll to position [89, 0]
click at [87, 448] on video "Your browser does not support the video tag." at bounding box center [63, 416] width 126 height 63
click at [71, 300] on img "2 / 4" at bounding box center [63, 291] width 126 height 189
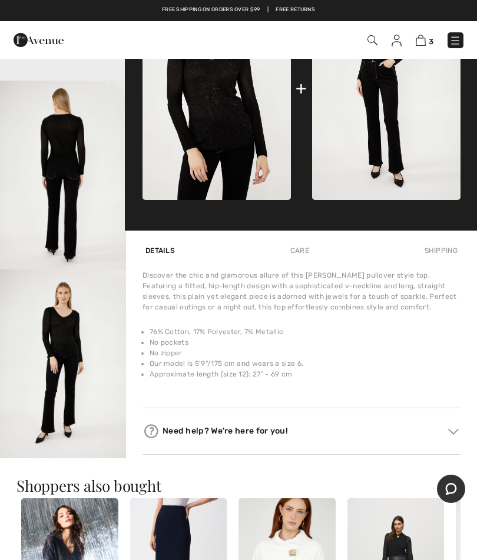
scroll to position [512, 0]
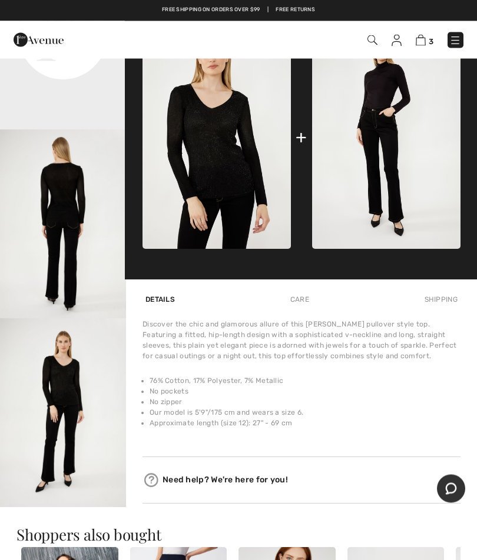
click at [72, 389] on img "4 / 4" at bounding box center [63, 413] width 126 height 189
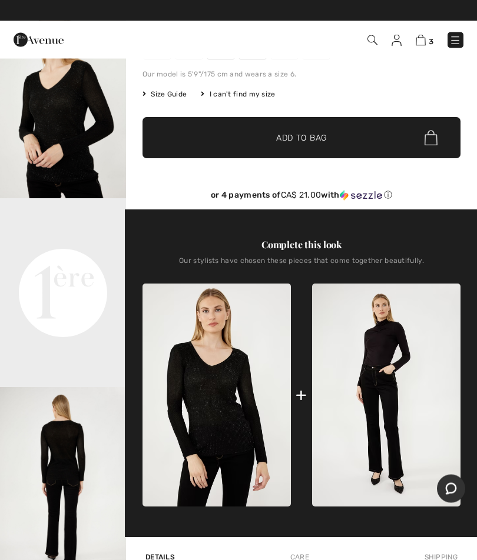
scroll to position [204, 0]
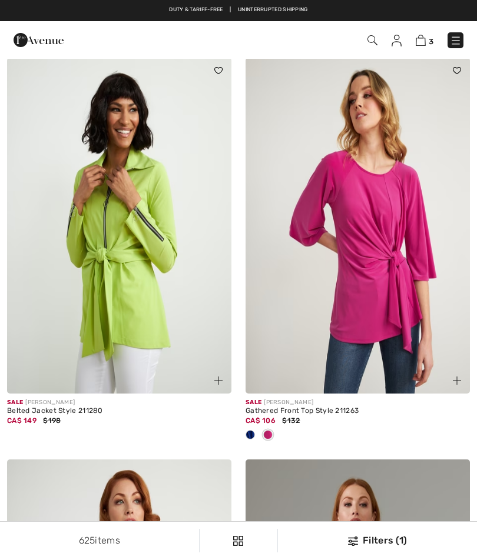
scroll to position [3583, 0]
click at [458, 46] on img at bounding box center [456, 41] width 12 height 12
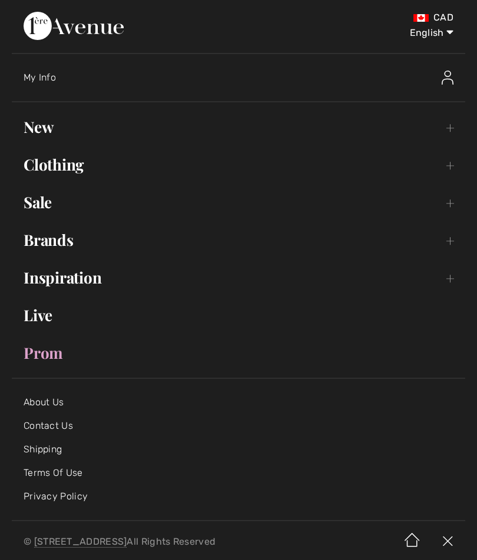
click at [448, 213] on link "Sale Toggle submenu" at bounding box center [238, 202] width 453 height 26
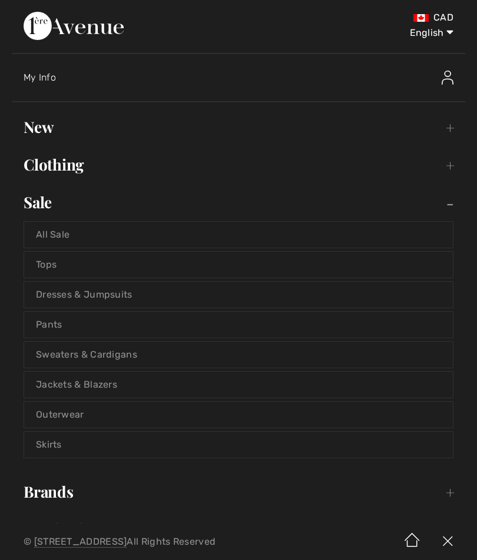
click at [80, 418] on link "Outerwear" at bounding box center [238, 415] width 428 height 26
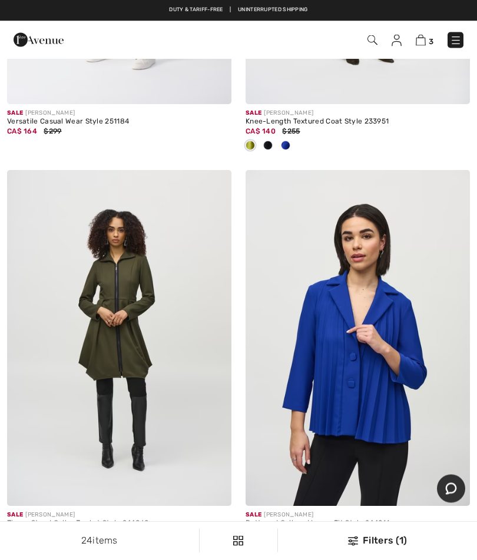
scroll to position [746, 0]
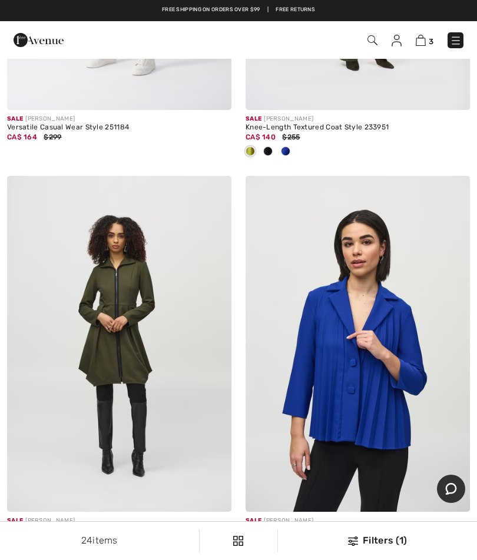
click at [460, 40] on img at bounding box center [456, 41] width 12 height 12
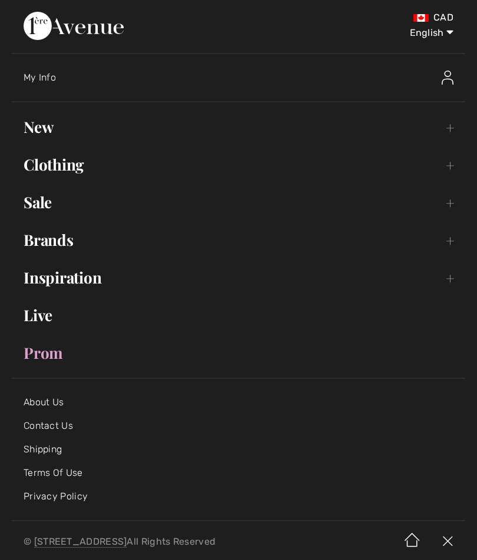
click at [444, 214] on link "Sale Toggle submenu" at bounding box center [238, 202] width 453 height 26
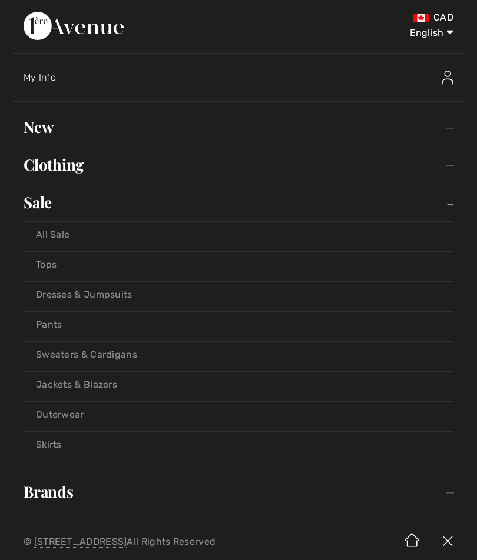
click at [132, 361] on link "Sweaters & Cardigans" at bounding box center [238, 355] width 428 height 26
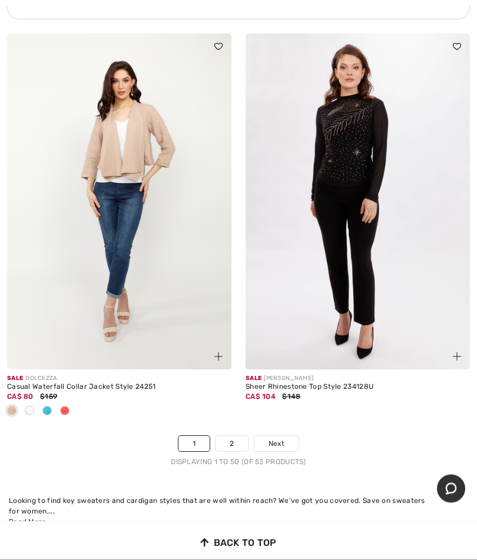
scroll to position [9802, 0]
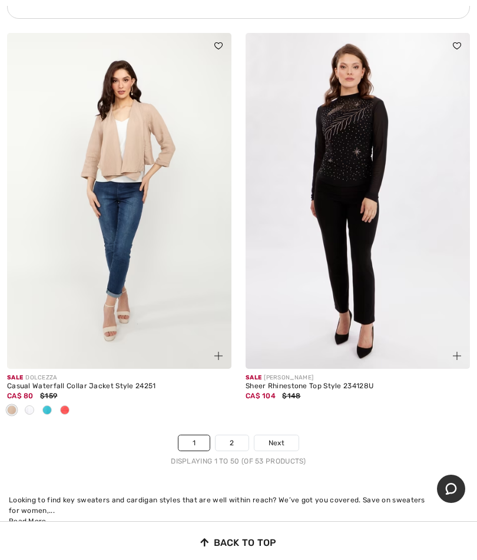
click at [280, 438] on span "Next" at bounding box center [276, 443] width 16 height 11
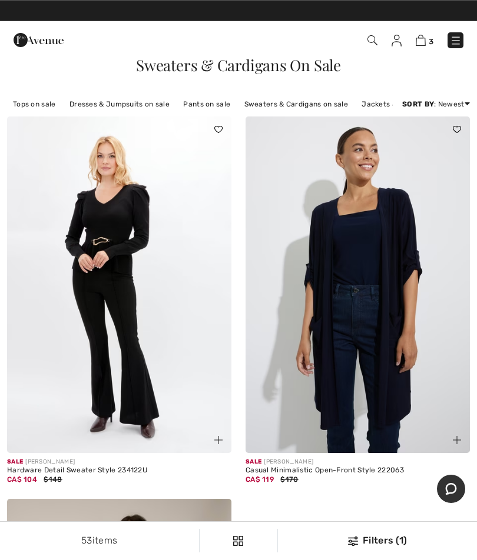
click at [457, 41] on img at bounding box center [456, 41] width 12 height 12
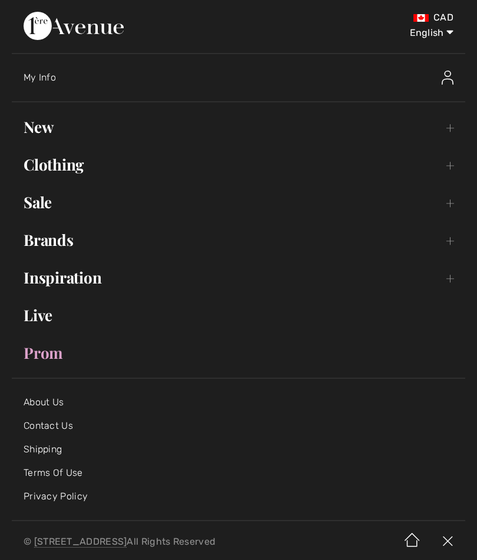
click at [41, 214] on link "Sale Toggle submenu" at bounding box center [238, 202] width 453 height 26
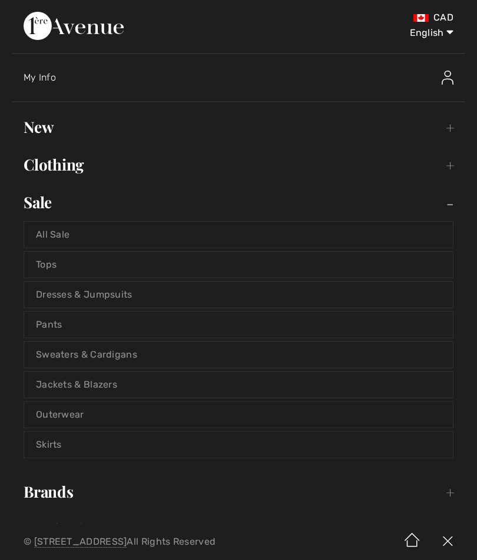
click at [107, 391] on link "Jackets & Blazers" at bounding box center [238, 385] width 428 height 26
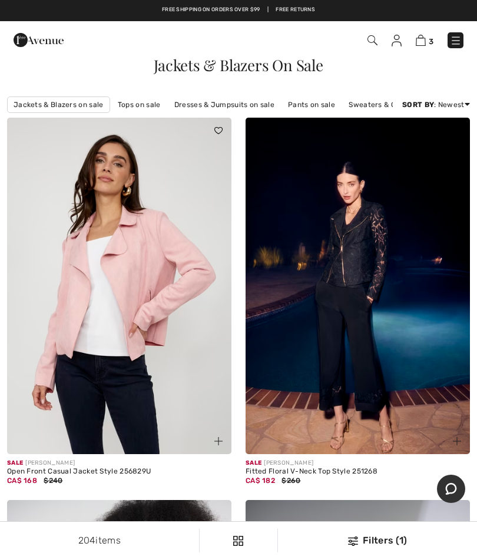
click at [399, 376] on img at bounding box center [357, 286] width 224 height 337
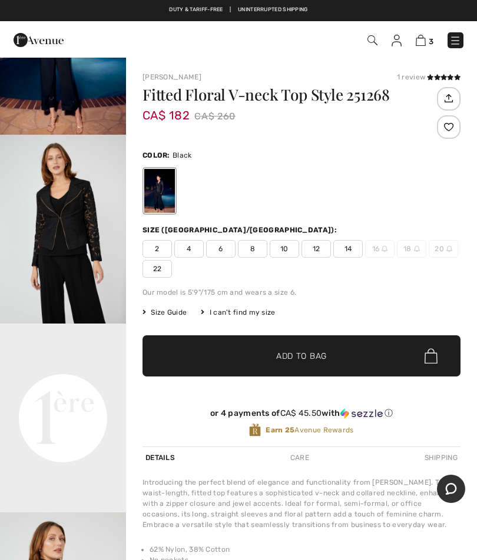
scroll to position [123, 0]
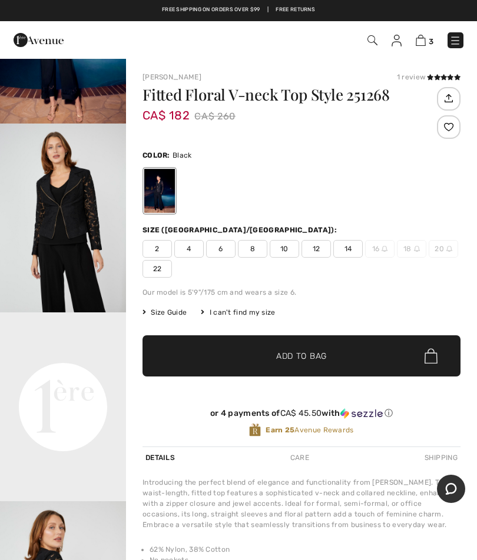
click at [173, 313] on span "Size Guide" at bounding box center [164, 312] width 44 height 11
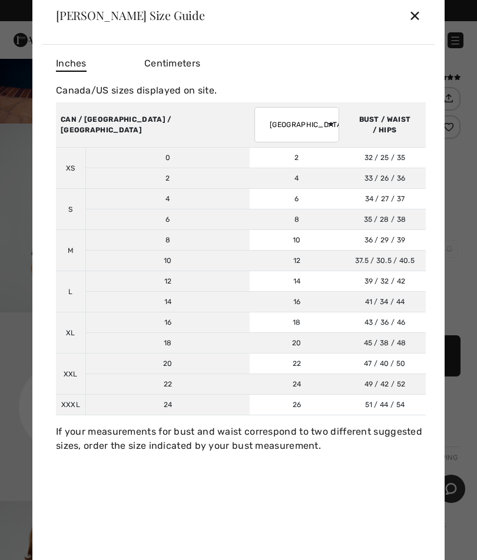
click at [409, 25] on div "✕" at bounding box center [414, 15] width 12 height 25
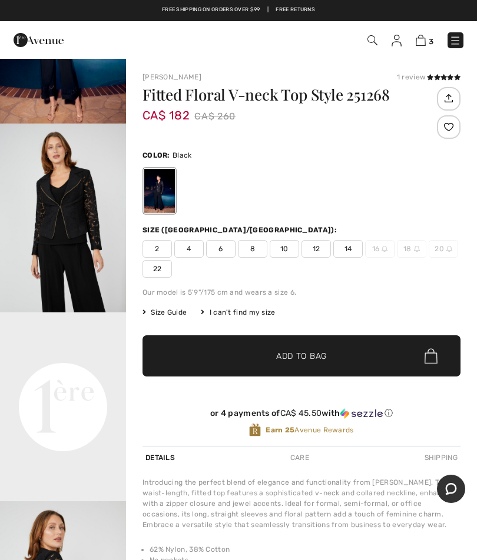
click at [322, 253] on span "12" at bounding box center [315, 249] width 29 height 18
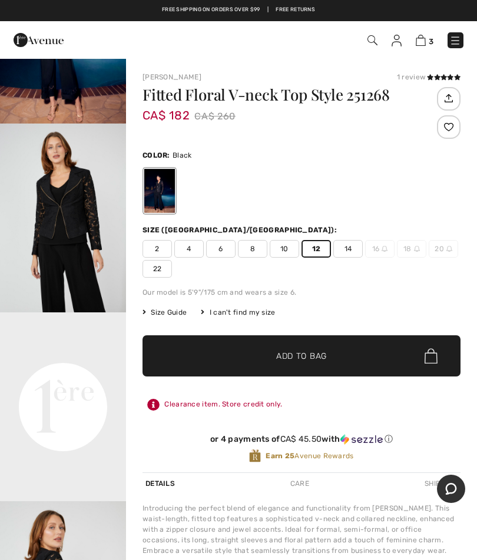
click at [355, 352] on span "✔ Added to Bag Add to Bag" at bounding box center [301, 355] width 318 height 41
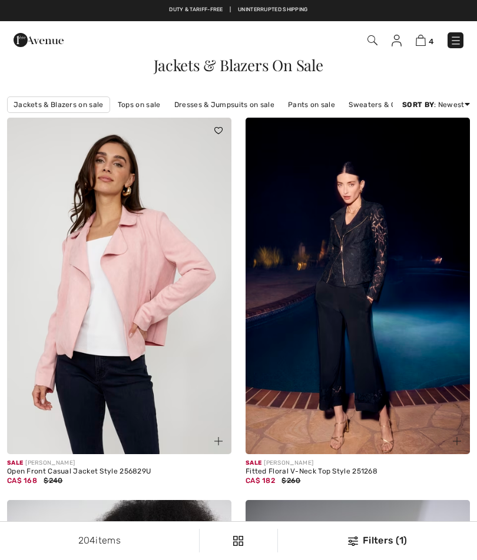
checkbox input "true"
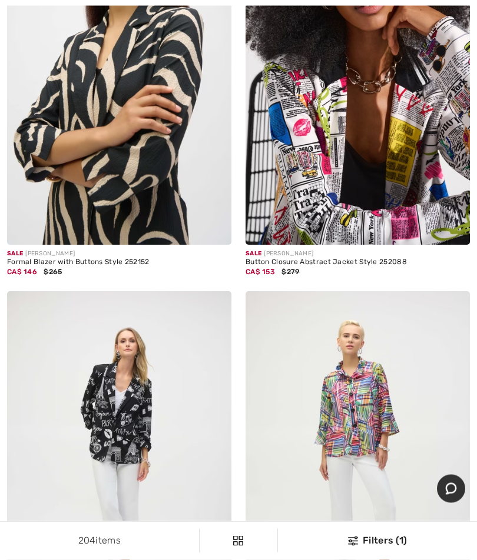
scroll to position [3810, 0]
click at [391, 166] on img at bounding box center [357, 77] width 224 height 337
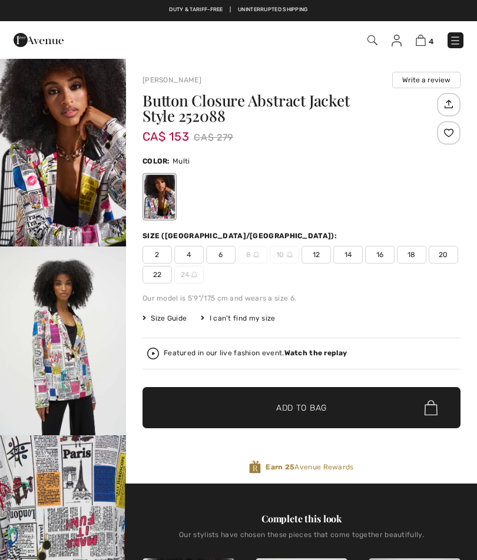
checkbox input "true"
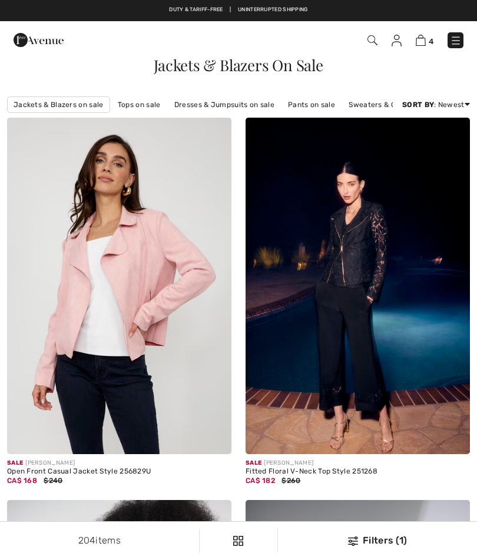
scroll to position [3860, 0]
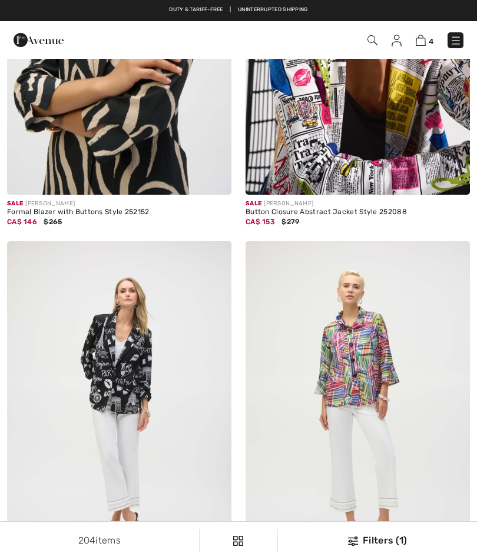
checkbox input "true"
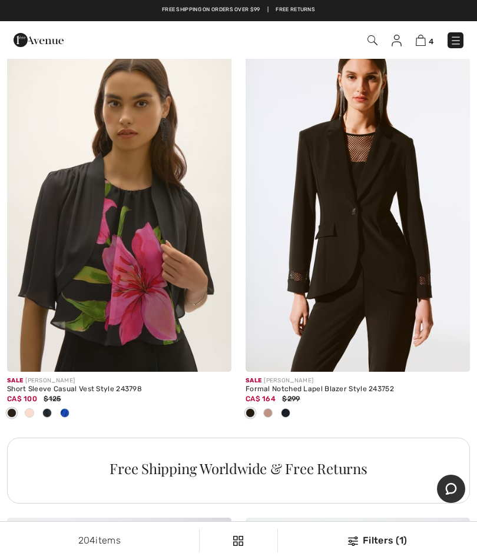
scroll to position [4451, 0]
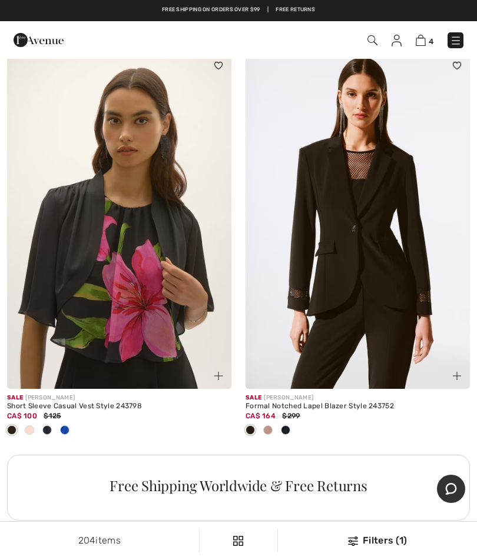
click at [36, 427] on div at bounding box center [30, 430] width 18 height 19
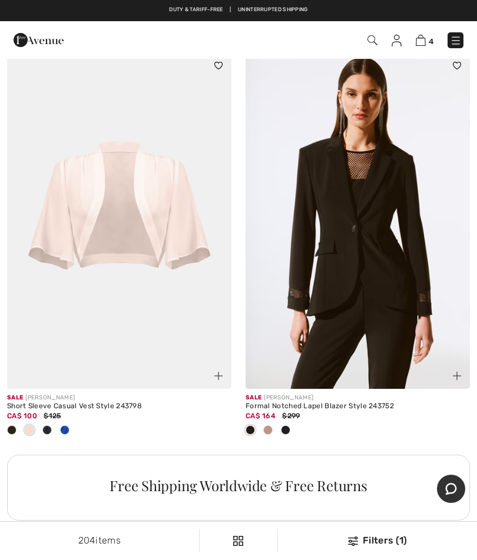
click at [55, 428] on div at bounding box center [47, 430] width 18 height 19
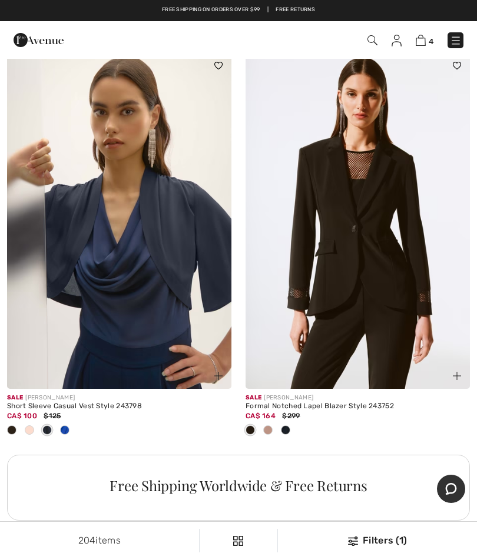
click at [69, 431] on div at bounding box center [65, 430] width 18 height 19
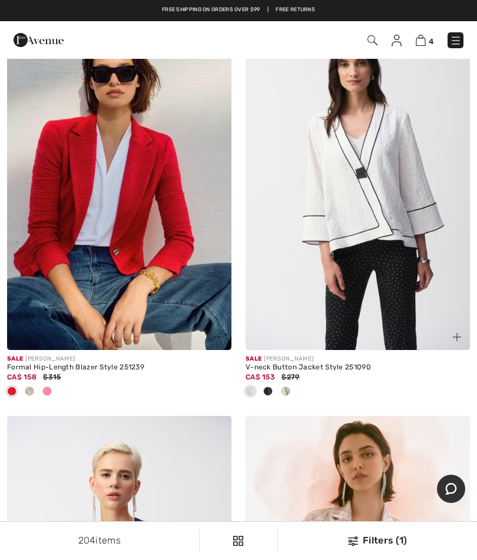
scroll to position [7441, 0]
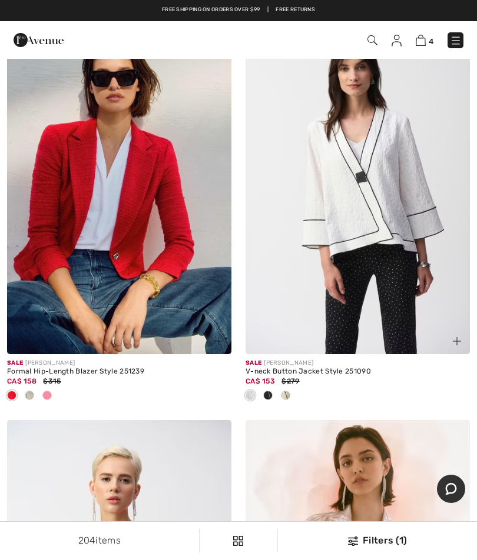
click at [76, 187] on img at bounding box center [119, 186] width 224 height 337
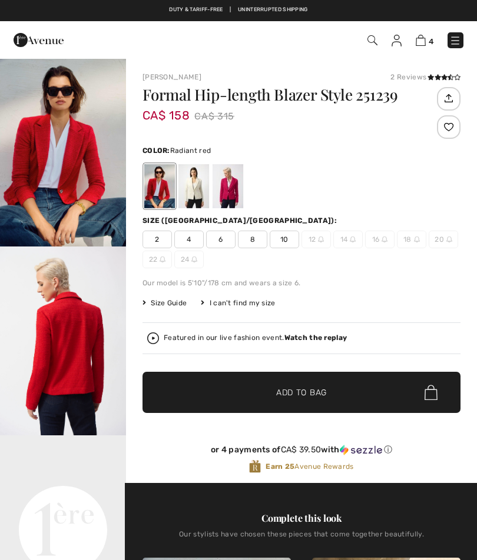
checkbox input "true"
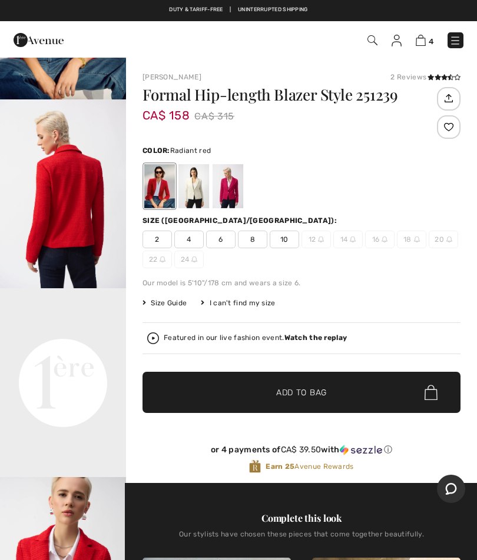
scroll to position [148, 0]
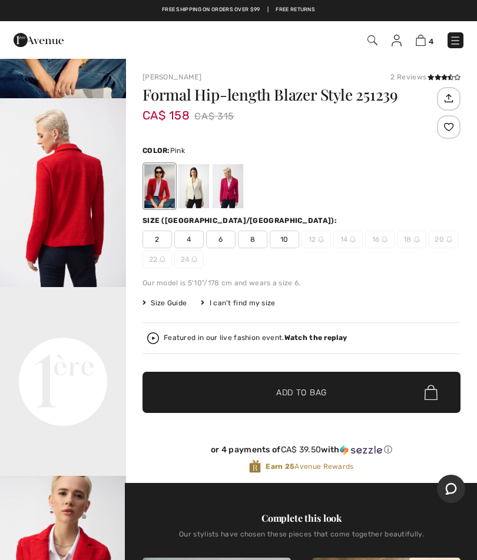
click at [227, 200] on div at bounding box center [227, 186] width 31 height 44
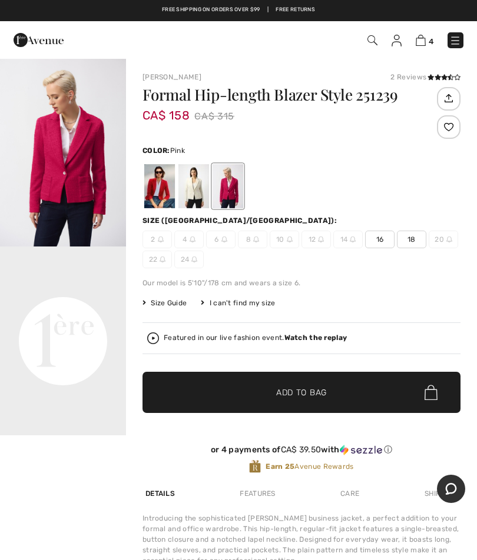
scroll to position [0, 0]
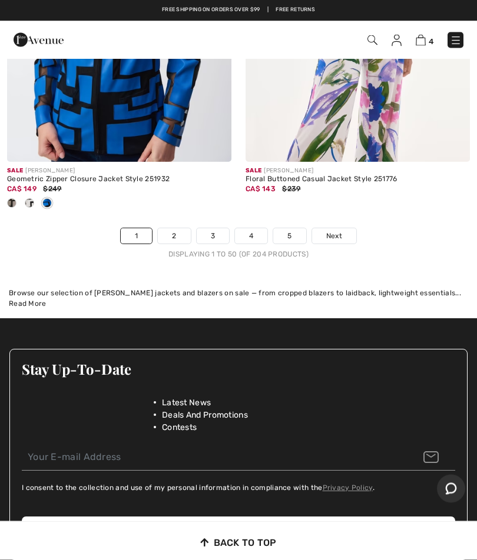
scroll to position [10102, 0]
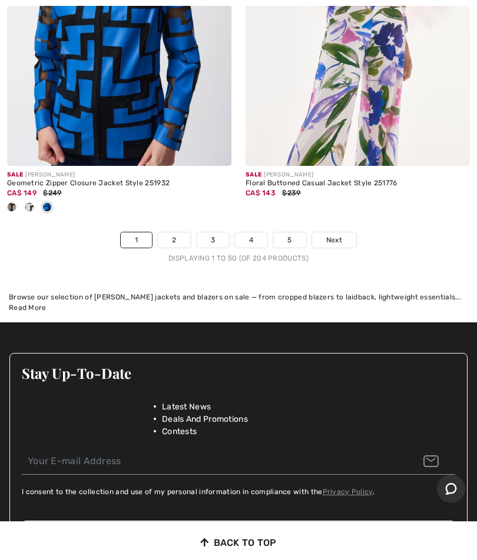
click at [340, 235] on span "Next" at bounding box center [334, 240] width 16 height 11
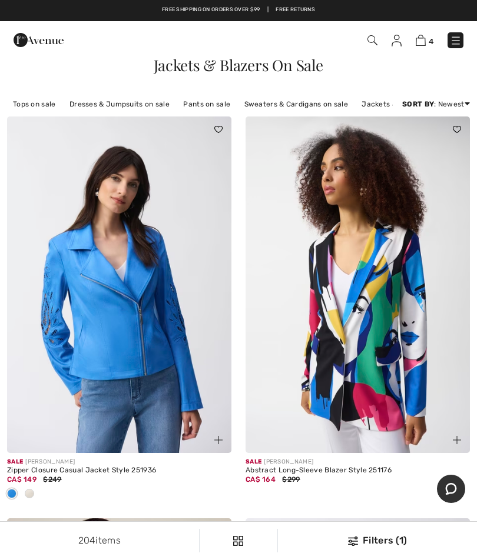
click at [128, 352] on img at bounding box center [119, 284] width 224 height 337
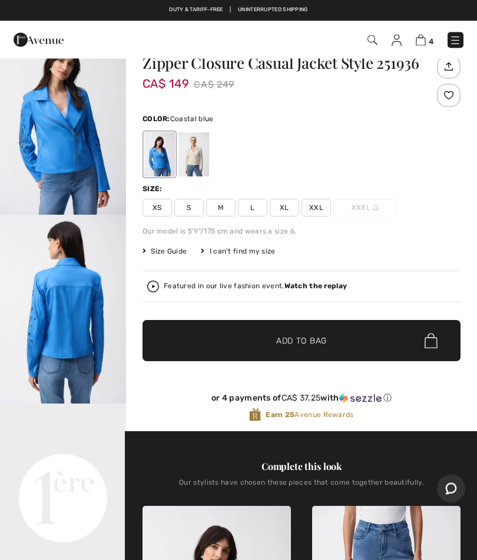
scroll to position [32, 0]
click at [174, 254] on span "Size Guide" at bounding box center [164, 251] width 44 height 11
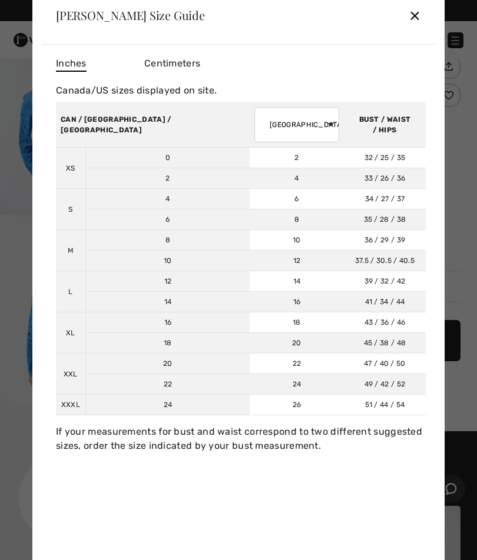
click at [420, 28] on div "✕" at bounding box center [414, 15] width 12 height 25
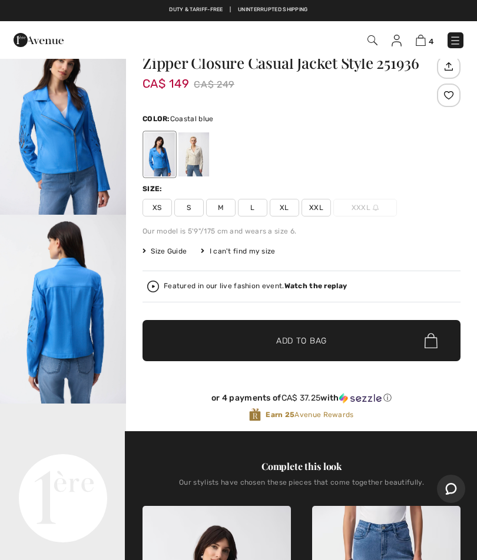
scroll to position [0, 0]
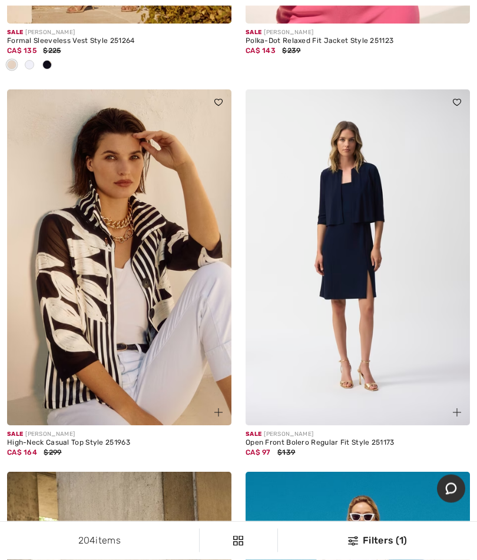
scroll to position [1233, 0]
click at [359, 317] on img at bounding box center [357, 257] width 224 height 337
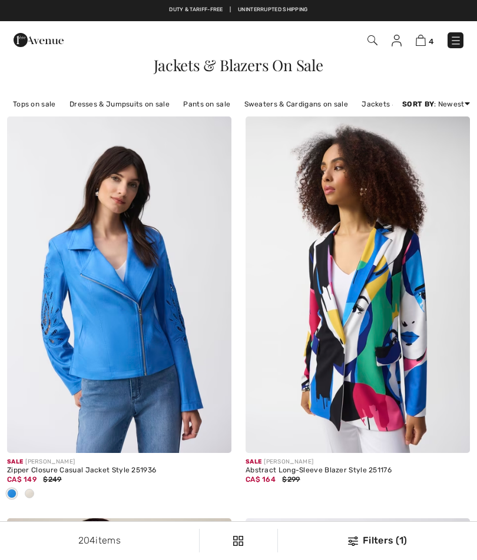
scroll to position [1283, 0]
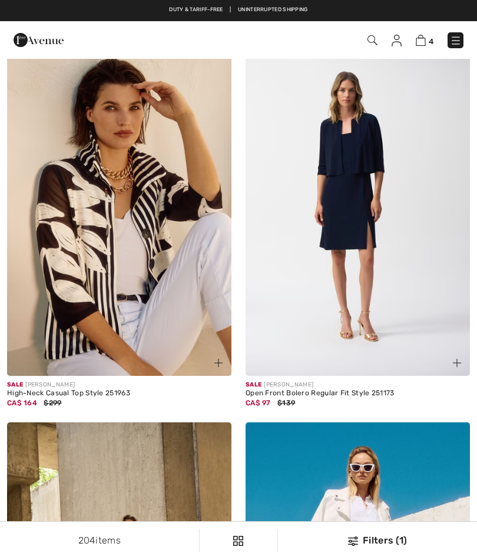
checkbox input "true"
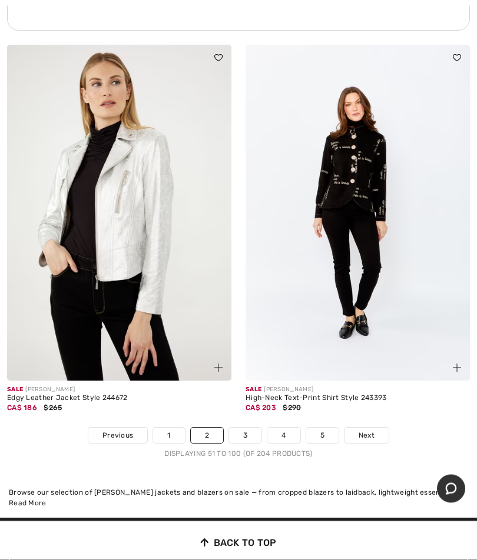
scroll to position [9713, 0]
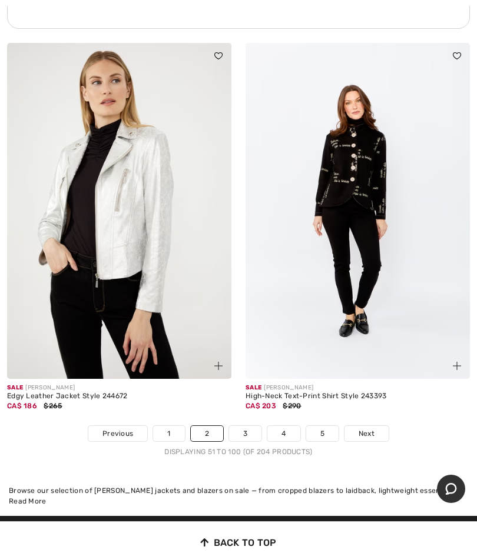
click at [372, 428] on span "Next" at bounding box center [366, 433] width 16 height 11
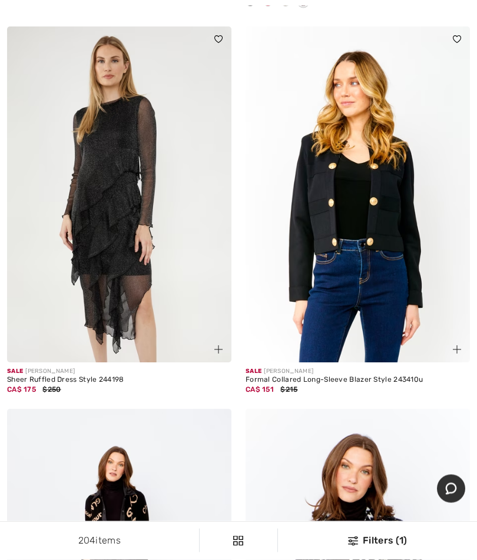
scroll to position [875, 0]
click at [402, 264] on img at bounding box center [357, 194] width 224 height 337
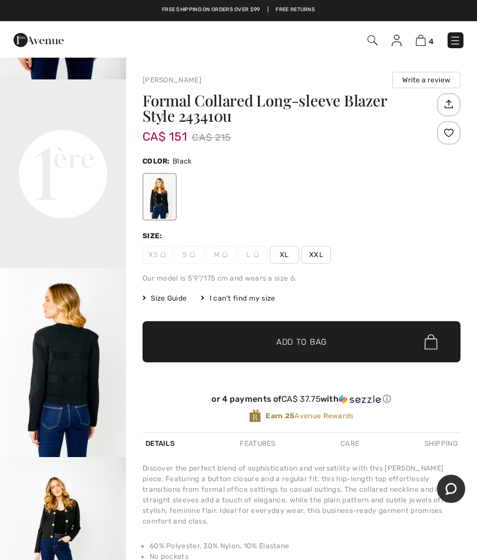
scroll to position [357, 0]
click at [78, 418] on img "3 / 4" at bounding box center [63, 362] width 126 height 189
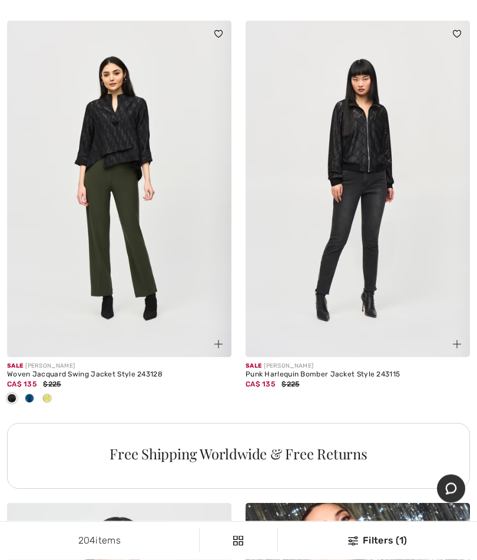
scroll to position [4446, 0]
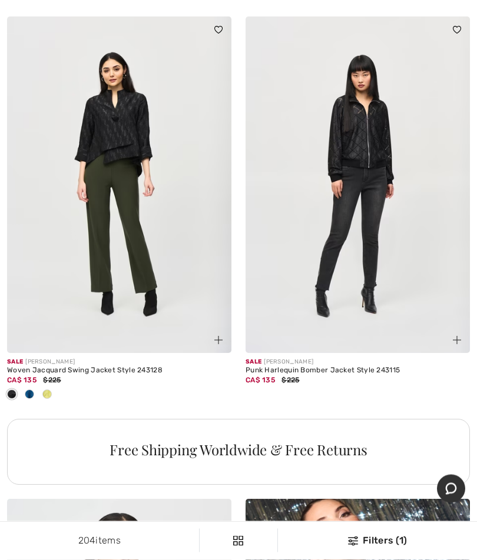
click at [415, 278] on img at bounding box center [357, 185] width 224 height 337
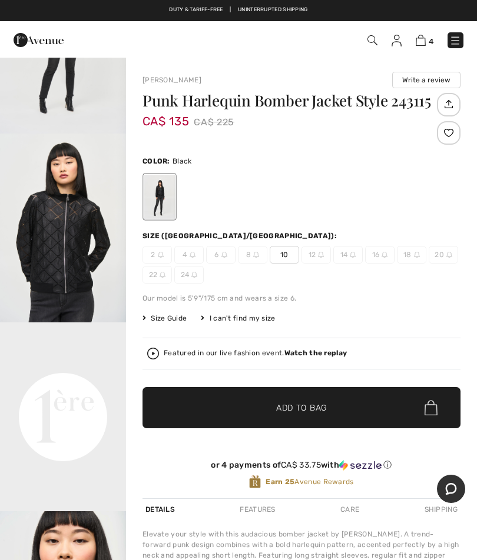
scroll to position [114, 0]
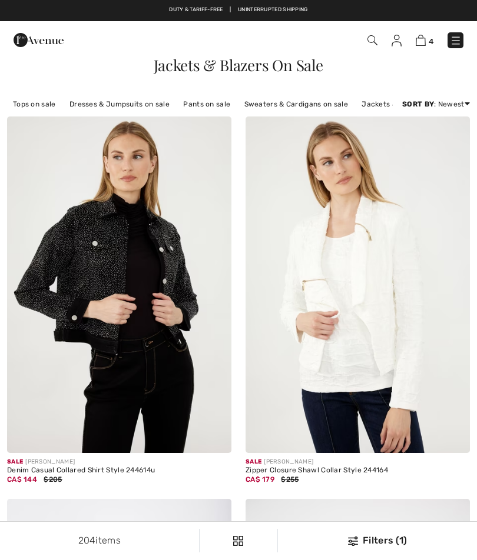
checkbox input "true"
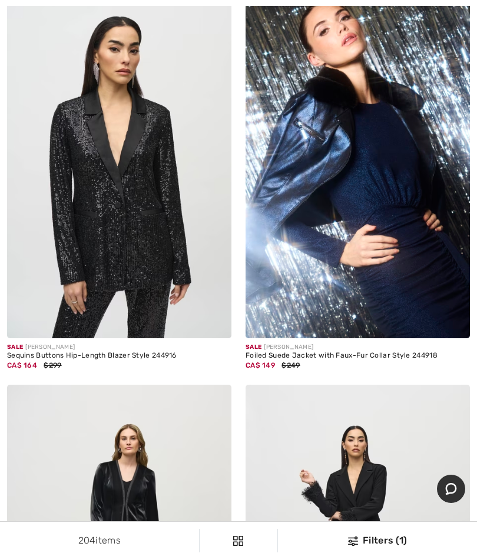
scroll to position [4944, 0]
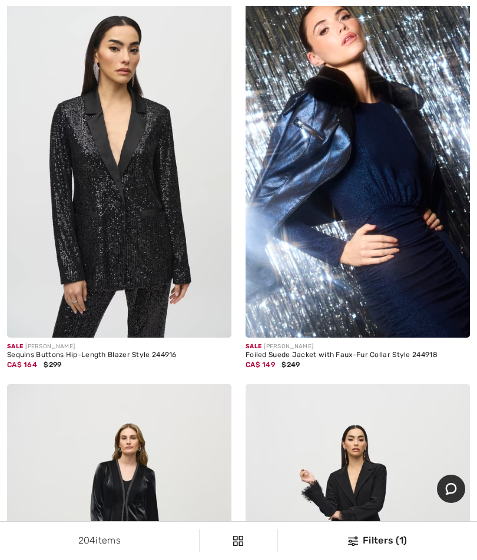
click at [434, 251] on img at bounding box center [357, 170] width 224 height 337
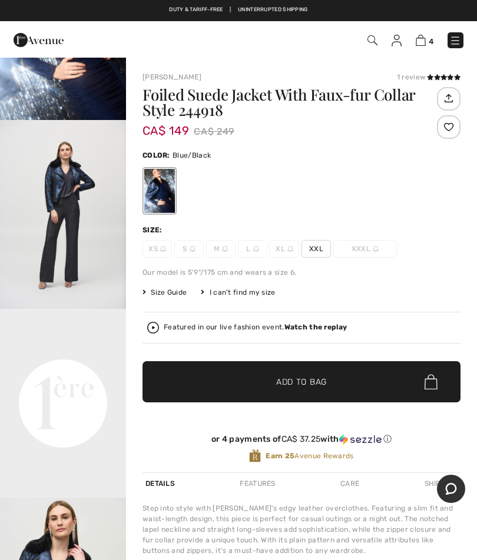
scroll to position [129, 0]
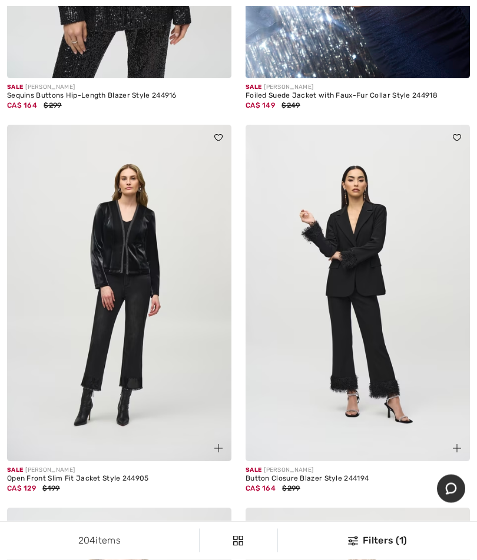
scroll to position [5204, 0]
click at [71, 202] on img at bounding box center [119, 293] width 224 height 337
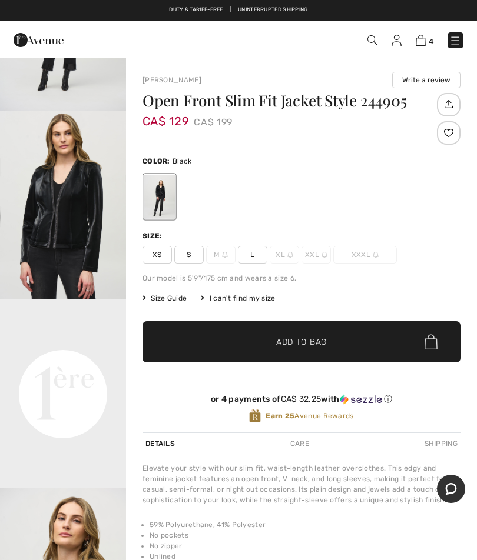
scroll to position [137, 0]
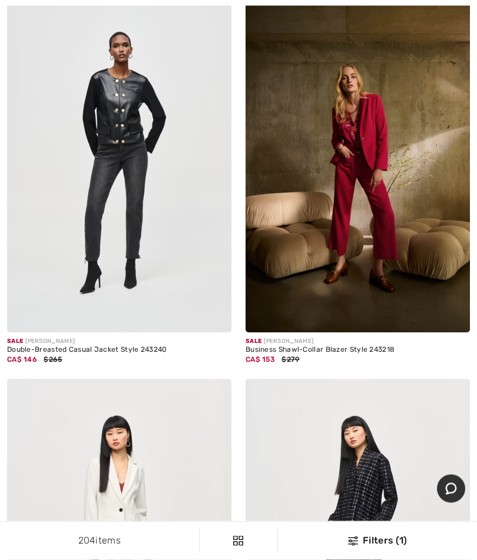
scroll to position [6097, 0]
click at [105, 129] on img at bounding box center [119, 164] width 224 height 337
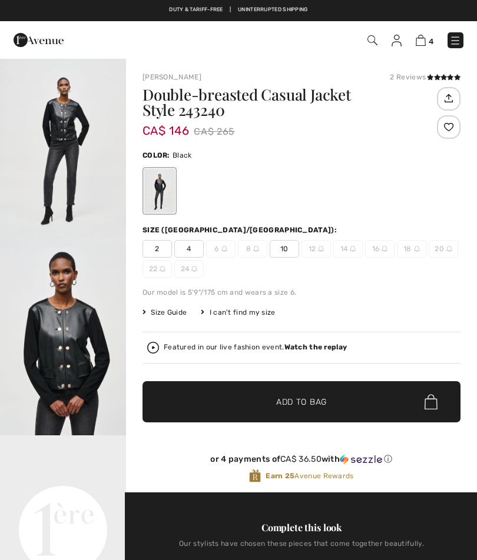
checkbox input "true"
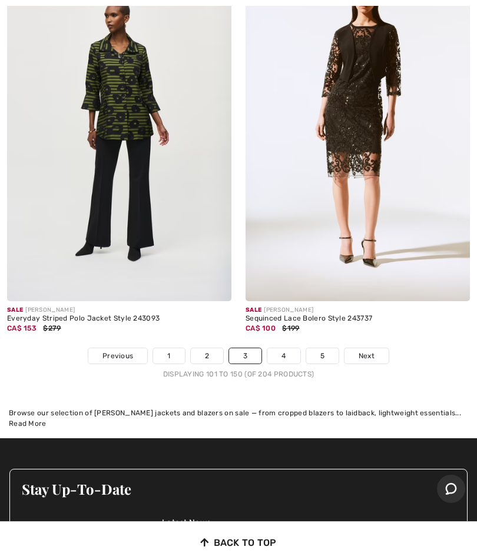
scroll to position [9828, 0]
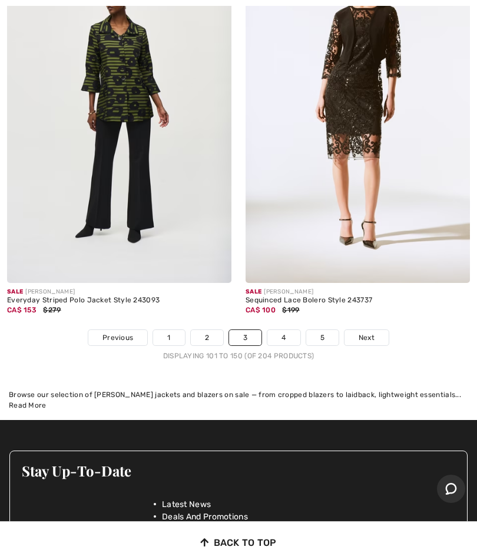
click at [373, 332] on span "Next" at bounding box center [366, 337] width 16 height 11
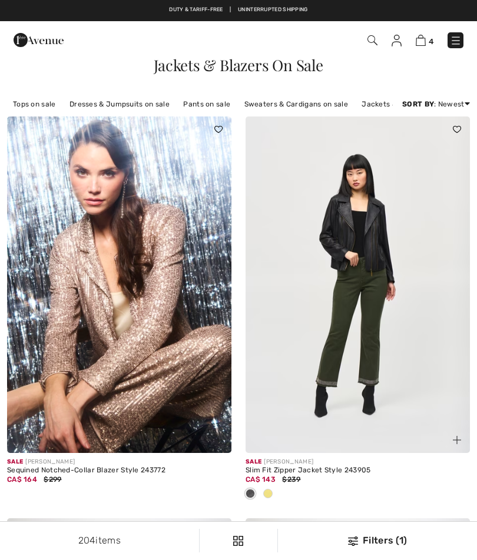
checkbox input "true"
click at [275, 494] on div at bounding box center [268, 494] width 18 height 19
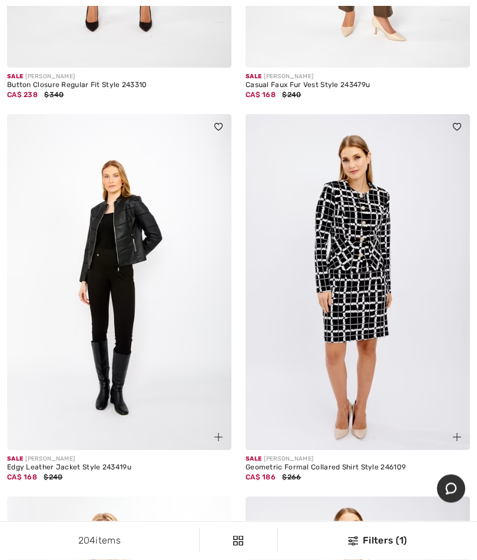
scroll to position [788, 0]
click at [158, 385] on img at bounding box center [119, 282] width 224 height 337
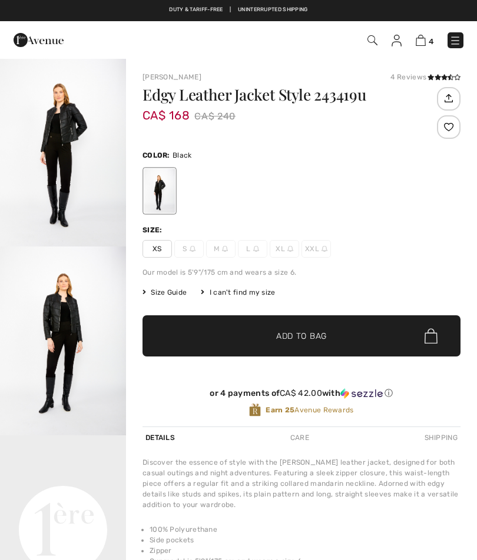
checkbox input "true"
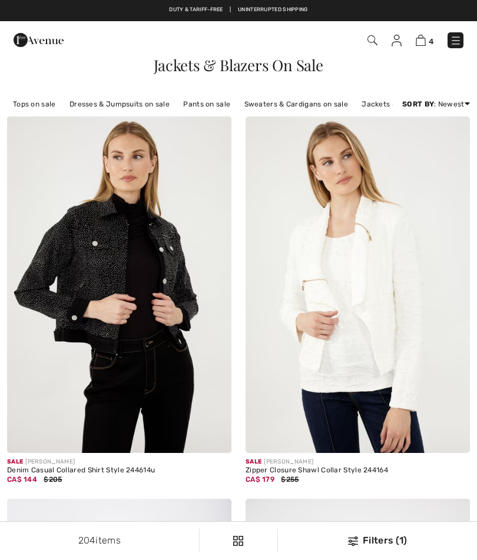
checkbox input "true"
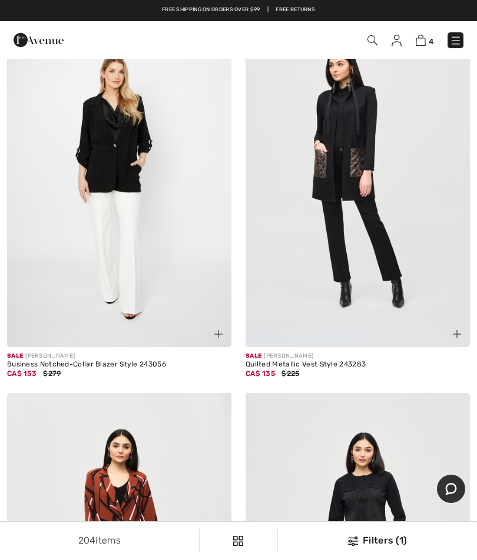
scroll to position [7732, 0]
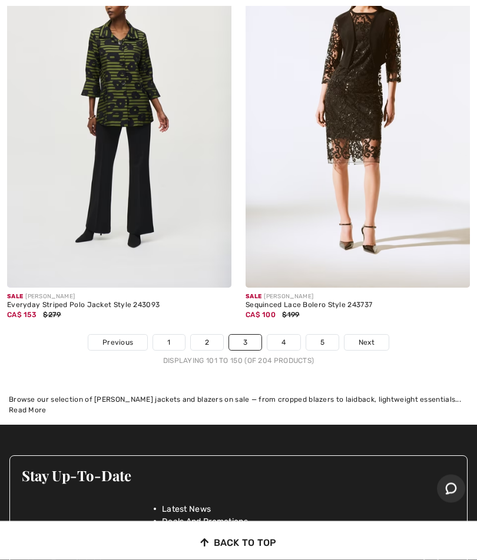
scroll to position [9824, 0]
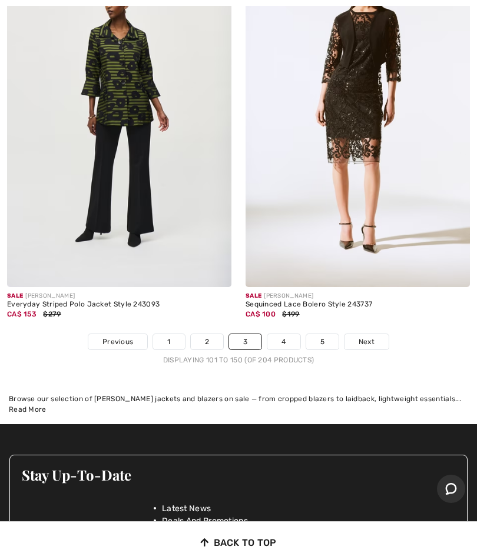
click at [372, 337] on span "Next" at bounding box center [366, 342] width 16 height 11
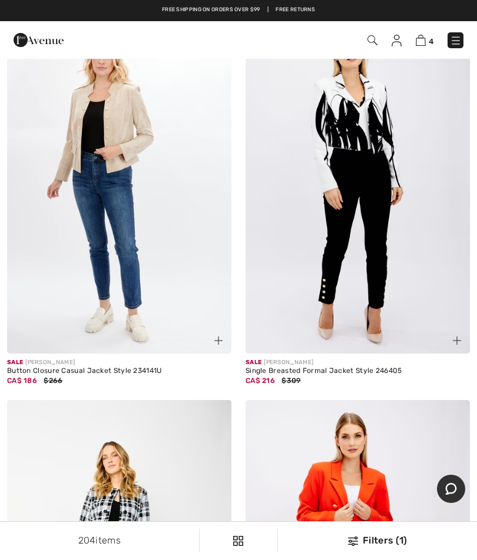
scroll to position [1266, 0]
click at [151, 276] on img at bounding box center [119, 186] width 224 height 337
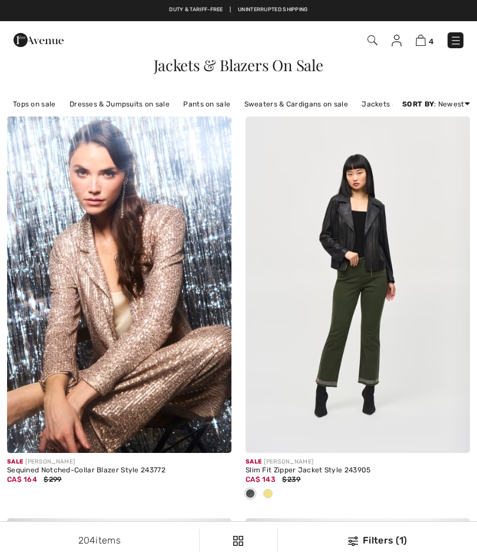
checkbox input "true"
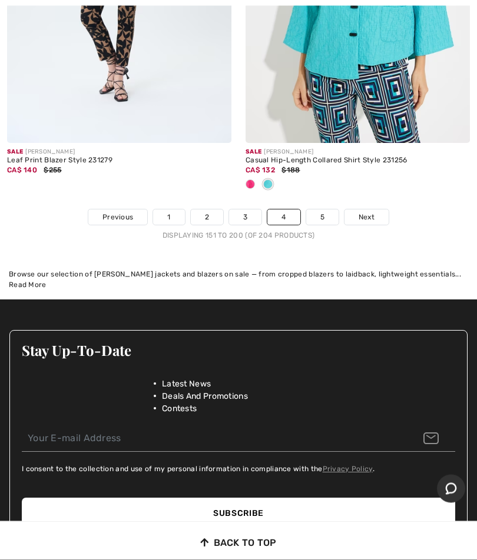
scroll to position [9988, 0]
click at [374, 209] on link "Next" at bounding box center [366, 216] width 44 height 15
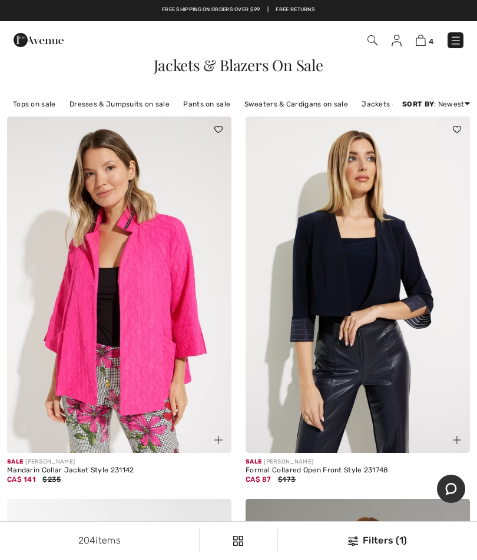
click at [420, 36] on img at bounding box center [420, 40] width 10 height 11
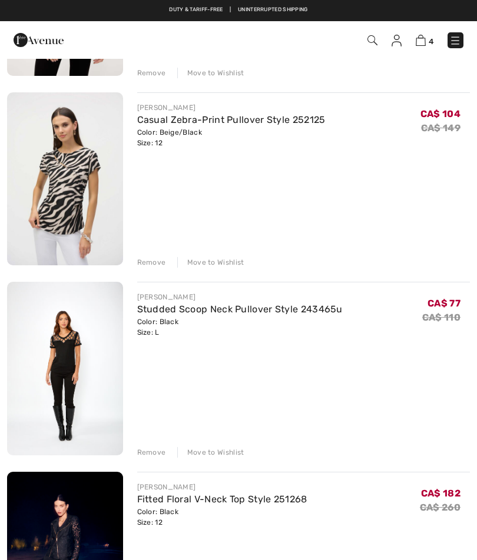
scroll to position [271, 0]
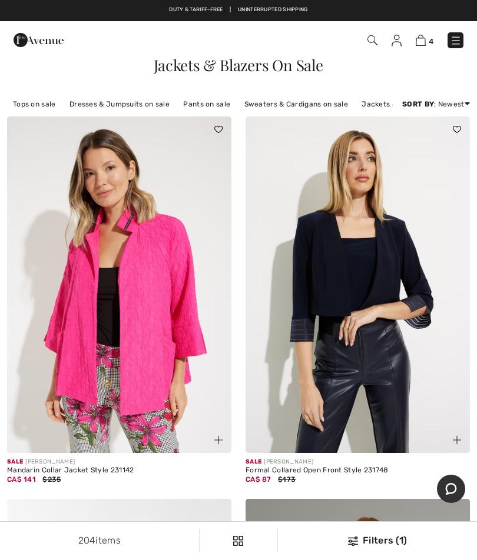
click at [460, 38] on img at bounding box center [456, 41] width 12 height 12
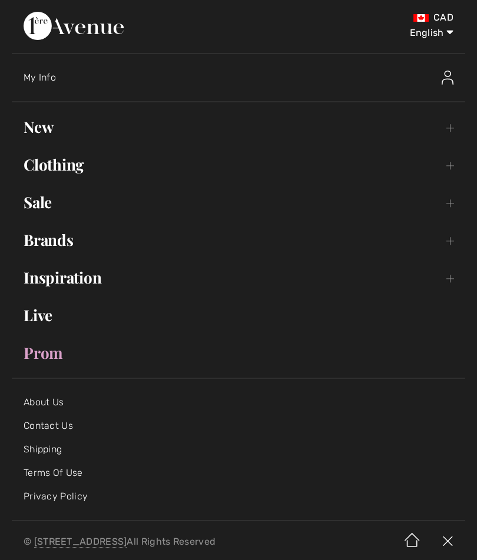
click at [450, 131] on link "New Toggle submenu" at bounding box center [238, 127] width 453 height 26
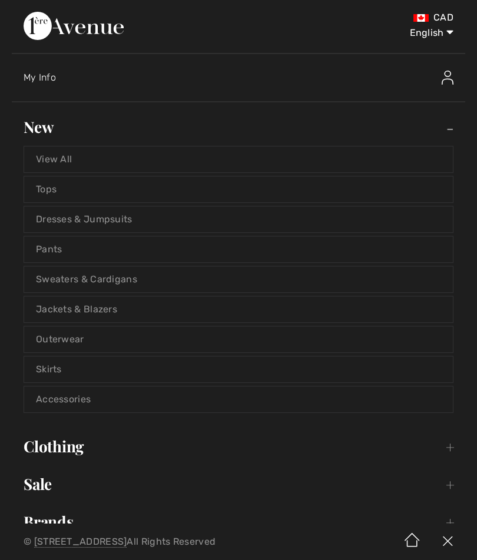
click at [123, 410] on link "Accessories" at bounding box center [238, 400] width 428 height 26
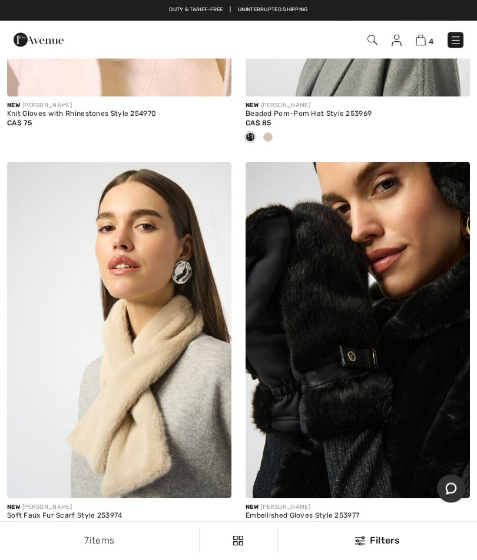
scroll to position [357, 0]
click at [455, 39] on img at bounding box center [456, 41] width 12 height 12
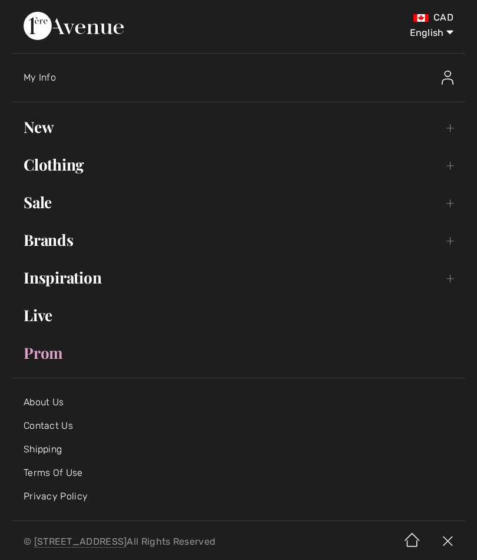
click at [451, 130] on link "New Toggle submenu" at bounding box center [238, 127] width 453 height 26
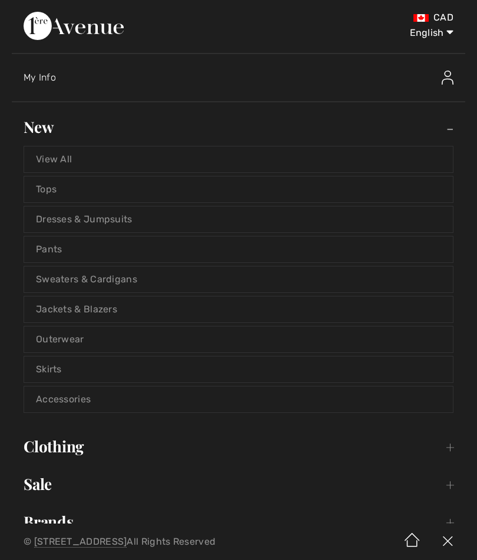
click at [45, 160] on link "View All" at bounding box center [238, 160] width 428 height 26
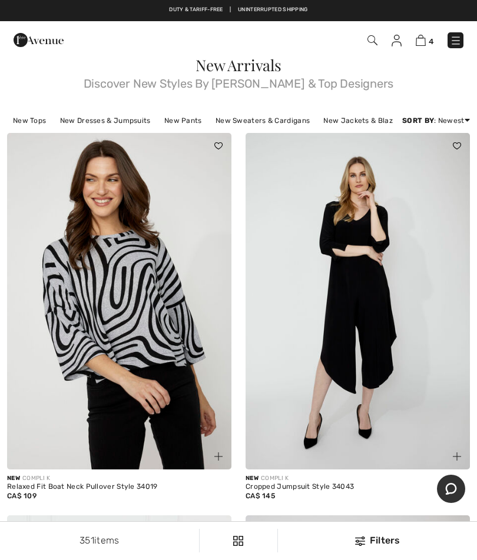
click at [180, 120] on link "New Pants" at bounding box center [182, 120] width 49 height 15
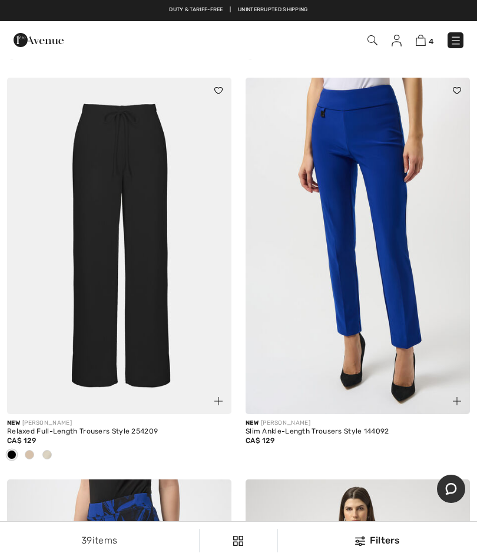
scroll to position [4033, 0]
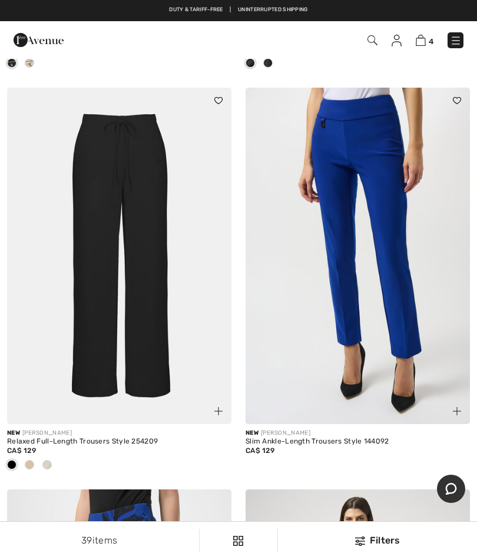
click at [162, 337] on img at bounding box center [119, 256] width 224 height 337
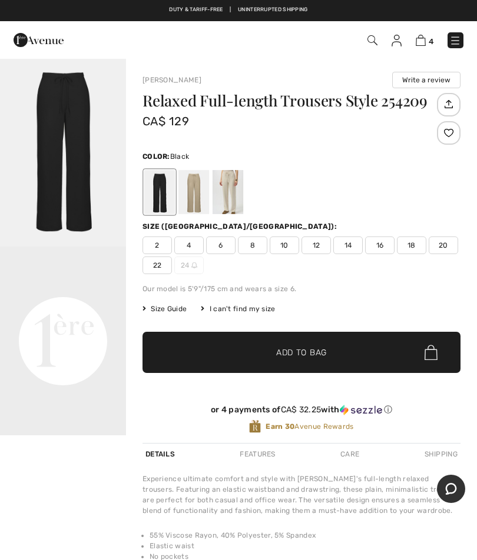
click at [97, 309] on video "Your browser does not support the video tag." at bounding box center [63, 278] width 126 height 63
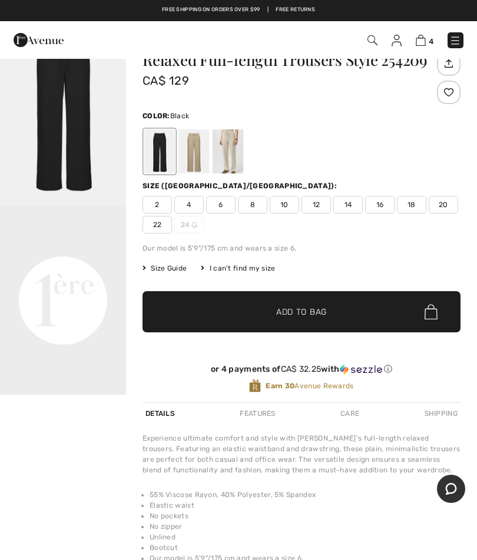
scroll to position [58, 0]
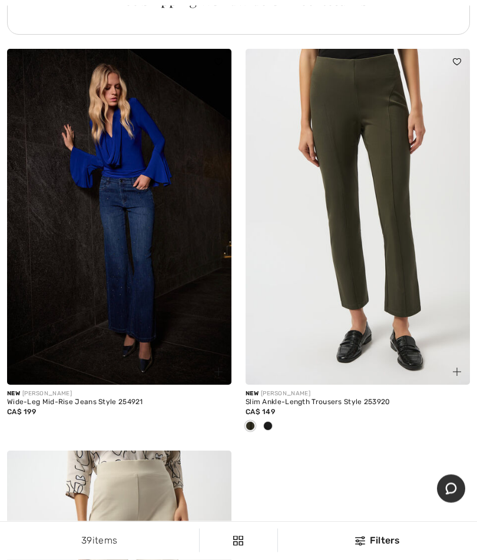
scroll to position [7376, 0]
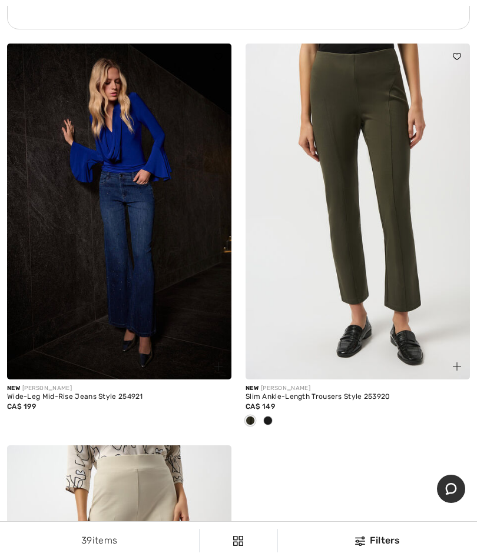
click at [149, 285] on img at bounding box center [119, 212] width 224 height 337
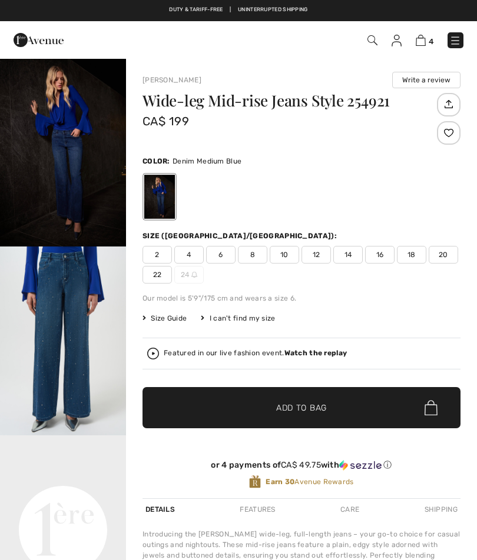
checkbox input "true"
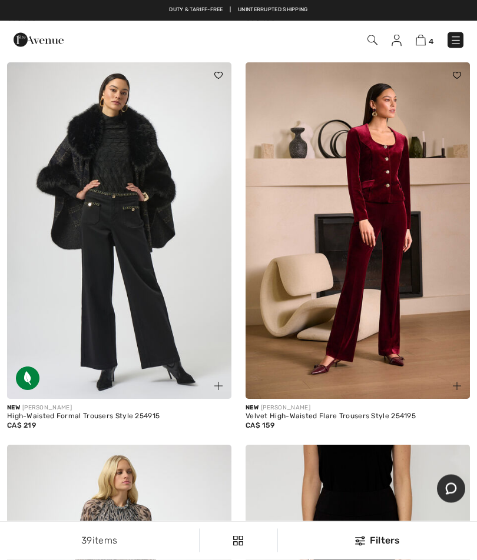
scroll to position [6489, 0]
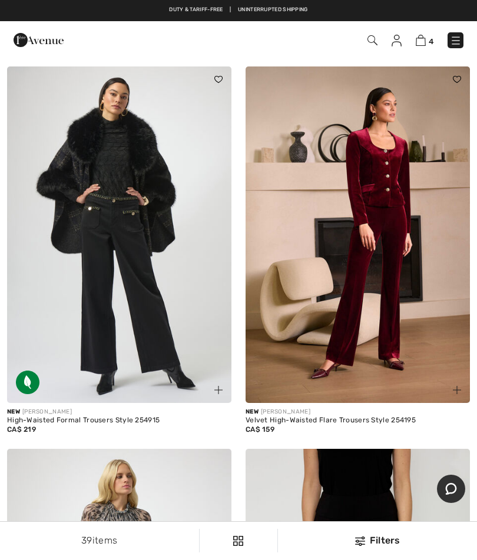
click at [458, 45] on img at bounding box center [456, 41] width 12 height 12
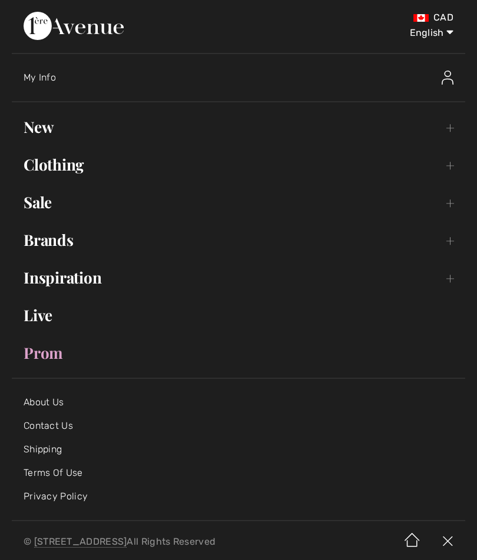
click at [72, 172] on link "Clothing Toggle submenu" at bounding box center [238, 165] width 453 height 26
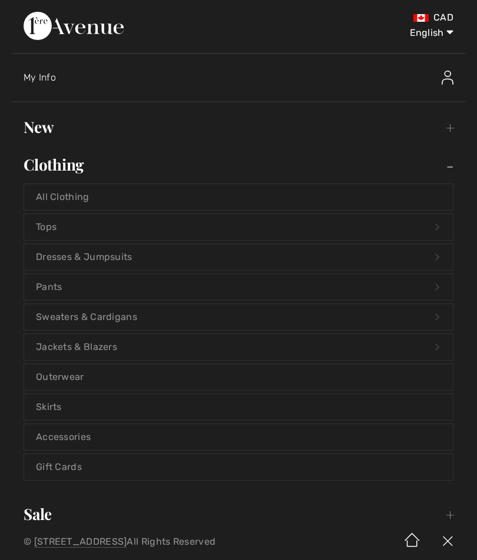
click at [79, 297] on link "Pants Open submenu" at bounding box center [238, 287] width 428 height 26
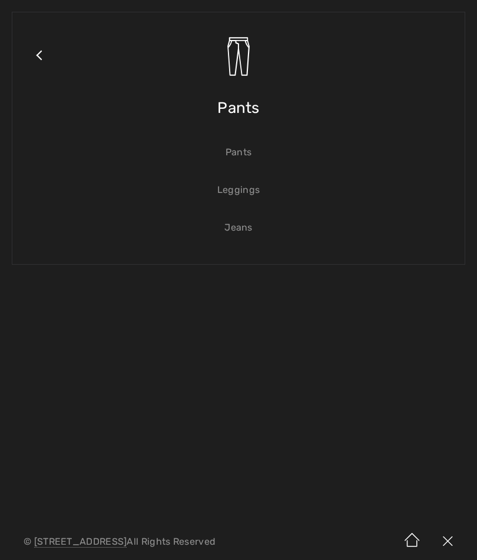
click at [241, 236] on link "Jeans" at bounding box center [238, 228] width 428 height 26
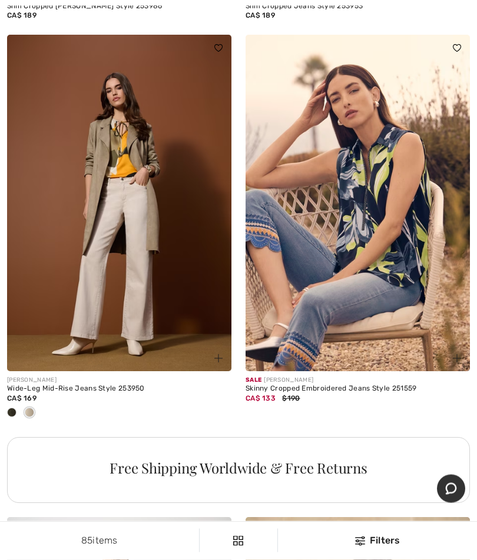
scroll to position [4430, 0]
click at [170, 290] on img at bounding box center [119, 203] width 224 height 337
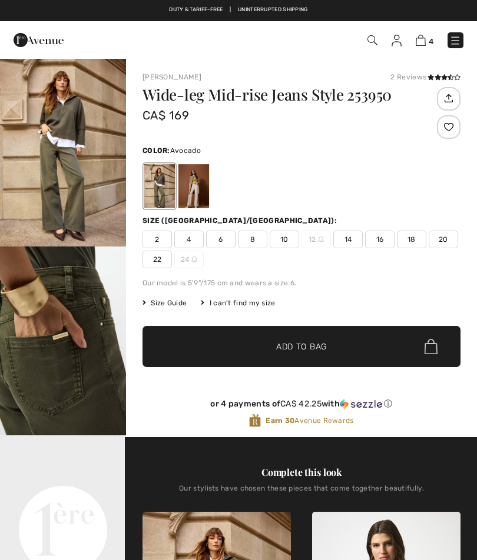
checkbox input "true"
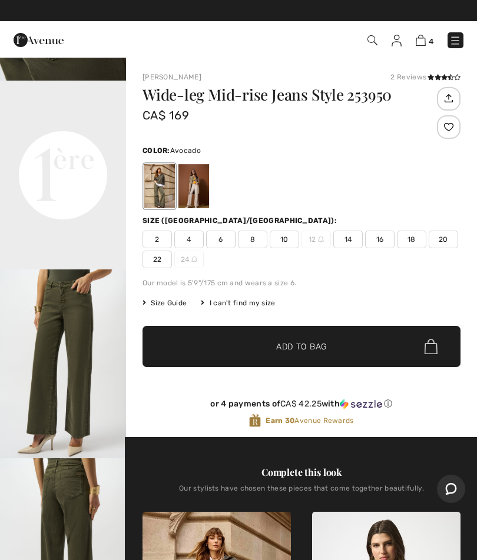
scroll to position [355, 0]
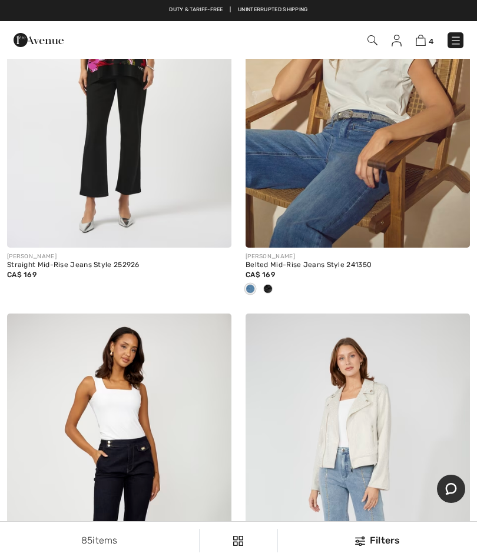
scroll to position [4997, 0]
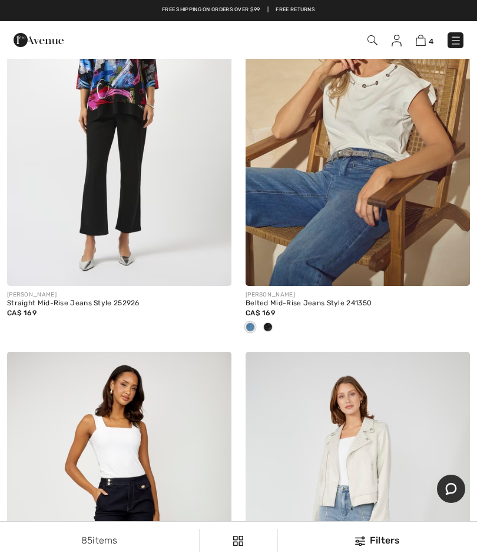
click at [378, 164] on img at bounding box center [357, 118] width 224 height 337
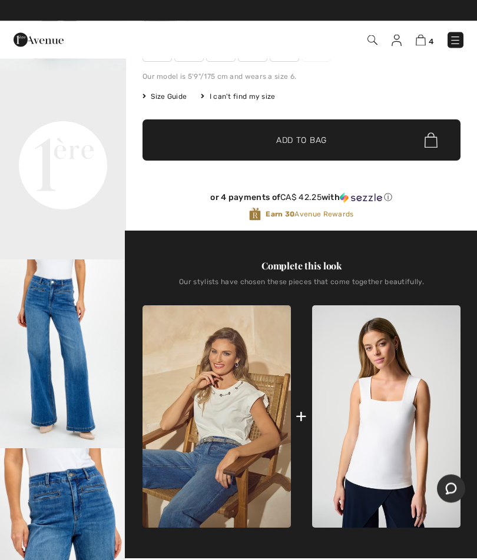
scroll to position [174, 0]
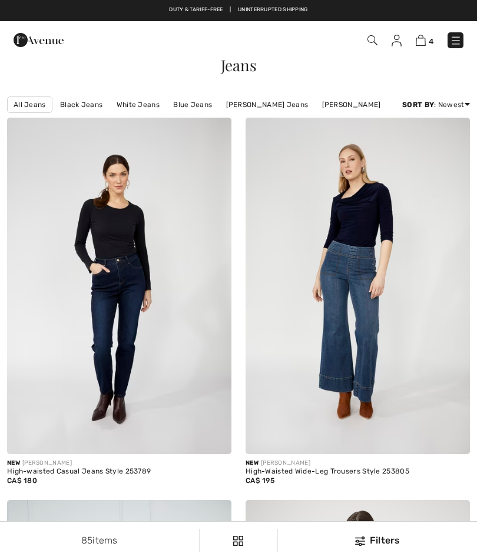
checkbox input "true"
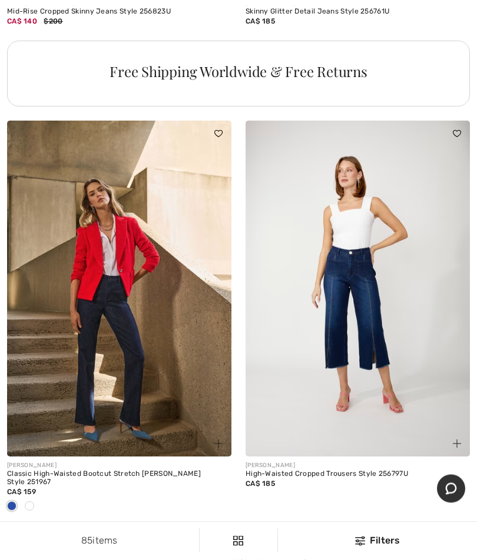
scroll to position [9636, 0]
click at [160, 394] on img at bounding box center [119, 289] width 224 height 337
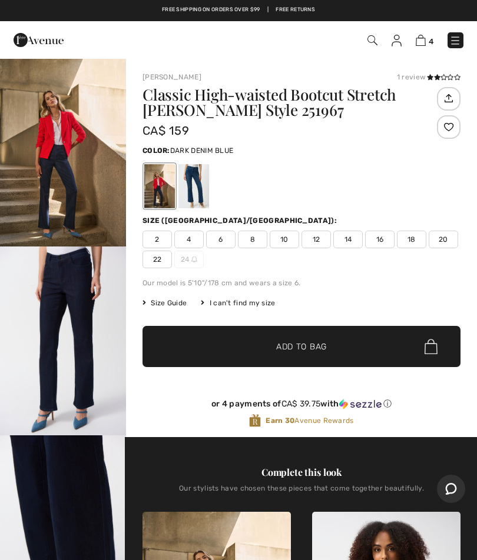
click at [85, 340] on img "2 / 5" at bounding box center [63, 341] width 126 height 189
click at [203, 198] on div at bounding box center [193, 186] width 31 height 44
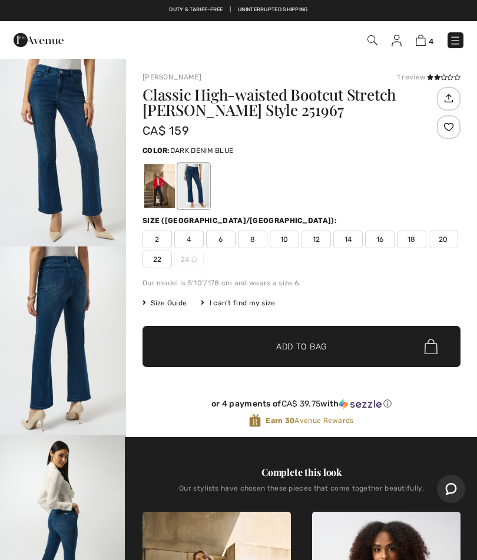
click at [157, 196] on div at bounding box center [159, 186] width 31 height 44
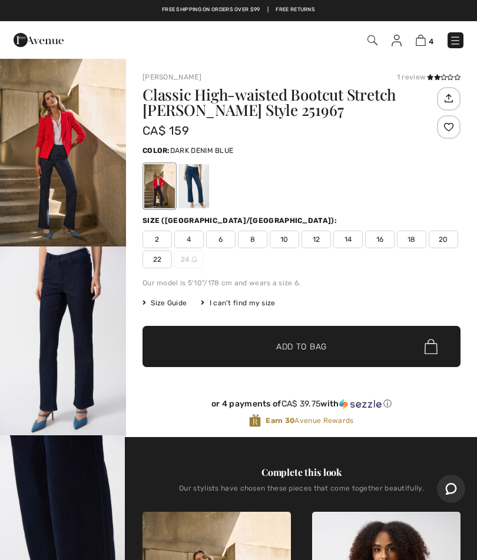
click at [173, 306] on span "Size Guide" at bounding box center [164, 303] width 44 height 11
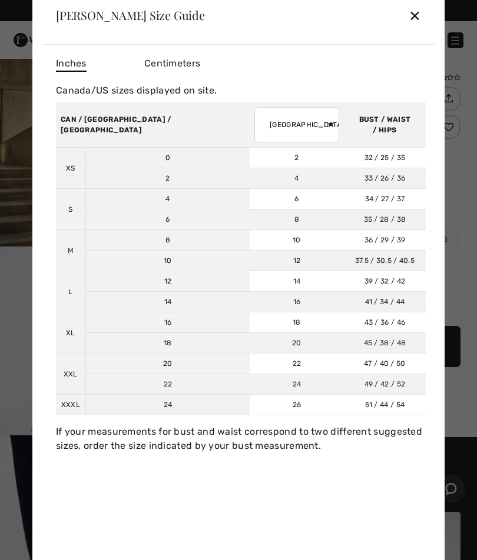
click at [418, 15] on div "✕" at bounding box center [414, 15] width 12 height 25
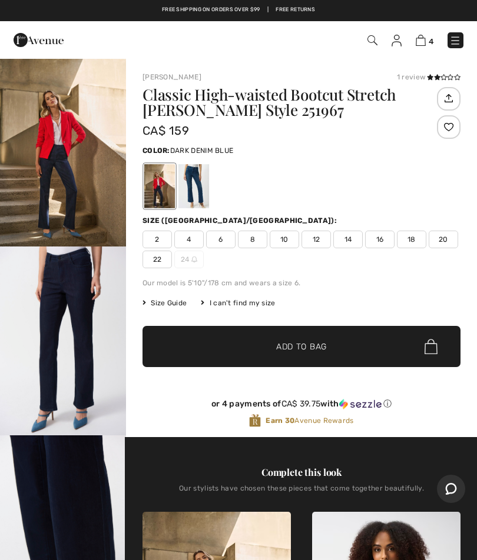
click at [347, 236] on span "14" at bounding box center [347, 240] width 29 height 18
click at [379, 339] on span "✔ Added to Bag Add to Bag" at bounding box center [301, 346] width 318 height 41
click at [419, 41] on img at bounding box center [420, 40] width 10 height 11
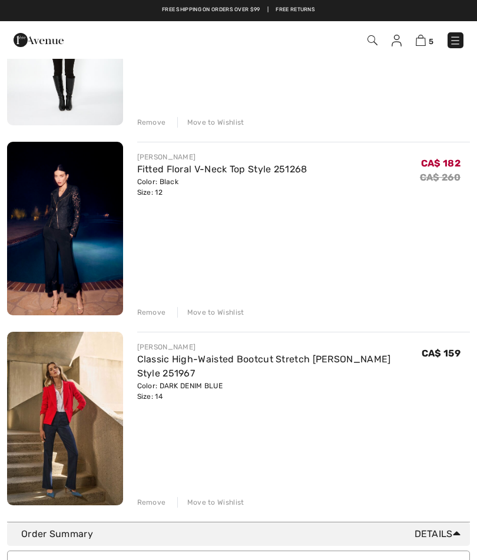
scroll to position [601, 0]
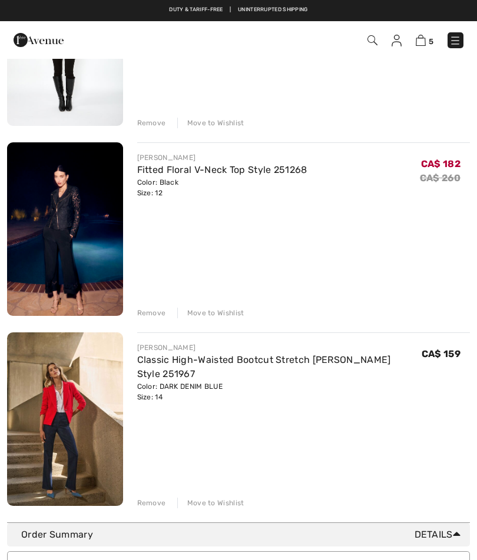
click at [151, 317] on div "Remove" at bounding box center [151, 313] width 29 height 11
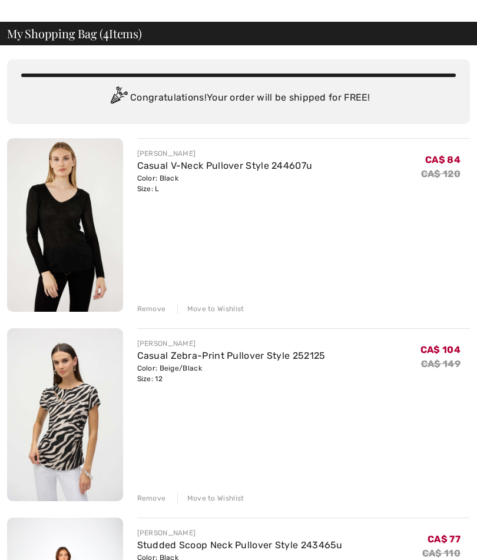
scroll to position [0, 0]
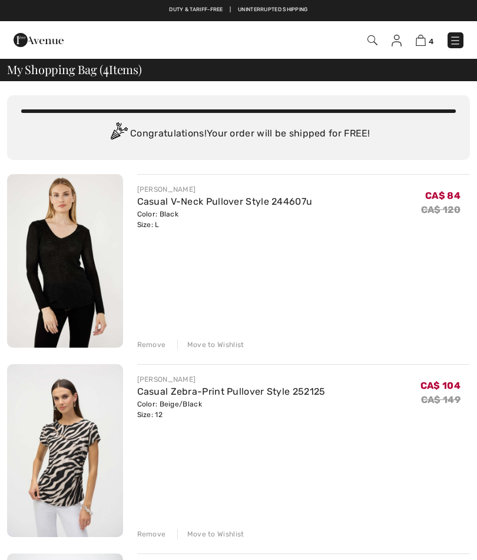
click at [452, 41] on img at bounding box center [455, 41] width 12 height 12
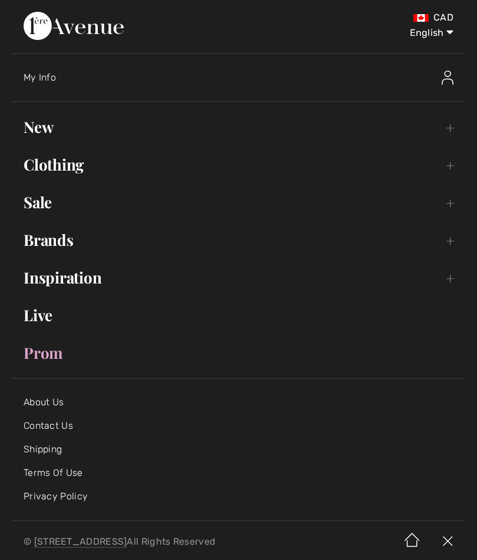
click at [76, 170] on link "Clothing Toggle submenu" at bounding box center [238, 165] width 453 height 26
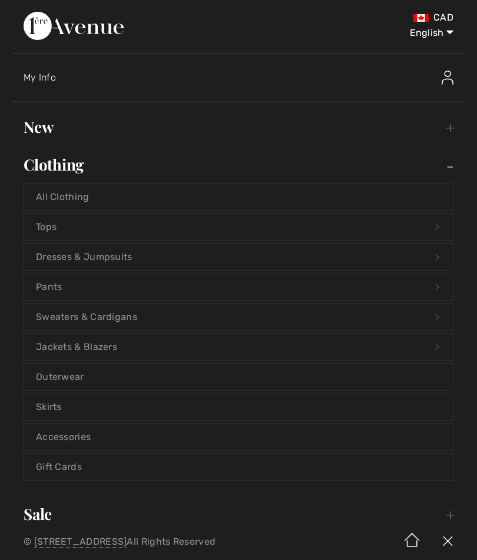
click at [88, 377] on link "Outerwear" at bounding box center [238, 377] width 428 height 26
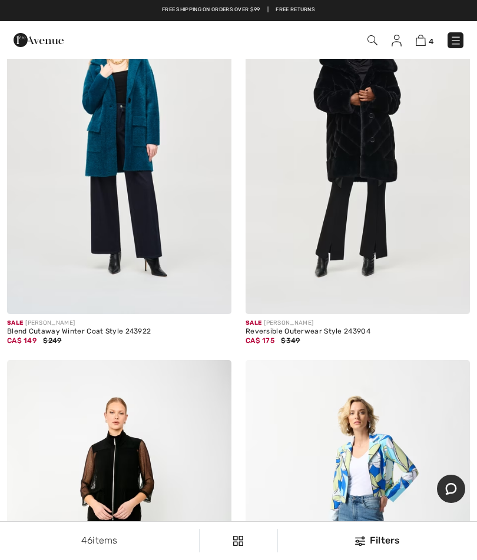
scroll to position [6619, 0]
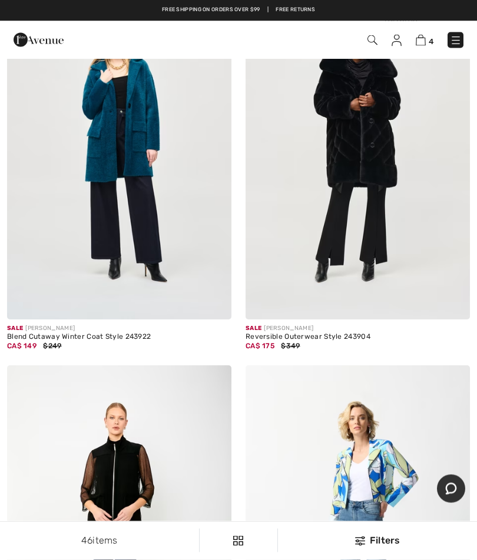
click at [459, 36] on img at bounding box center [456, 41] width 12 height 12
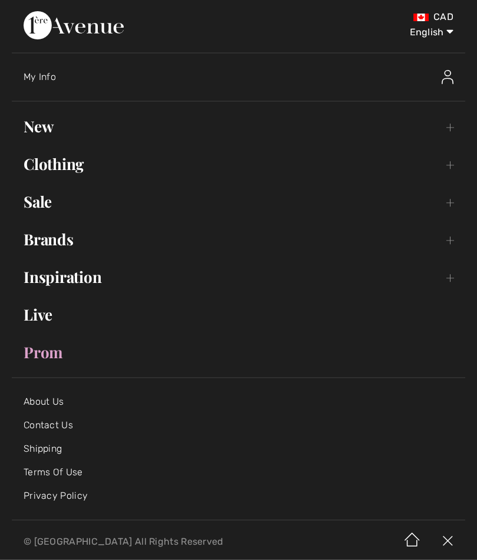
scroll to position [6620, 0]
click at [69, 176] on link "Clothing Toggle submenu" at bounding box center [238, 165] width 453 height 26
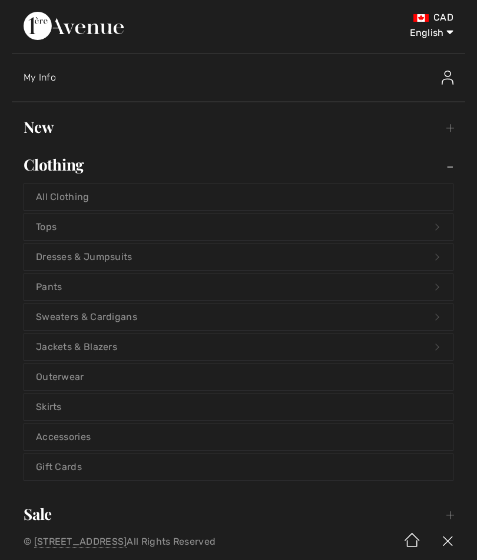
click at [42, 226] on link "Tops Open submenu" at bounding box center [238, 227] width 428 height 26
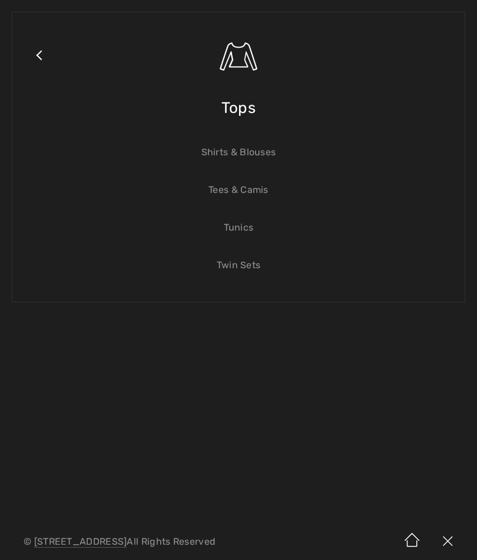
click at [475, 412] on div "Close submenu Tops Shirts & Blouses Tees & Camis Tunics Twin Sets" at bounding box center [238, 262] width 477 height 524
click at [248, 155] on link "Shirts & Blouses" at bounding box center [238, 152] width 428 height 26
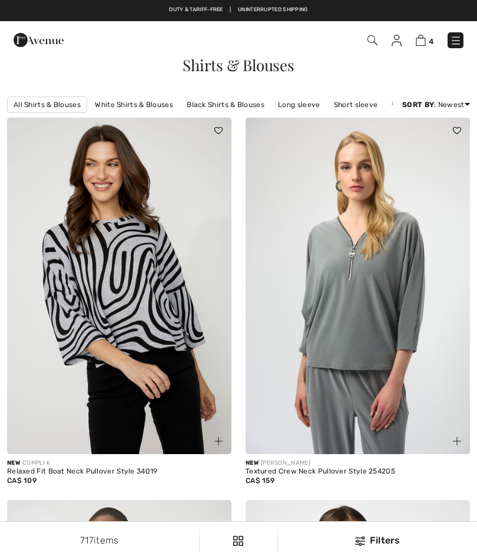
checkbox input "true"
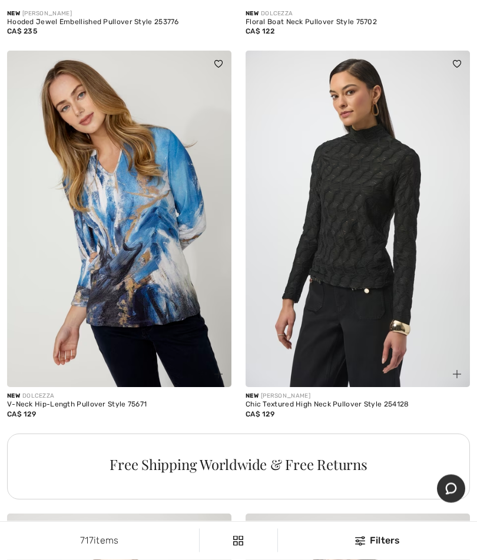
scroll to position [2038, 0]
click at [387, 318] on img at bounding box center [357, 219] width 224 height 337
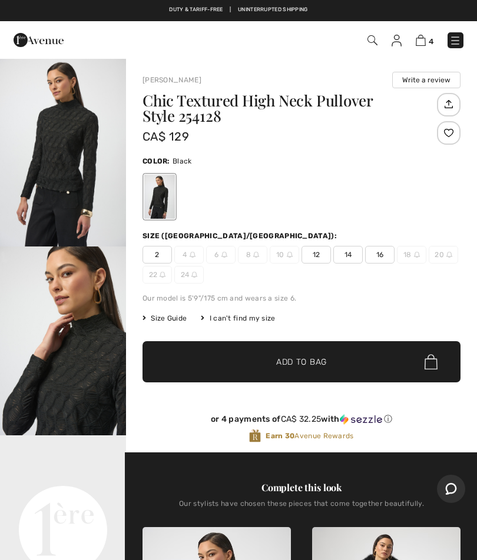
click at [64, 333] on img "2 / 5" at bounding box center [63, 341] width 126 height 189
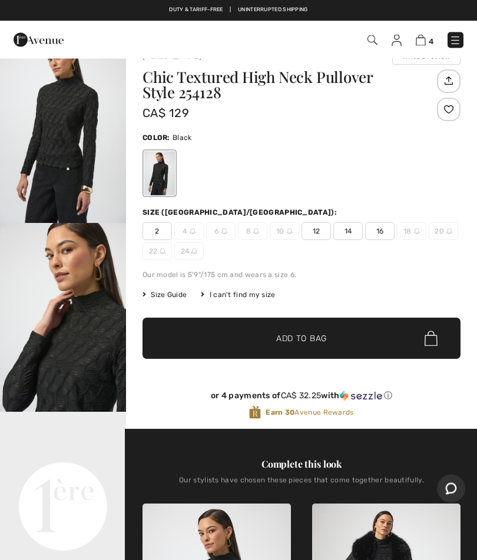
scroll to position [15, 0]
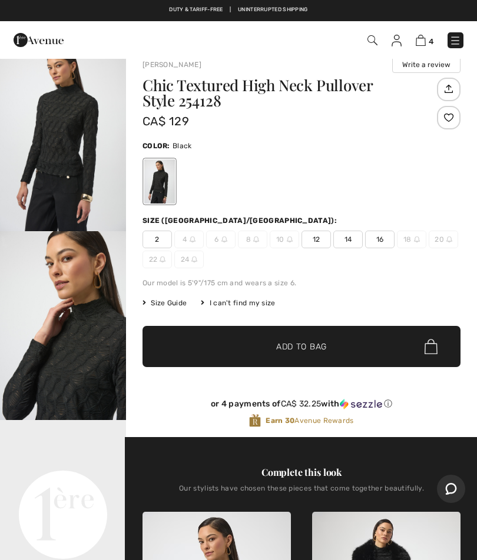
click at [180, 301] on span "Size Guide" at bounding box center [164, 303] width 44 height 11
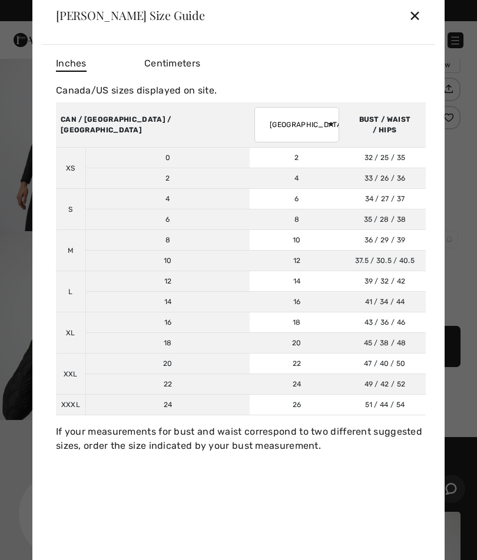
click at [416, 26] on div "✕" at bounding box center [414, 15] width 12 height 25
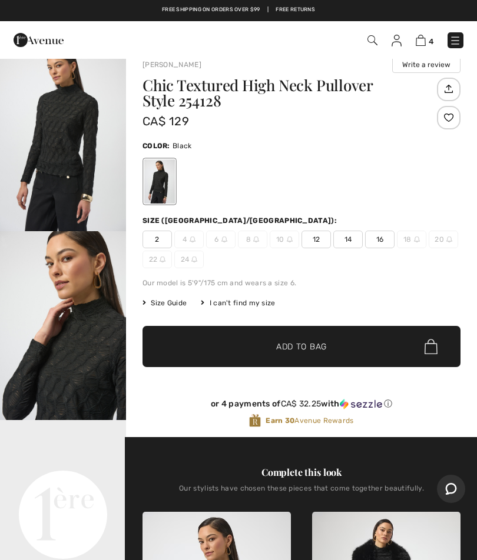
click at [326, 239] on span "12" at bounding box center [315, 240] width 29 height 18
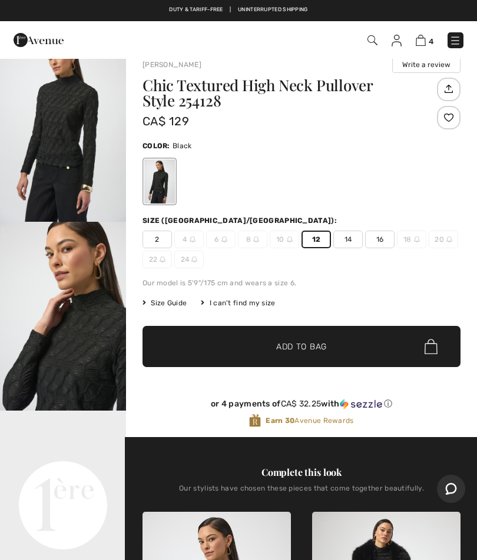
scroll to position [0, 0]
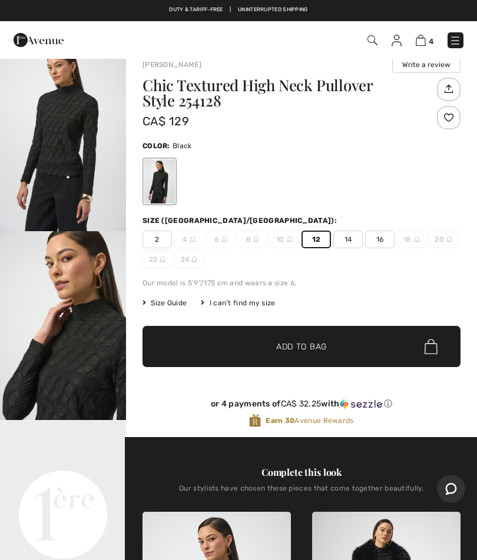
click at [358, 342] on span "✔ Added to Bag Add to Bag" at bounding box center [301, 346] width 318 height 41
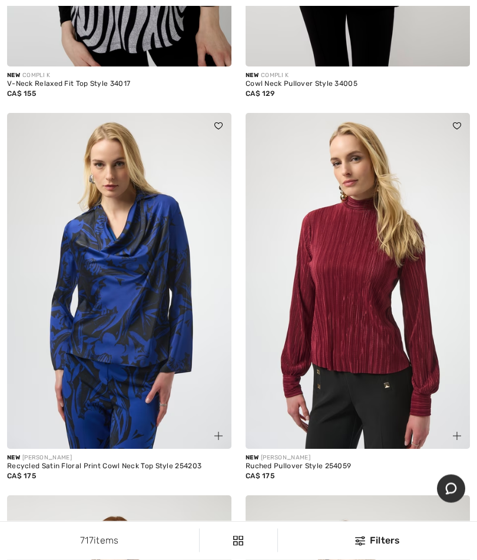
scroll to position [5982, 0]
click at [398, 333] on img at bounding box center [357, 281] width 224 height 337
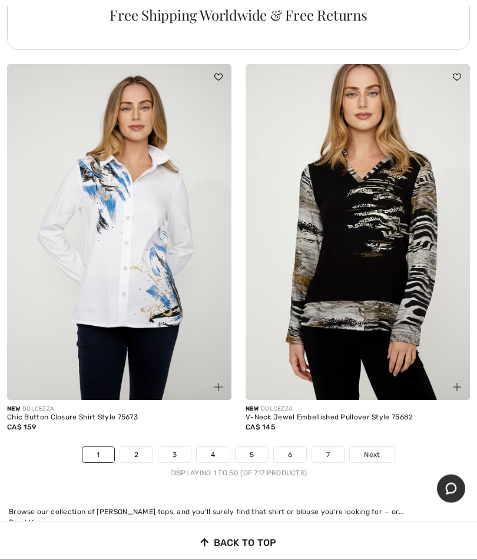
scroll to position [9635, 0]
click at [387, 447] on link "Next" at bounding box center [371, 454] width 44 height 15
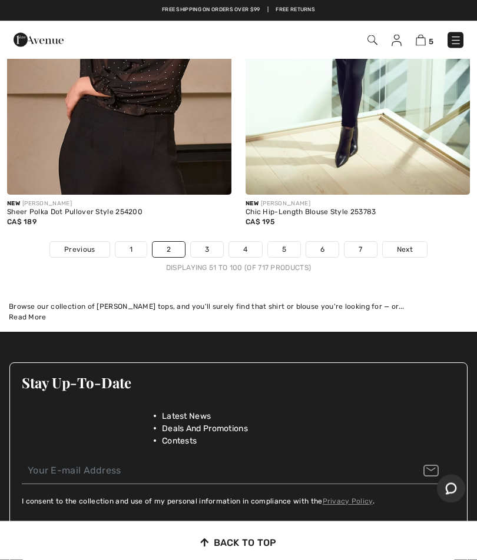
scroll to position [9976, 0]
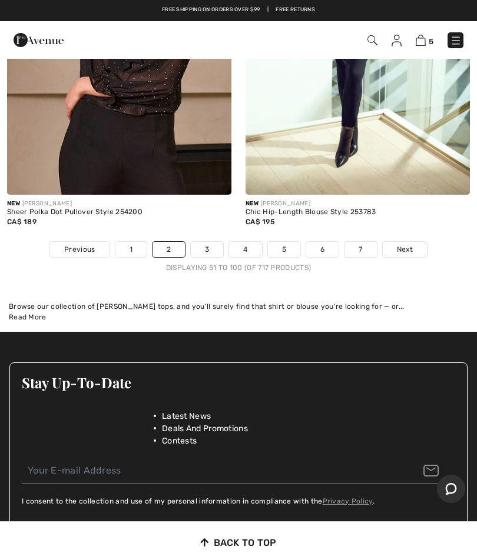
click at [418, 242] on link "Next" at bounding box center [404, 249] width 44 height 15
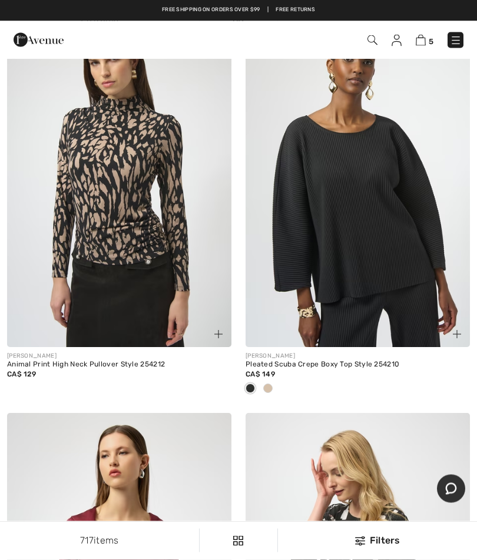
scroll to position [3278, 0]
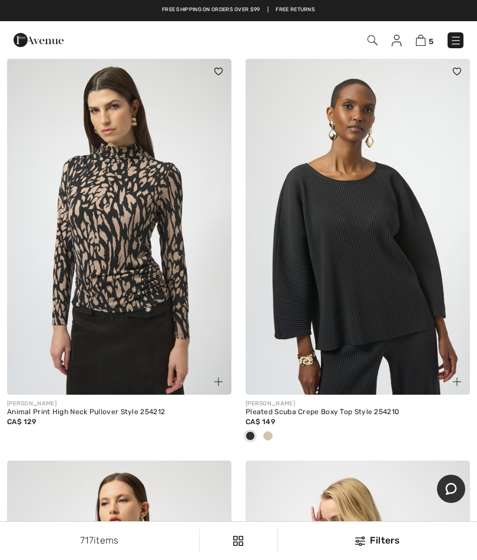
click at [85, 157] on img at bounding box center [119, 227] width 224 height 337
click at [113, 263] on img at bounding box center [119, 227] width 224 height 337
click at [177, 252] on img at bounding box center [119, 227] width 224 height 337
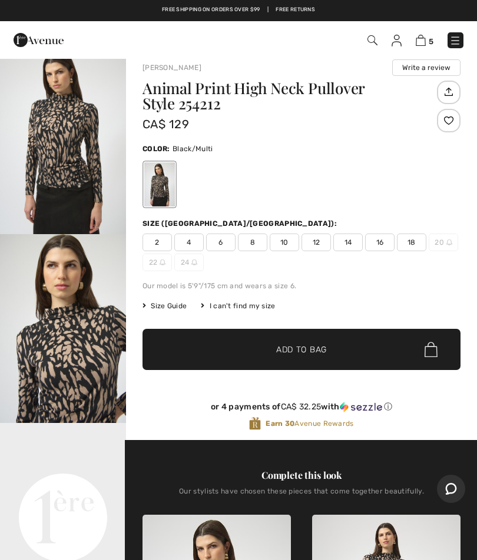
scroll to position [12, 0]
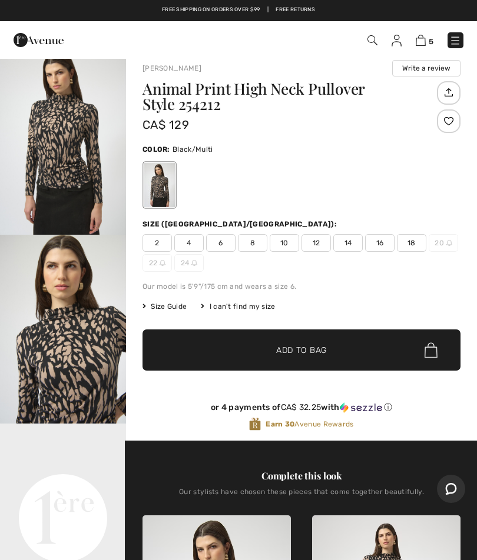
click at [183, 308] on span "Size Guide" at bounding box center [164, 306] width 44 height 11
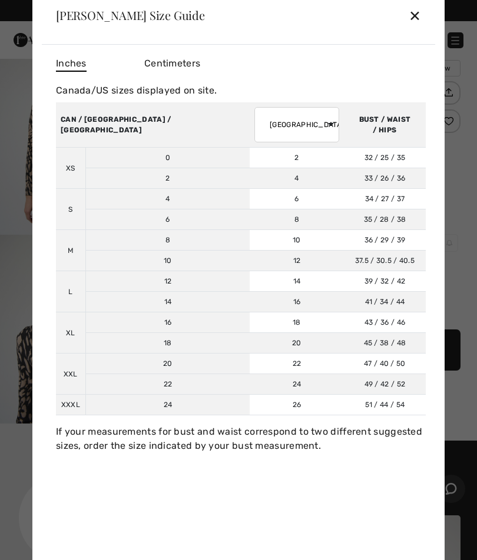
click at [344, 282] on td "39 / 32 / 42 99 / 81 / 107" at bounding box center [385, 281] width 82 height 21
click at [419, 9] on div "✕" at bounding box center [414, 15] width 12 height 25
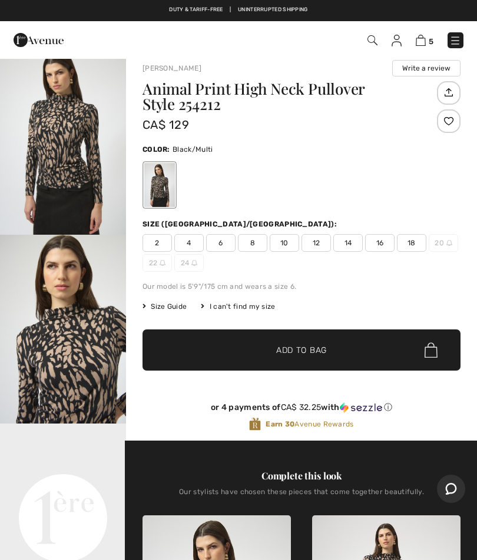
click at [320, 244] on span "12" at bounding box center [315, 243] width 29 height 18
click at [339, 351] on span "✔ Added to Bag Add to Bag" at bounding box center [301, 349] width 318 height 41
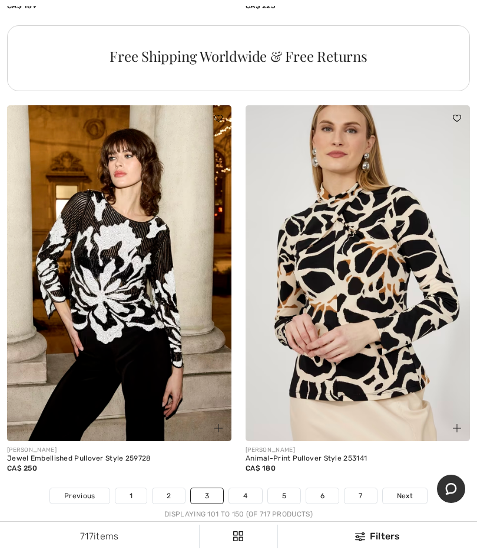
scroll to position [9682, 0]
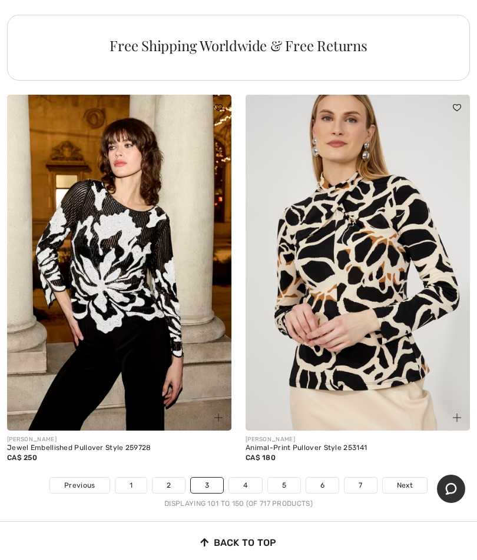
click at [414, 478] on link "Next" at bounding box center [404, 485] width 44 height 15
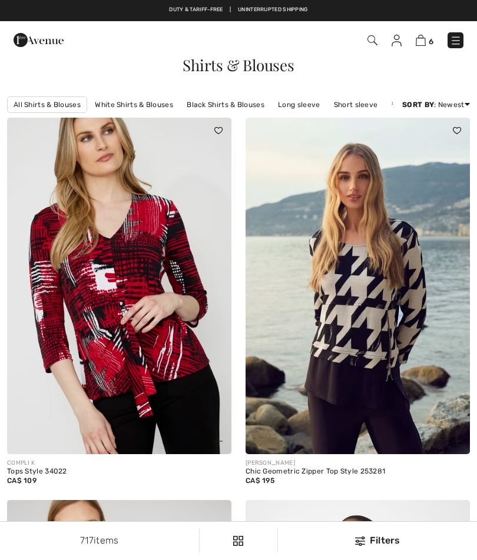
checkbox input "true"
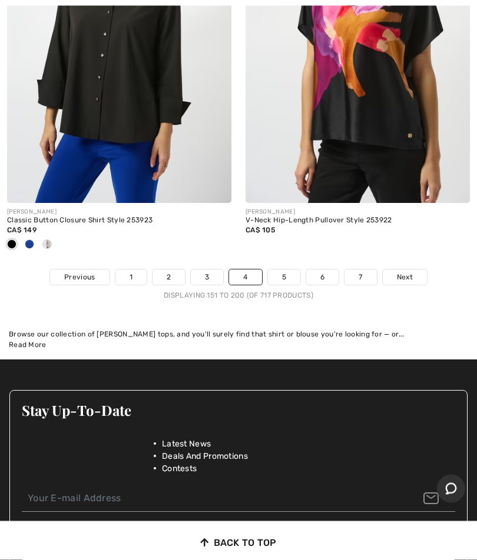
scroll to position [9909, 0]
click at [416, 269] on link "Next" at bounding box center [404, 276] width 44 height 15
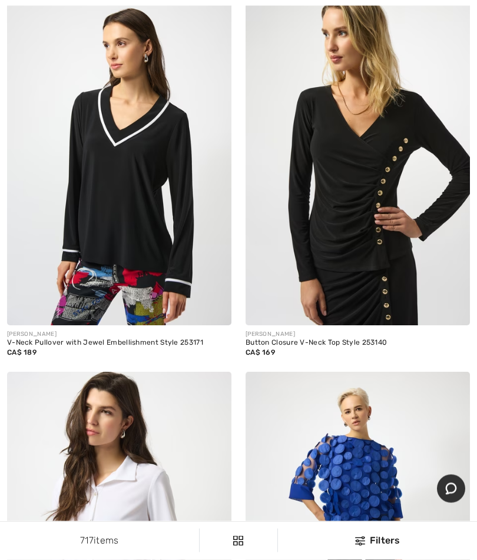
scroll to position [1271, 0]
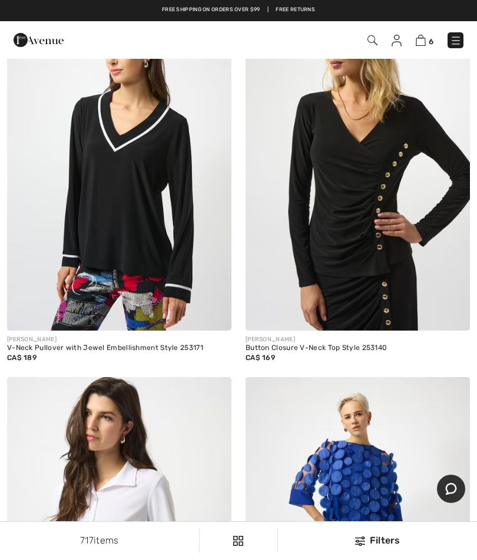
click at [371, 224] on img at bounding box center [357, 163] width 224 height 337
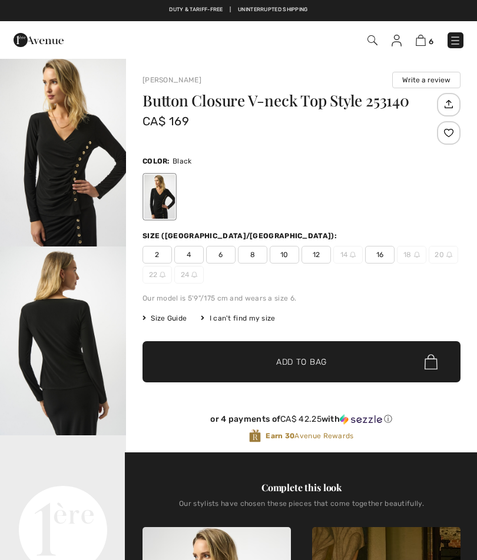
checkbox input "true"
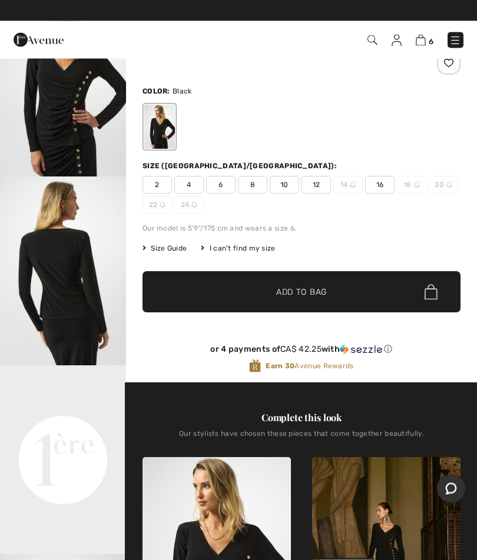
scroll to position [69, 0]
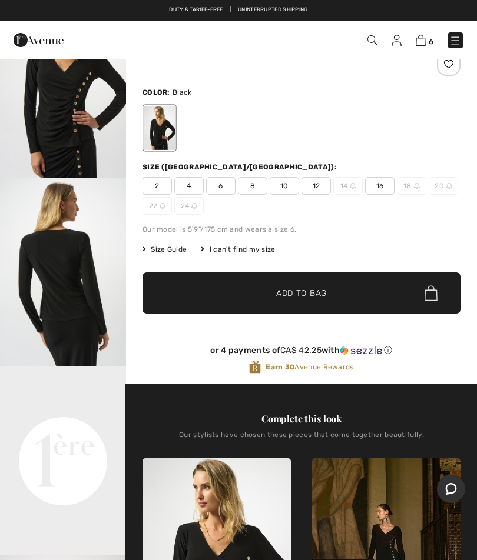
click at [319, 186] on span "12" at bounding box center [315, 186] width 29 height 18
click at [352, 293] on span "✔ Added to Bag Add to Bag" at bounding box center [301, 292] width 318 height 41
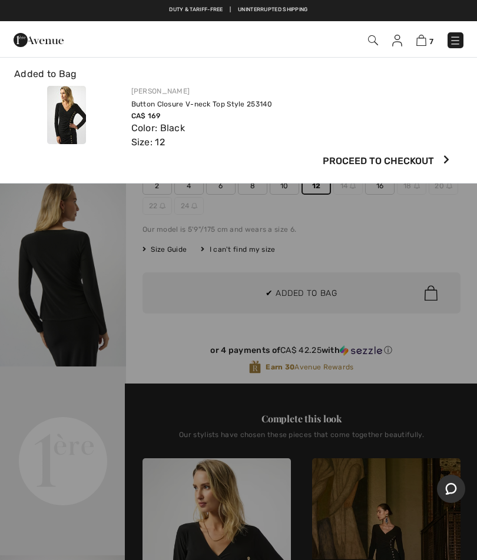
click at [424, 41] on img at bounding box center [421, 40] width 10 height 11
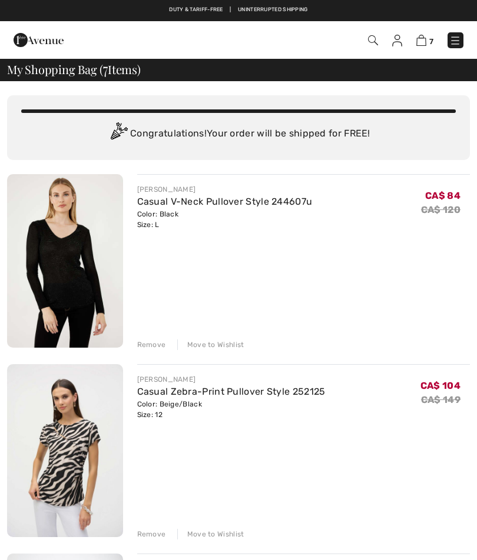
click at [159, 343] on div "Remove" at bounding box center [151, 344] width 29 height 11
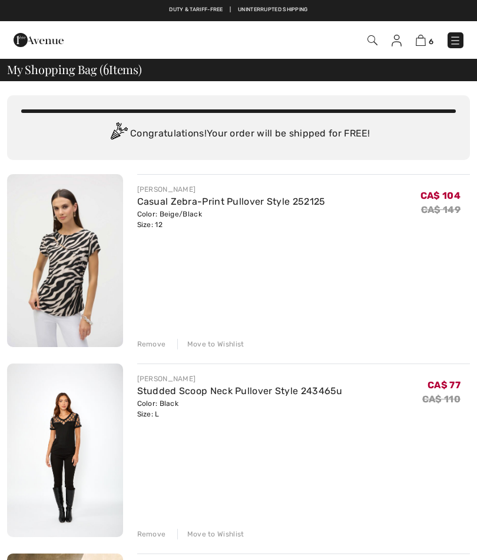
click at [152, 532] on div "Remove" at bounding box center [151, 534] width 29 height 11
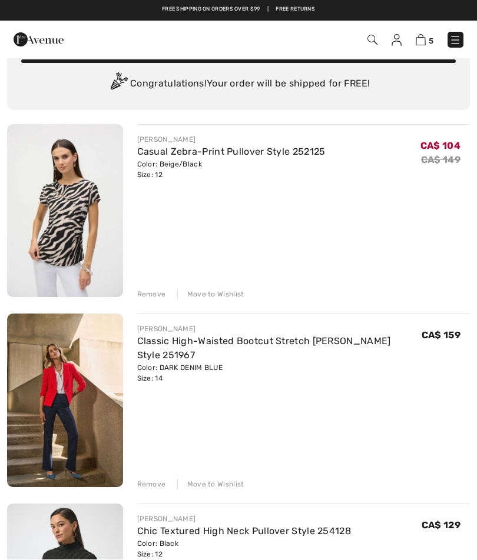
scroll to position [51, 0]
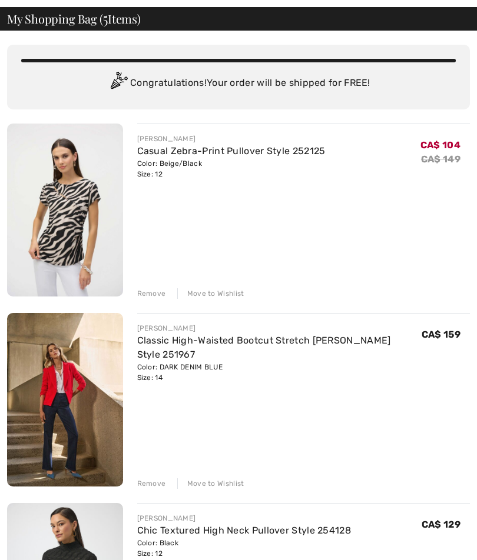
click at [161, 295] on div "Remove" at bounding box center [151, 293] width 29 height 11
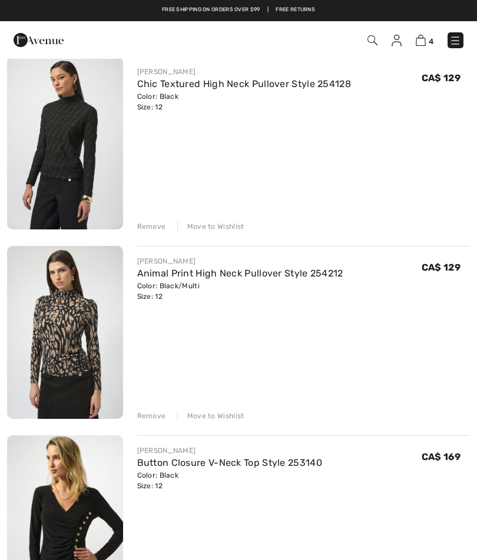
scroll to position [321, 0]
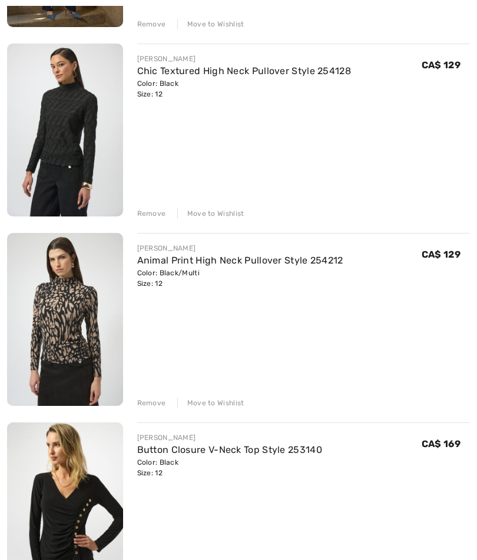
click at [155, 218] on div "Remove" at bounding box center [151, 213] width 29 height 11
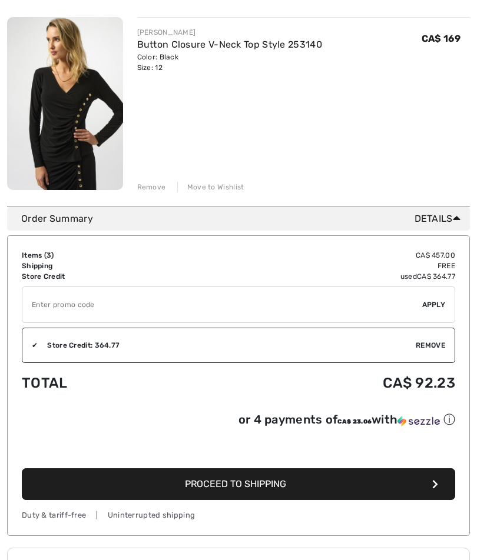
scroll to position [540, 0]
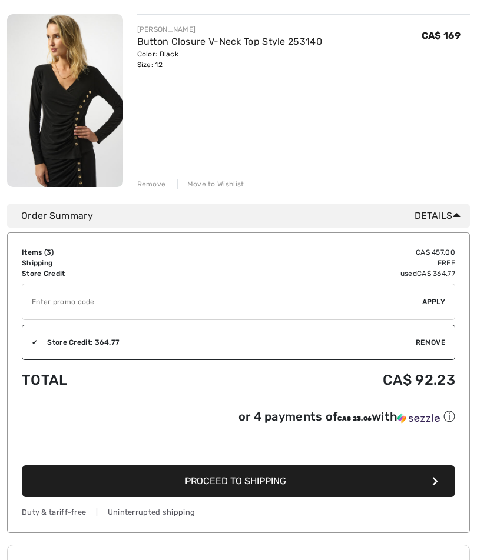
click at [351, 493] on button "Proceed to Shipping" at bounding box center [238, 481] width 433 height 32
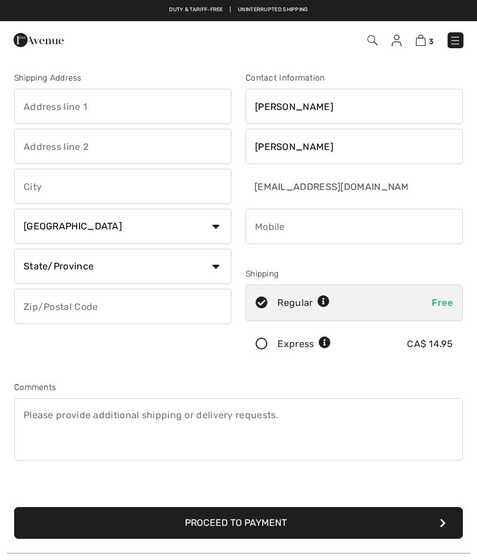
click at [401, 46] on img at bounding box center [396, 41] width 10 height 12
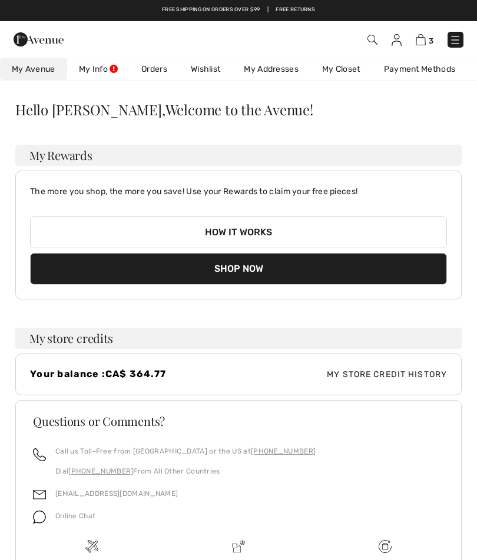
click at [419, 44] on img at bounding box center [420, 39] width 10 height 11
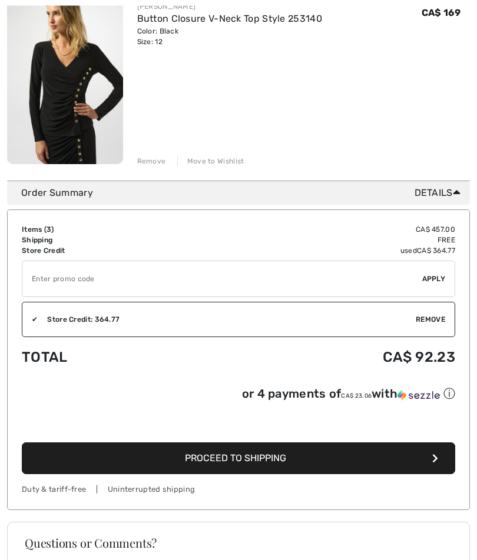
scroll to position [562, 0]
click at [337, 462] on button "Proceed to Shipping" at bounding box center [238, 458] width 433 height 32
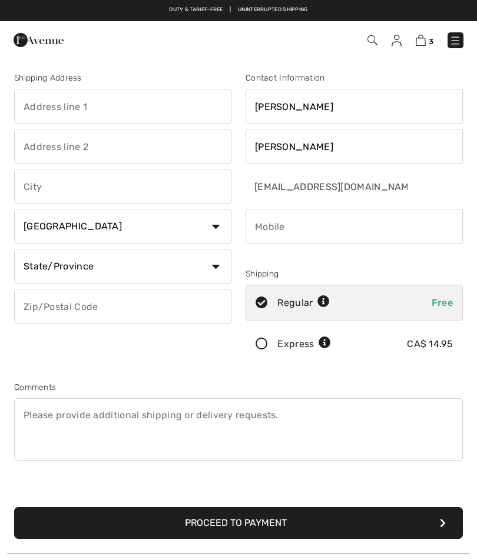
click at [111, 99] on input "text" at bounding box center [122, 106] width 217 height 35
type input "[STREET_ADDRESS][PERSON_NAME]"
type input "St Albert"
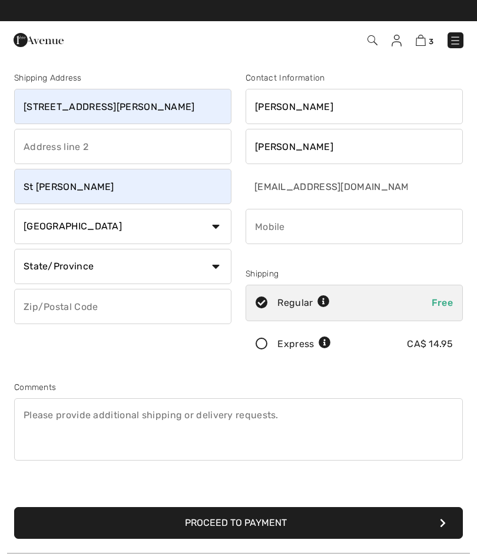
select select "AB"
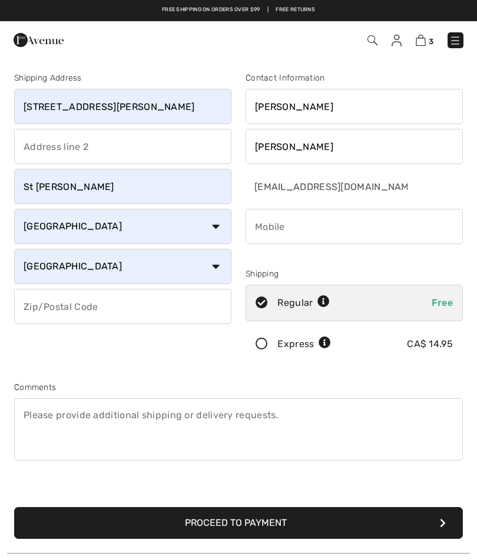
type input "T8N6N9"
type input "7802887106"
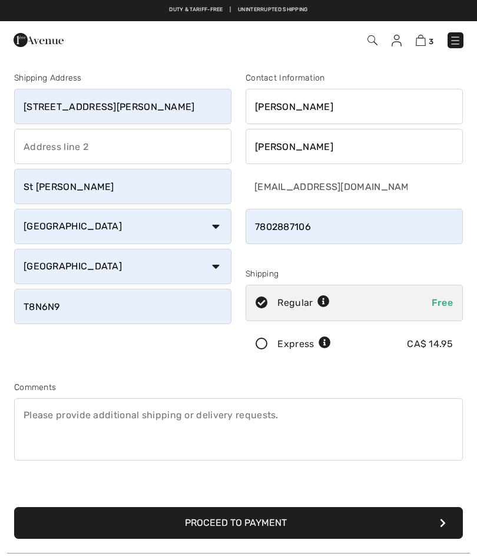
scroll to position [9, 0]
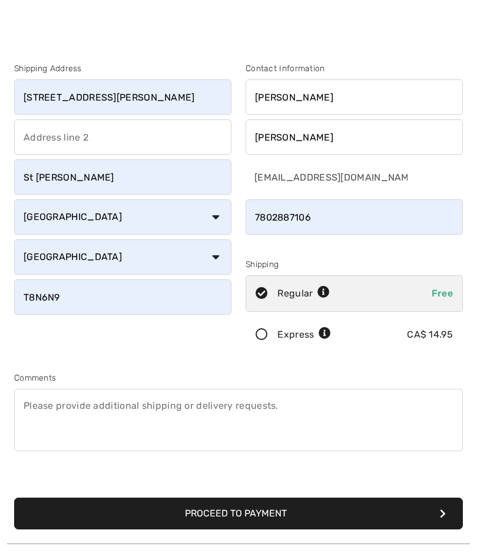
click at [329, 518] on button "Proceed to Payment" at bounding box center [238, 514] width 448 height 32
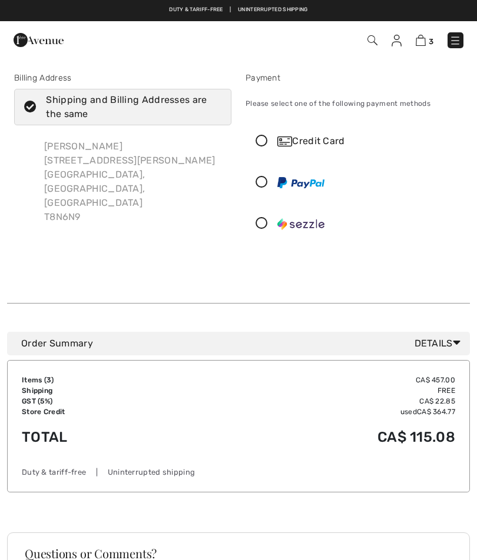
checkbox input "true"
click at [260, 141] on icon at bounding box center [261, 141] width 31 height 12
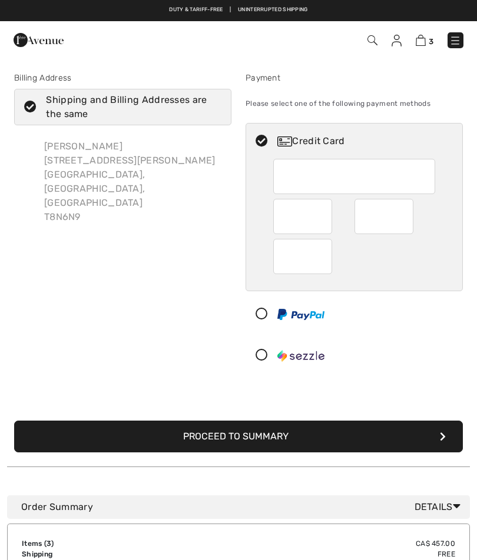
click at [302, 274] on div at bounding box center [302, 256] width 59 height 35
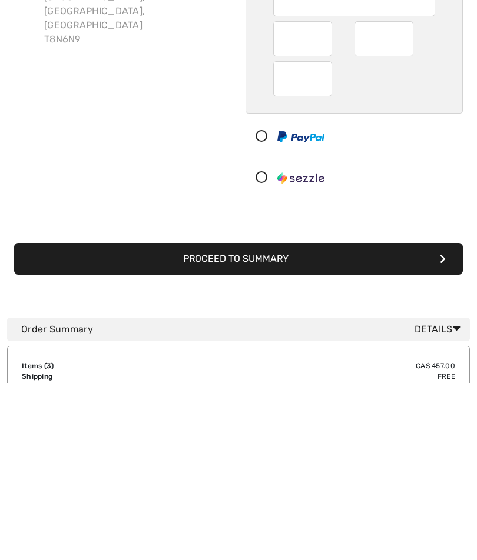
click at [342, 421] on button "Proceed to Summary" at bounding box center [238, 437] width 448 height 32
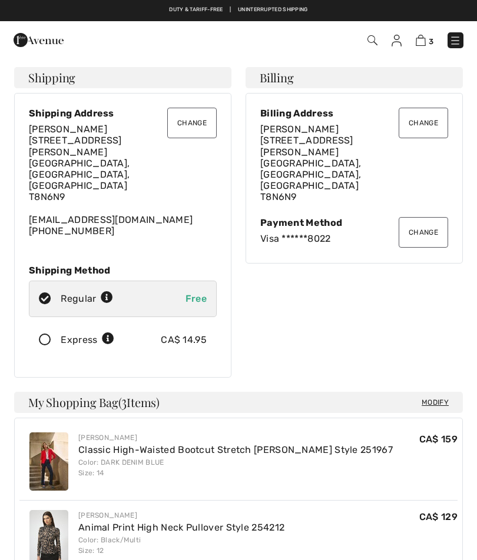
checkbox input "true"
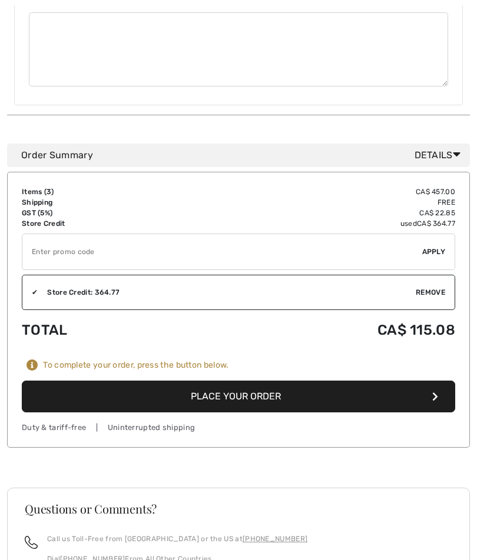
scroll to position [699, 0]
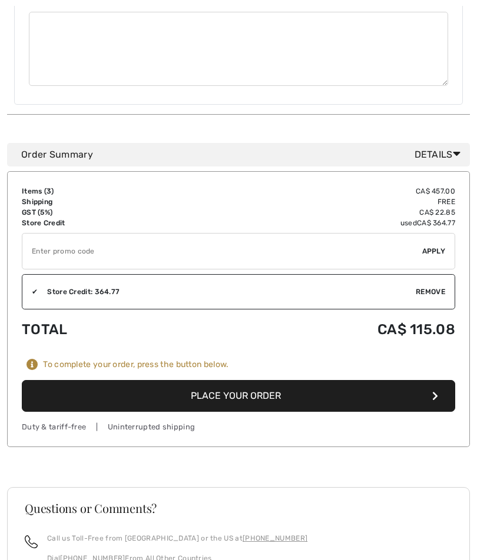
click at [290, 380] on button "Place Your Order" at bounding box center [238, 396] width 433 height 32
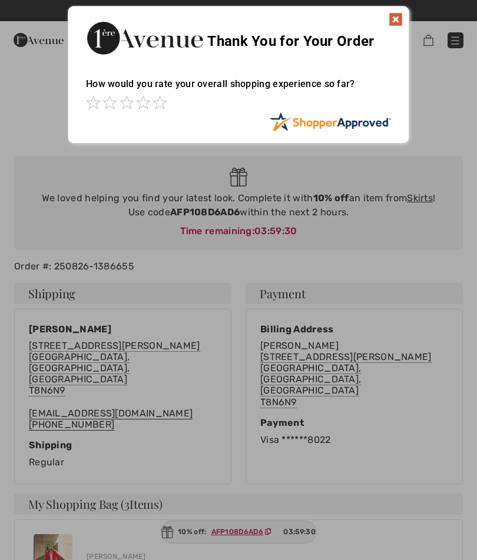
click at [148, 108] on span at bounding box center [143, 102] width 14 height 14
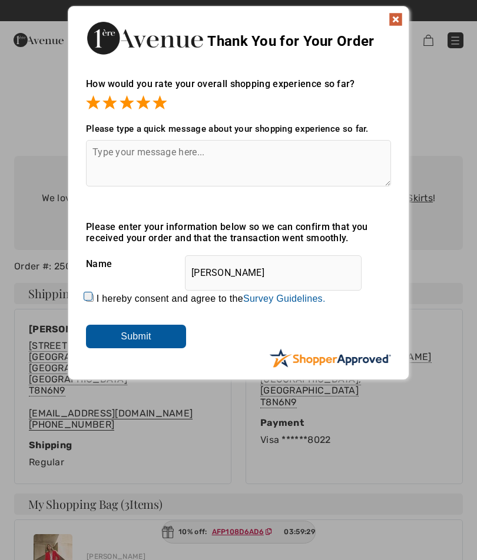
click at [156, 107] on span at bounding box center [159, 102] width 14 height 14
click at [142, 347] on input "Submit" at bounding box center [136, 337] width 100 height 24
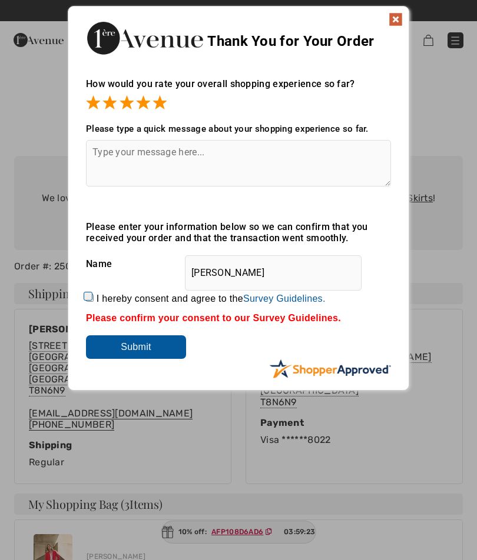
click at [94, 294] on input "I hereby consent and agree to the By submitting a review, you grant permission …" at bounding box center [90, 298] width 8 height 8
checkbox input "true"
click at [167, 348] on input "Submit" at bounding box center [136, 347] width 100 height 24
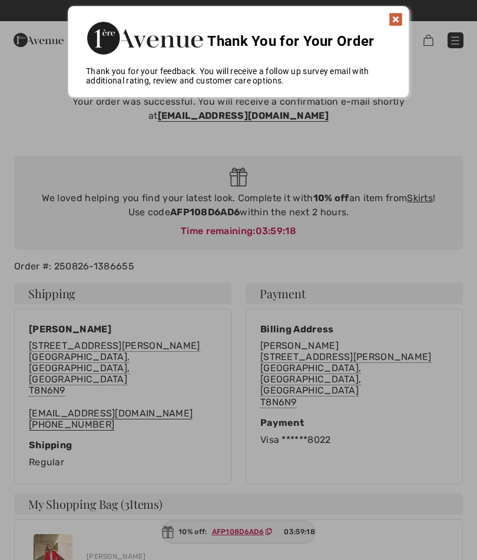
click at [398, 21] on img at bounding box center [395, 19] width 14 height 14
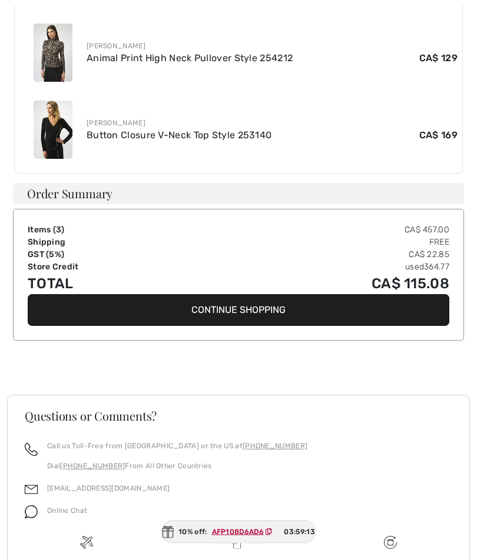
scroll to position [588, 0]
